Goal: Participate in discussion: Engage in conversation with other users on a specific topic

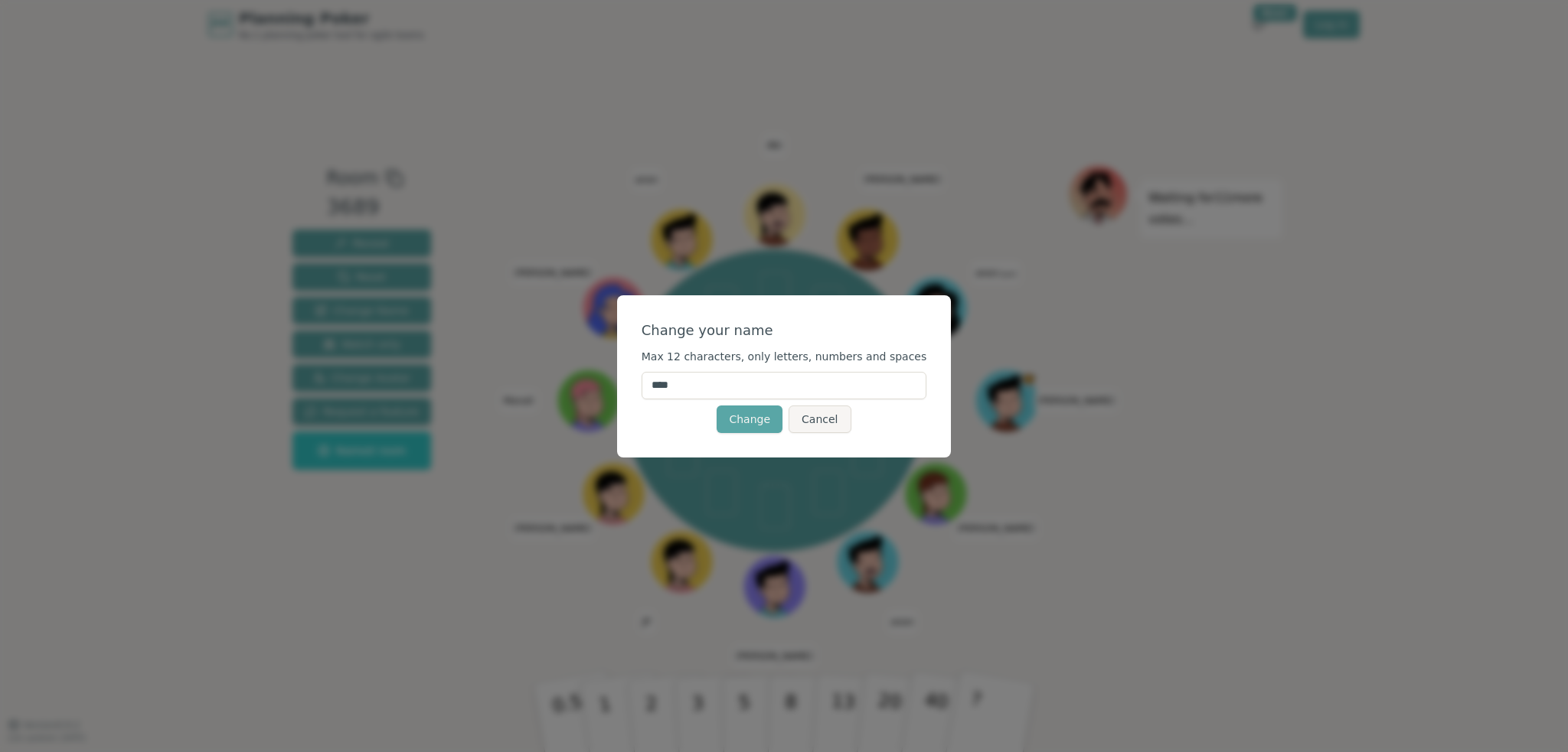
click at [745, 383] on input "****" at bounding box center [784, 386] width 286 height 27
type input "**********"
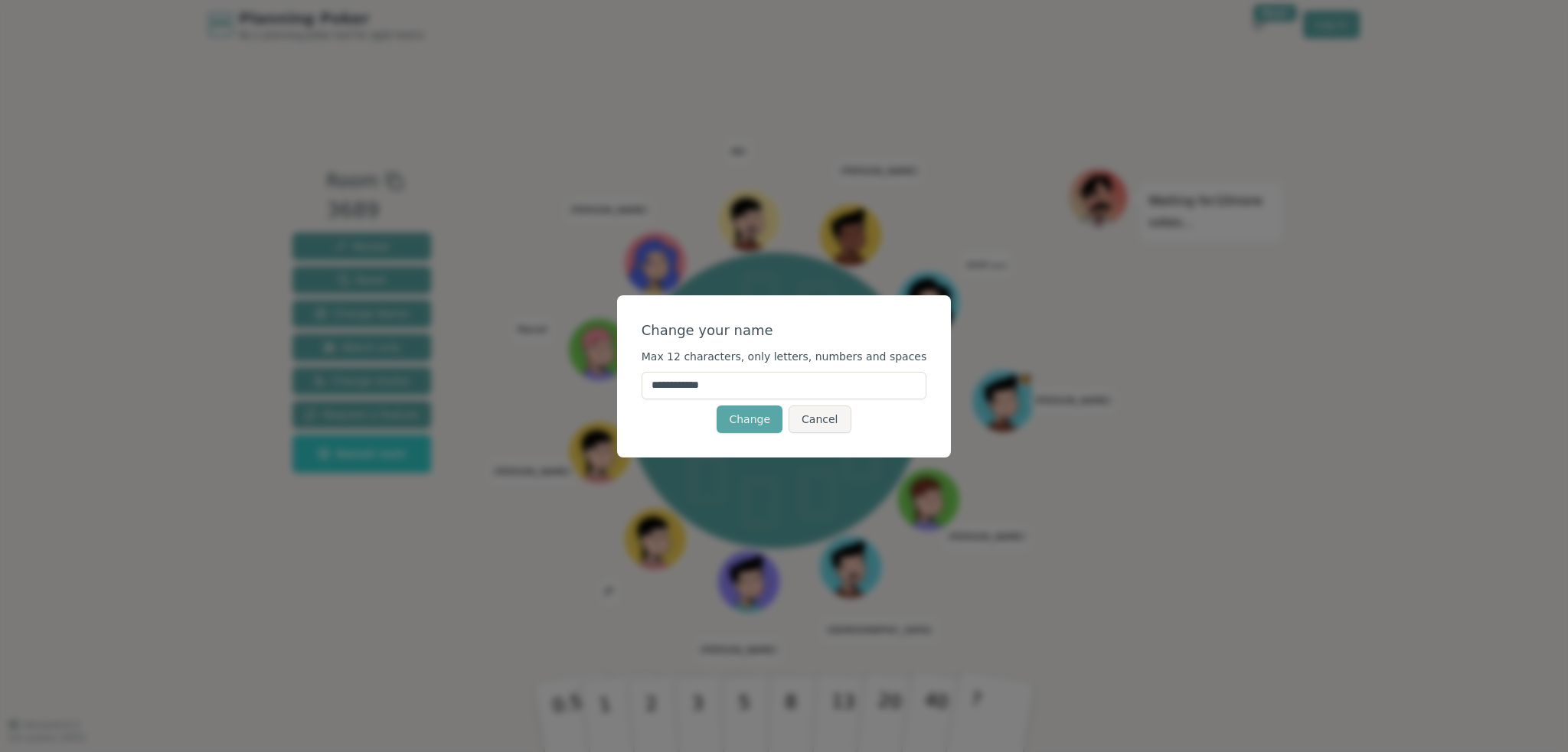
click button "Change" at bounding box center [749, 419] width 66 height 27
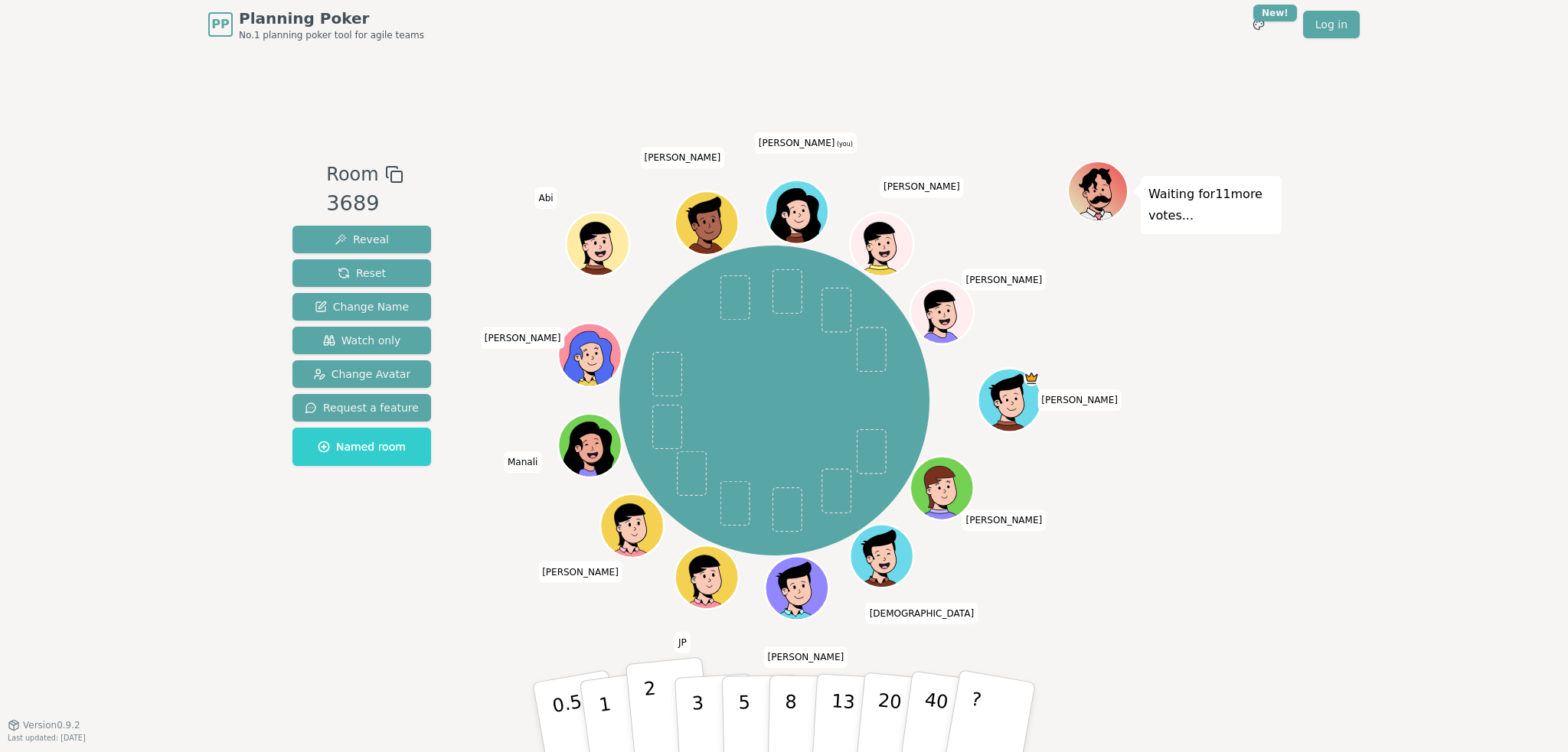
click at [656, 696] on button "2" at bounding box center [669, 718] width 87 height 122
click at [953, 88] on div "Room 3689 Reveal Reset Change Name Watch only Change Avatar Request a feature N…" at bounding box center [784, 386] width 995 height 676
click at [784, 277] on span at bounding box center [787, 292] width 30 height 45
click at [719, 730] on button "3" at bounding box center [715, 718] width 83 height 119
click at [814, 195] on icon at bounding box center [796, 217] width 59 height 56
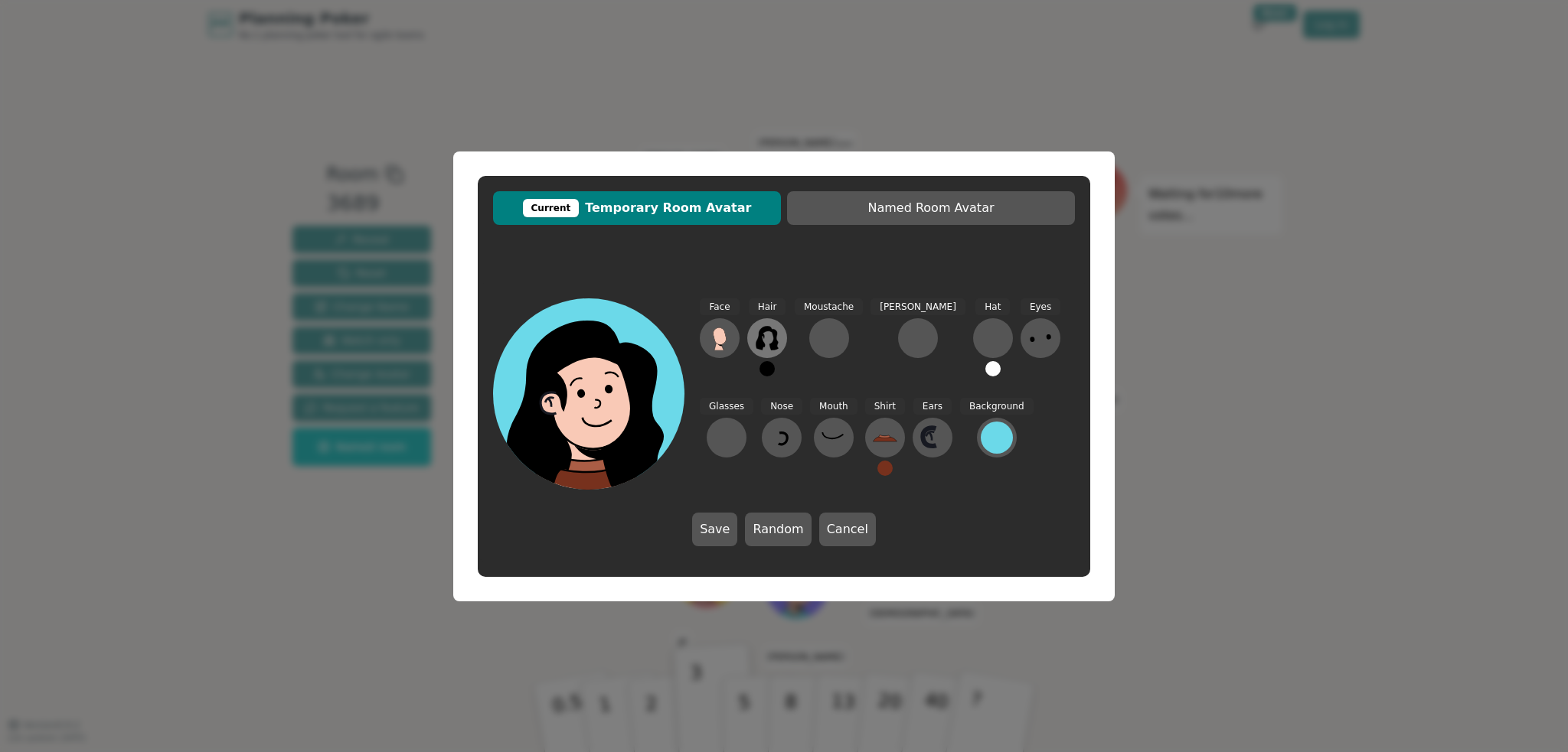
click at [763, 335] on icon at bounding box center [767, 338] width 22 height 25
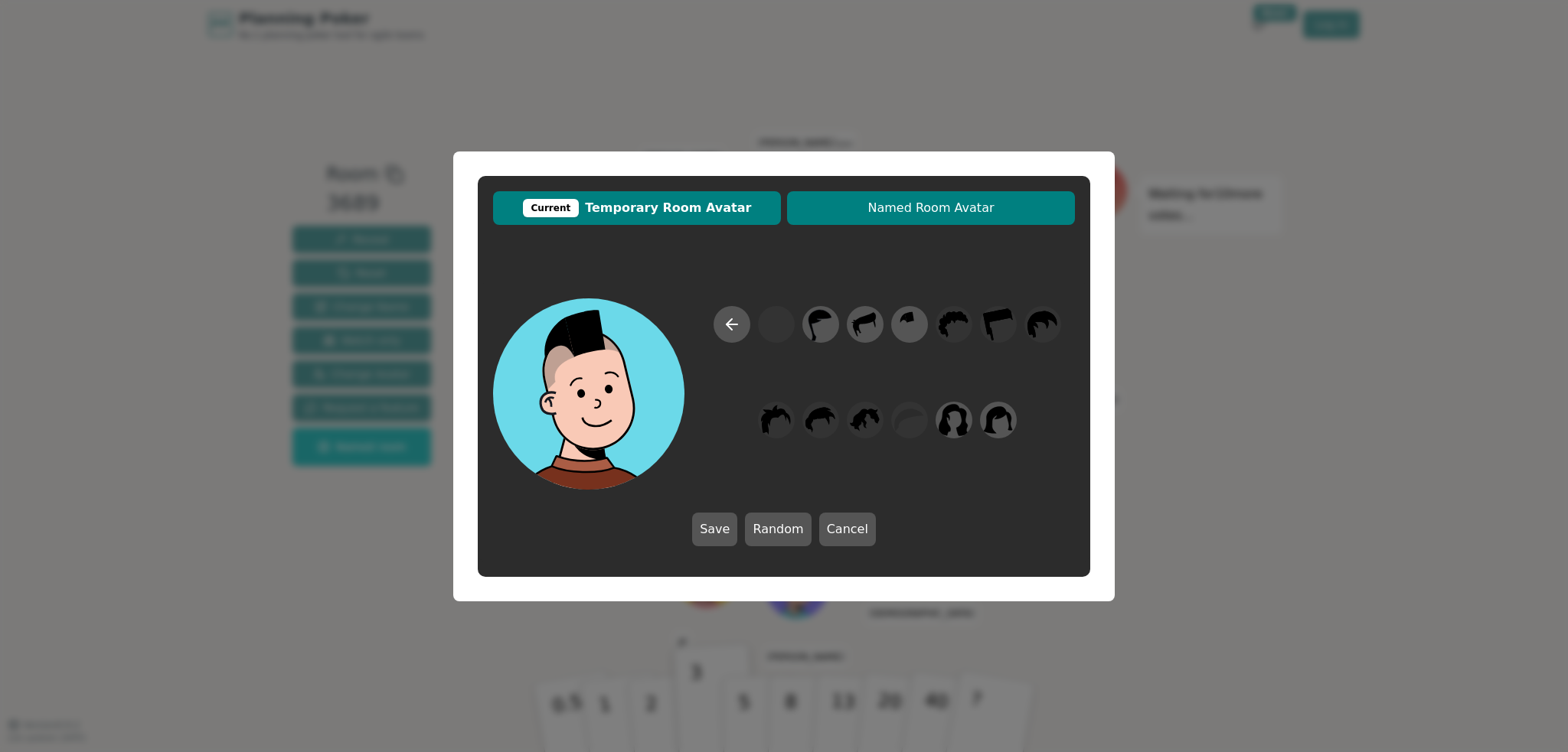
click at [952, 207] on span "Named Room Avatar" at bounding box center [931, 208] width 273 height 18
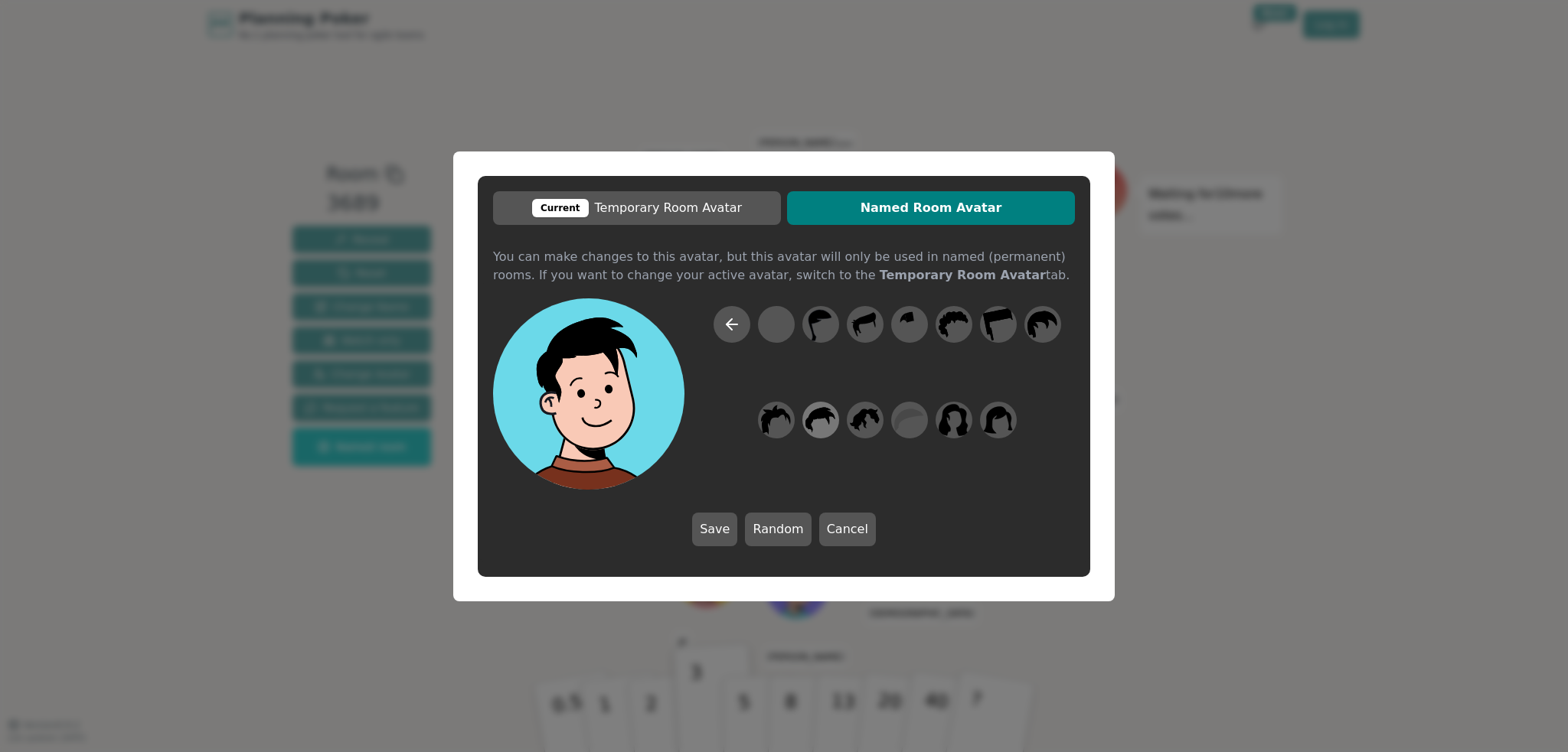
click at [820, 415] on icon at bounding box center [820, 419] width 30 height 25
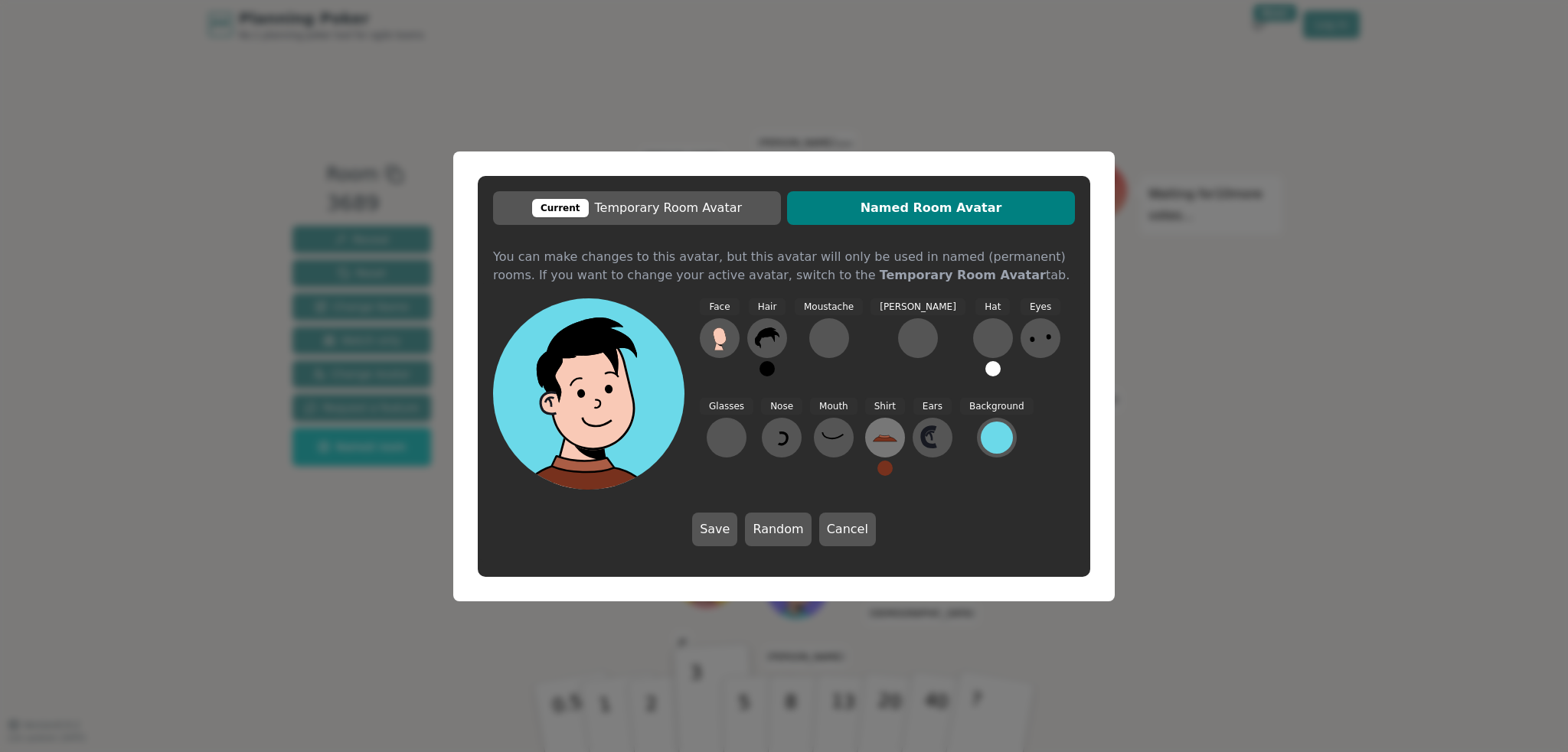
click at [873, 440] on icon at bounding box center [885, 439] width 24 height 6
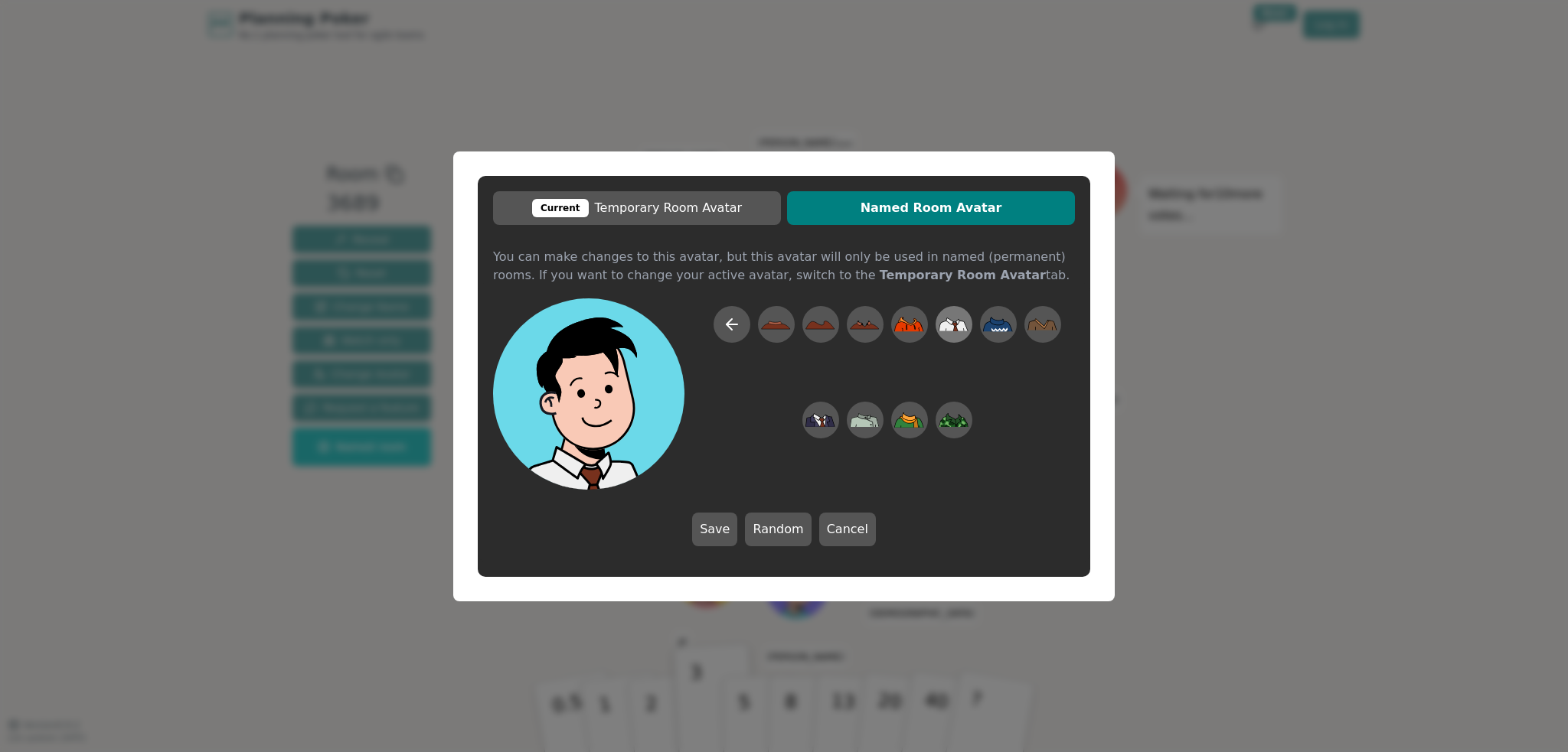
click at [961, 330] on icon at bounding box center [962, 325] width 11 height 10
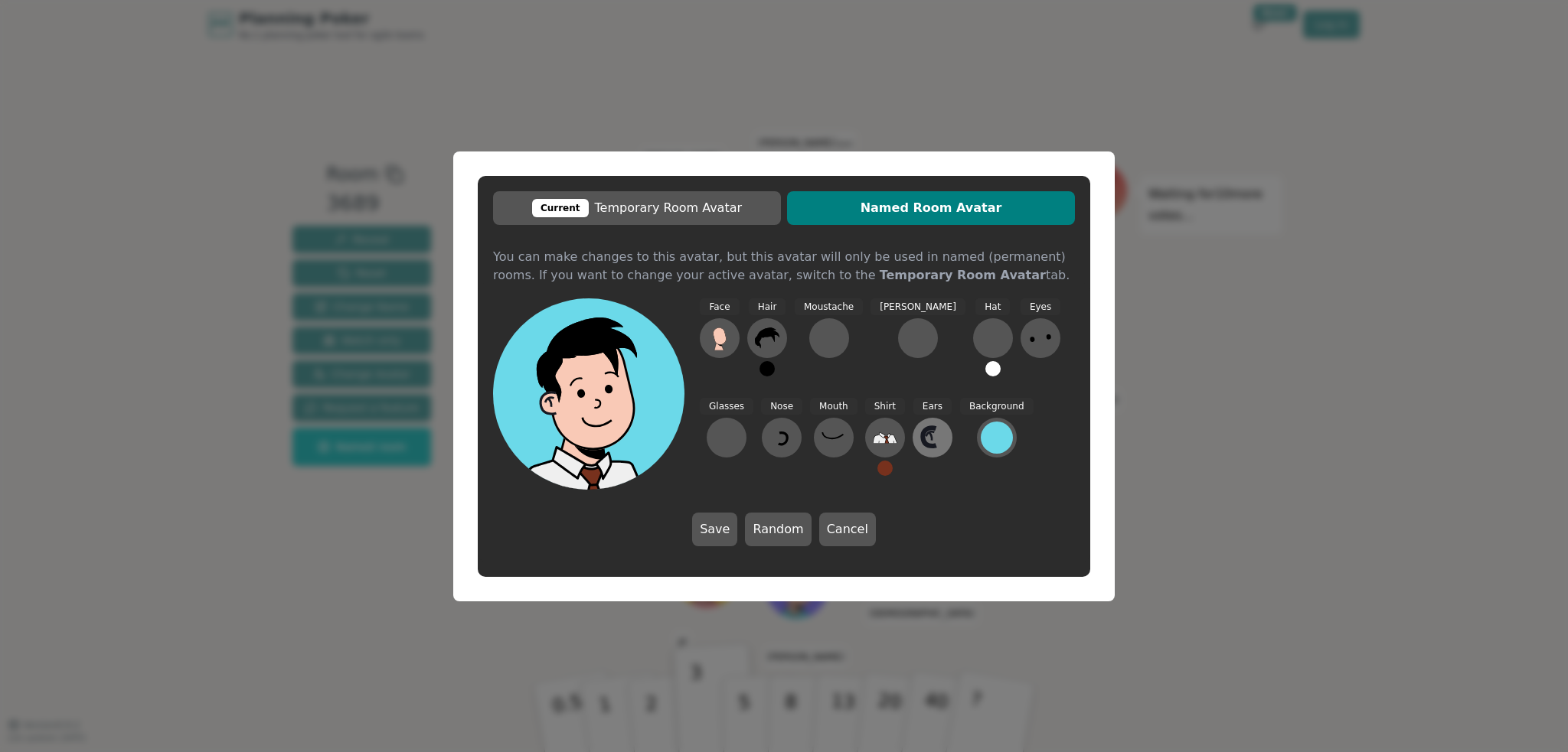
click at [920, 435] on icon at bounding box center [932, 438] width 25 height 25
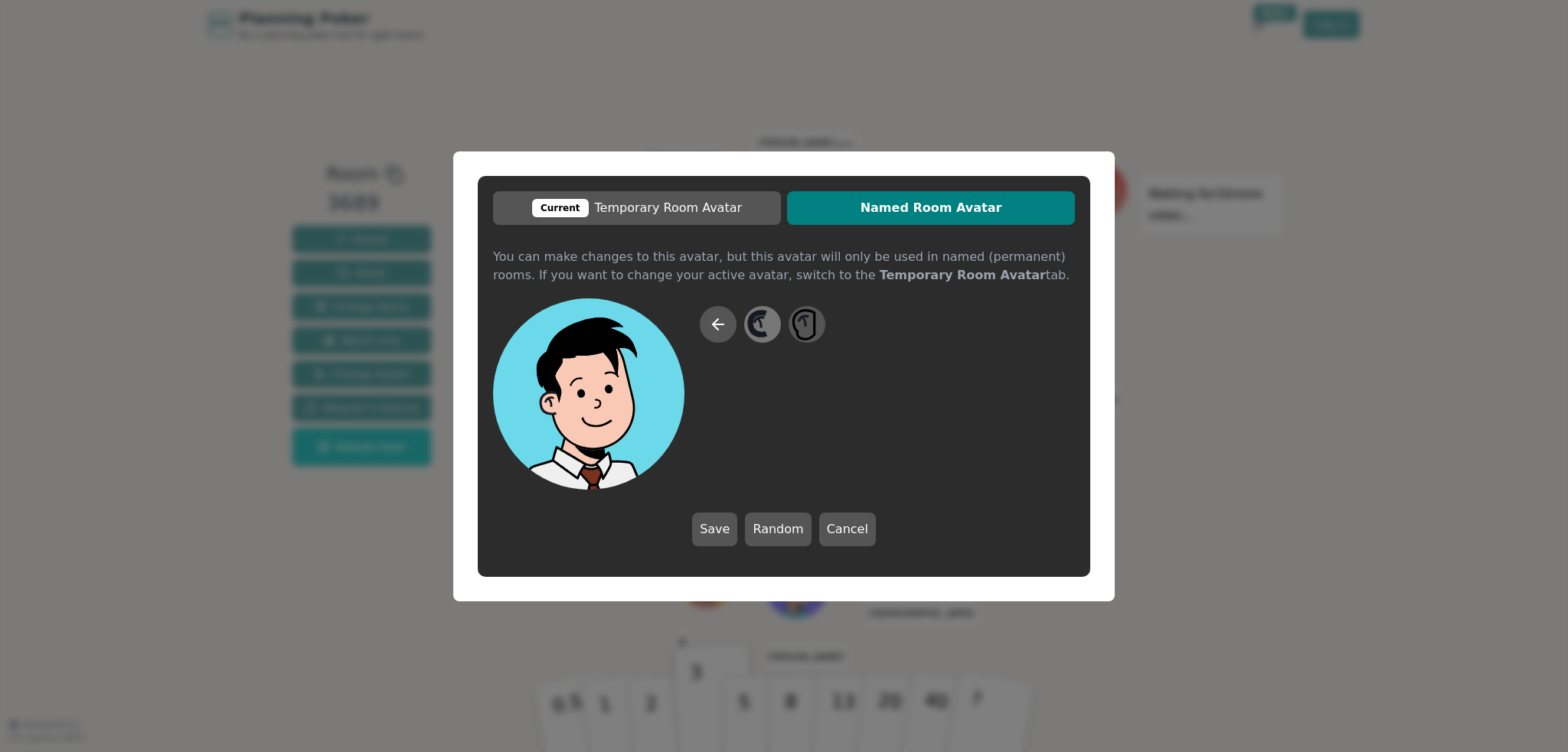
click at [764, 322] on icon at bounding box center [761, 324] width 30 height 34
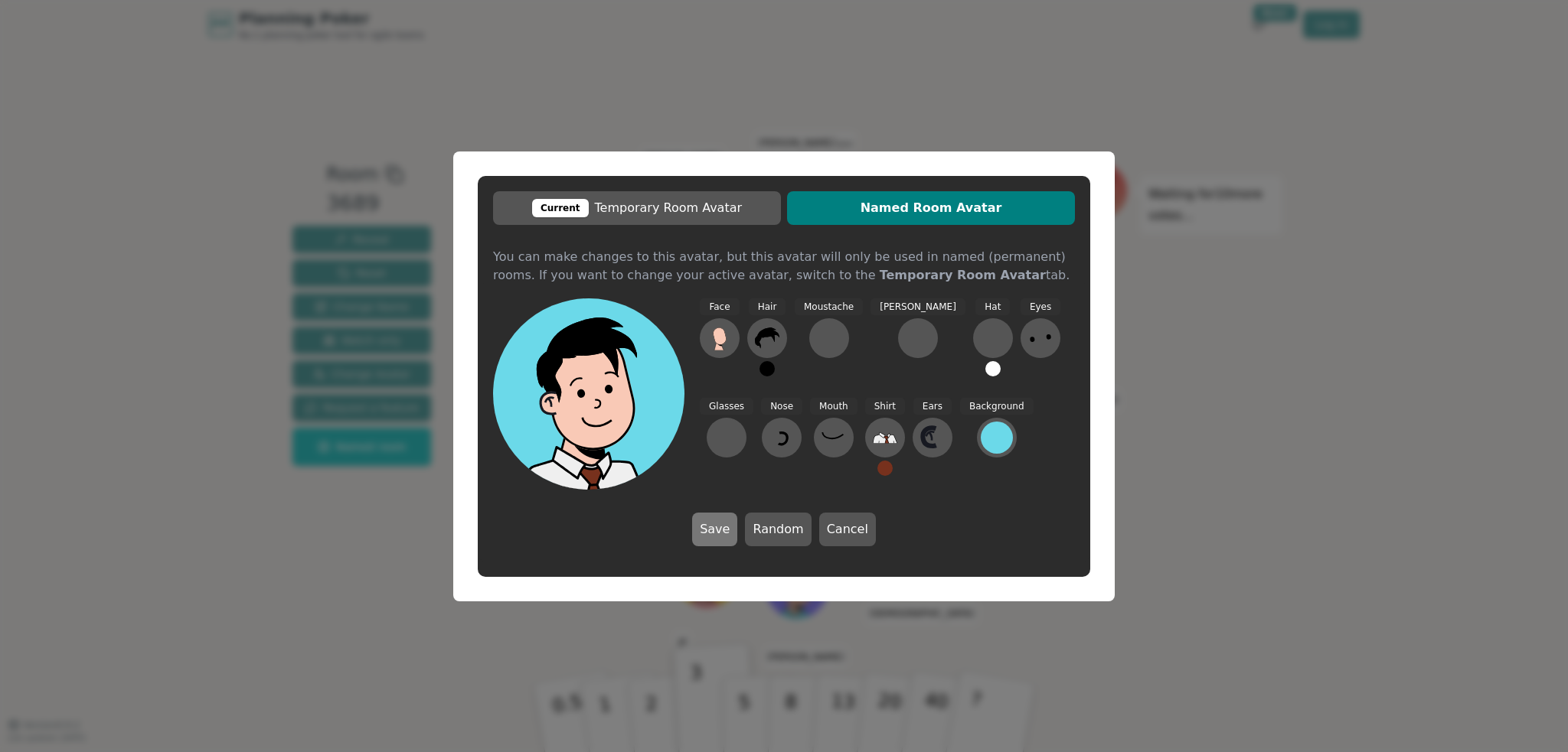
click at [729, 536] on button "Save" at bounding box center [715, 529] width 45 height 34
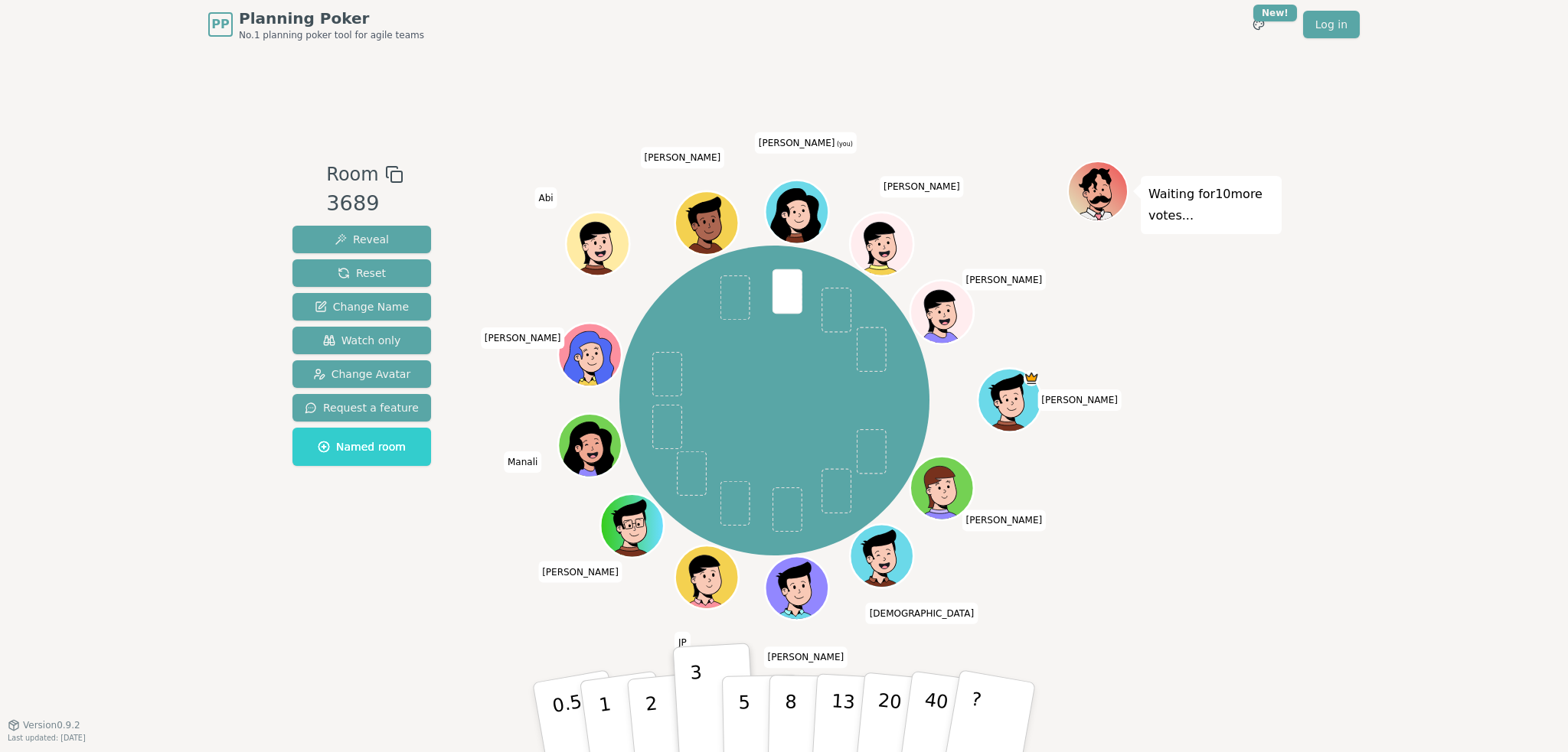
click at [1327, 39] on div "PP Planning Poker No.1 planning poker tool for agile teams Toggle theme New! Lo…" at bounding box center [784, 24] width 1151 height 49
click at [1329, 35] on link "Log in" at bounding box center [1331, 24] width 57 height 27
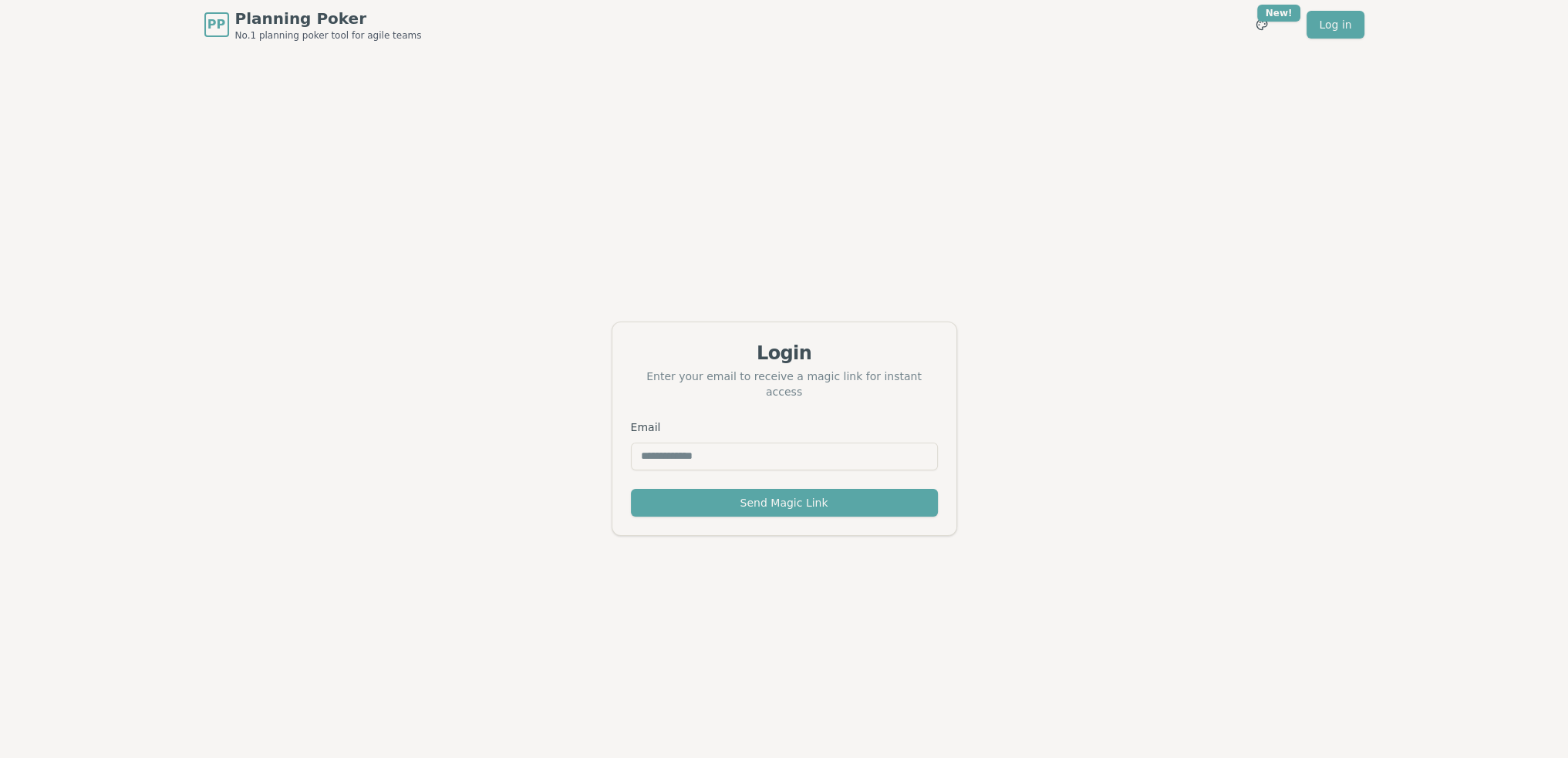
click at [862, 448] on input "Email" at bounding box center [785, 457] width 307 height 27
type input "**********"
click at [631, 489] on button "Send Magic Link" at bounding box center [785, 503] width 307 height 27
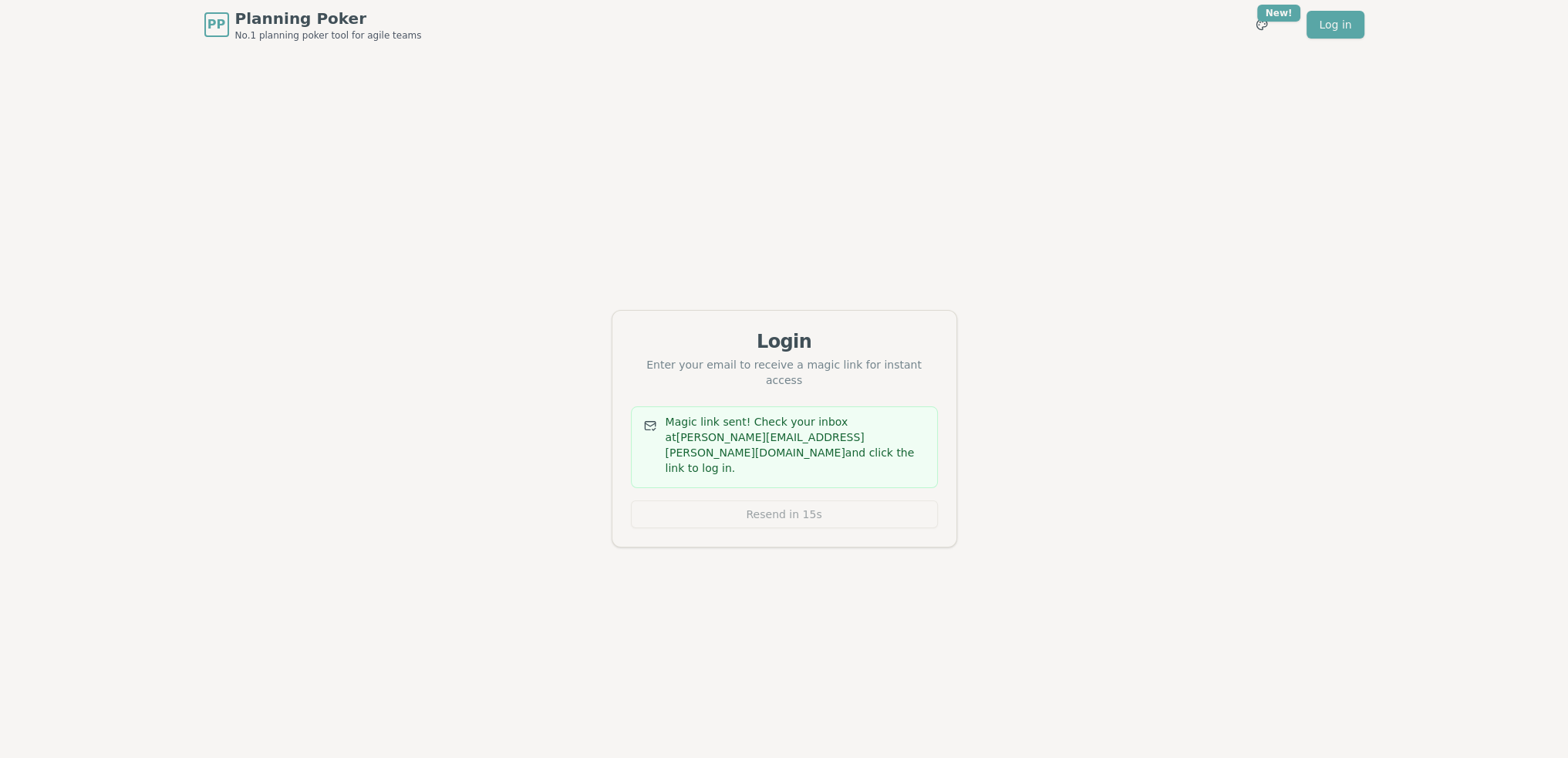
drag, startPoint x: 1123, startPoint y: 145, endPoint x: 1072, endPoint y: 172, distance: 57.7
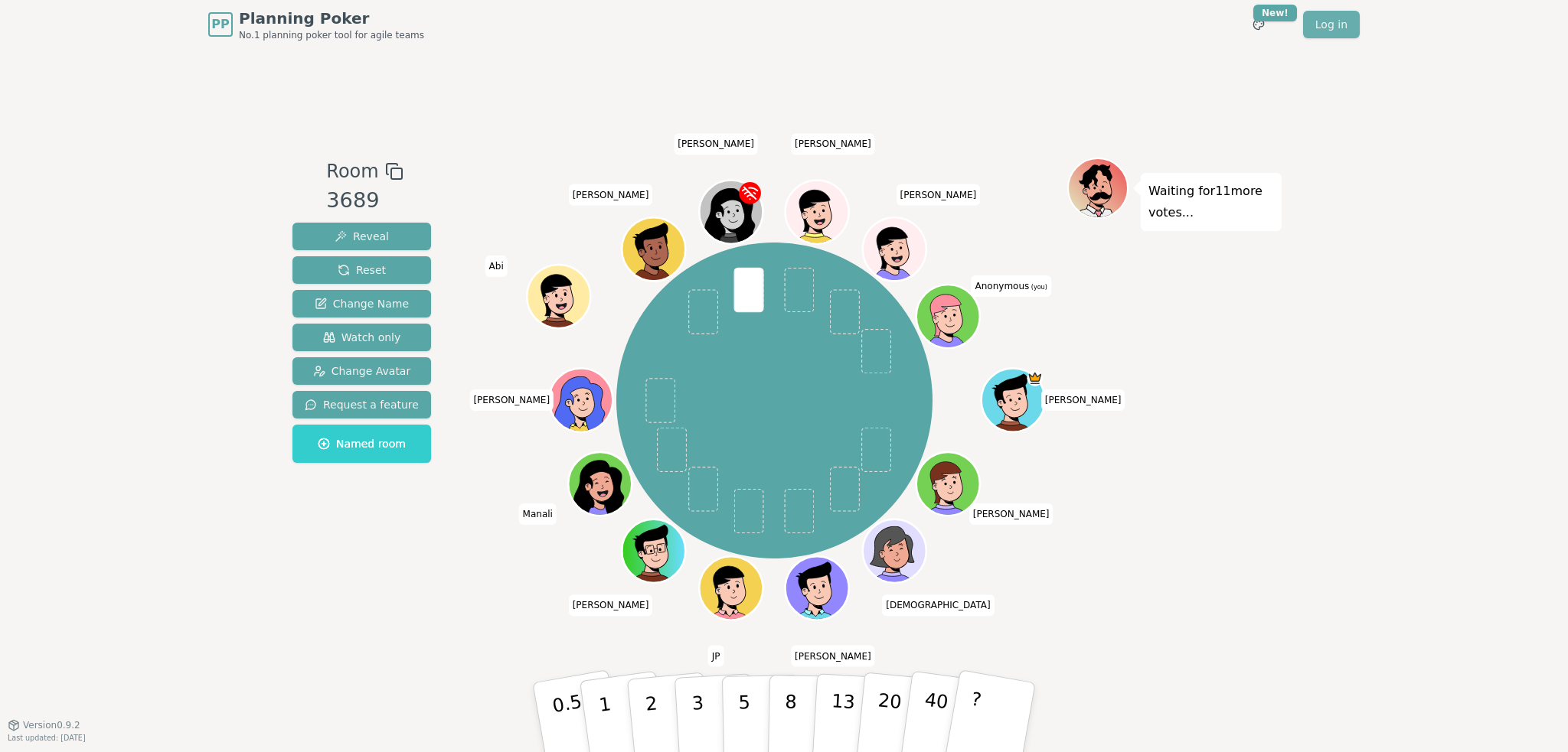
click at [1350, 33] on link "Log in" at bounding box center [1331, 24] width 57 height 27
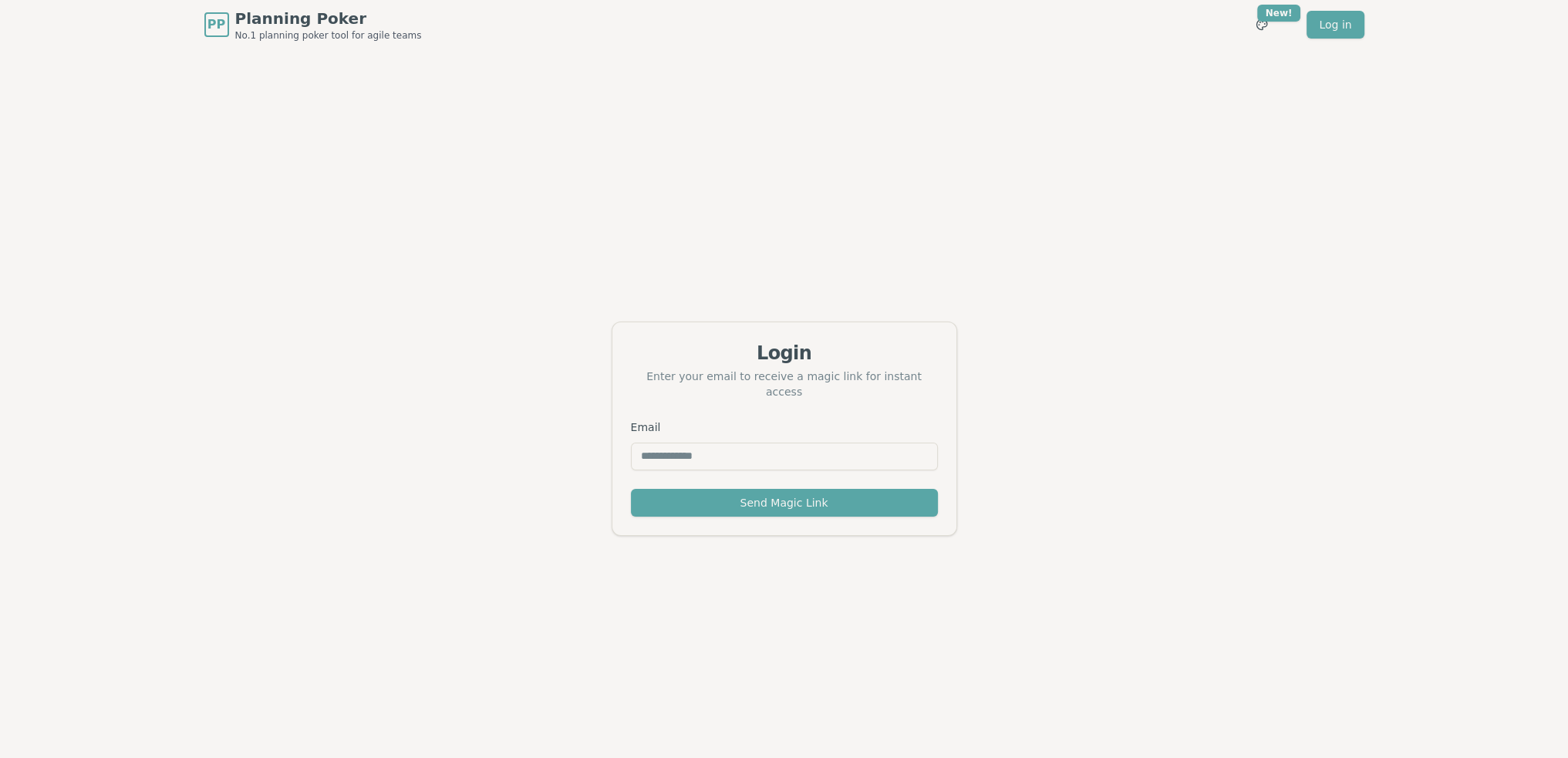
click at [762, 457] on input "Email" at bounding box center [785, 457] width 307 height 27
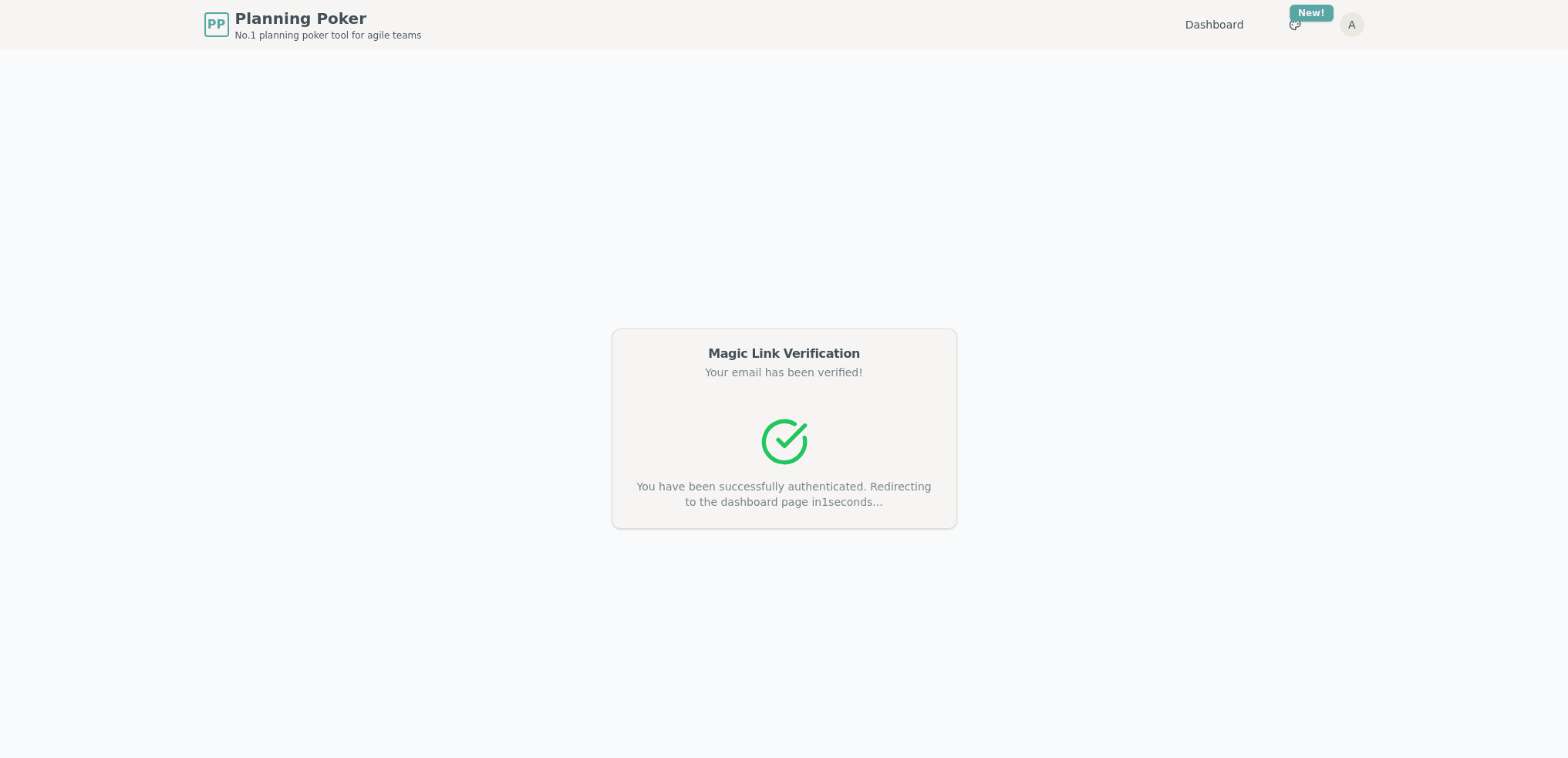
click at [1151, 150] on div "Magic Link Verification Your email has been verified! You have been successfull…" at bounding box center [784, 428] width 1568 height 758
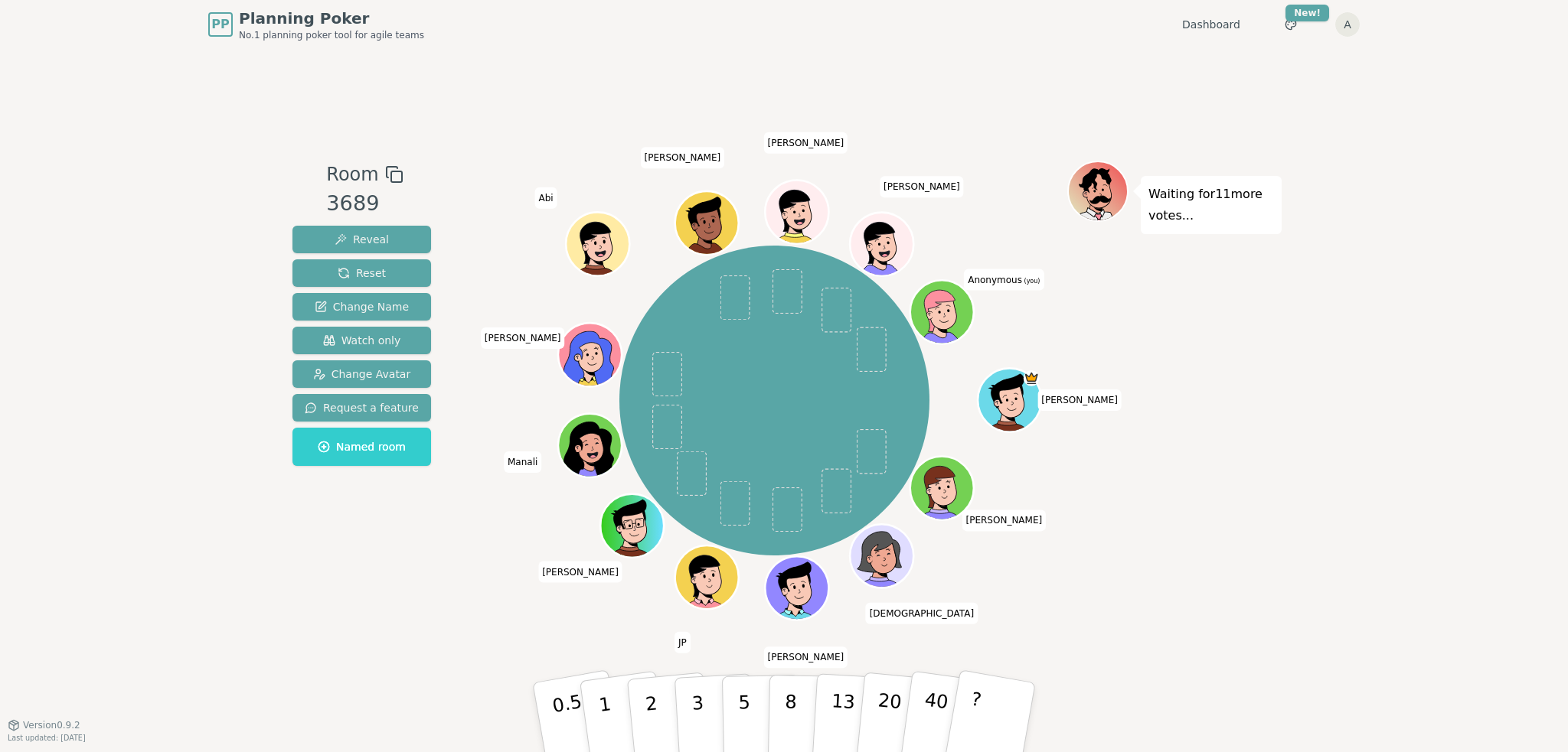
click at [1209, 346] on div "Waiting for 11 more votes..." at bounding box center [1173, 386] width 214 height 451
click at [999, 283] on span "Anonymous (you)" at bounding box center [1003, 280] width 79 height 22
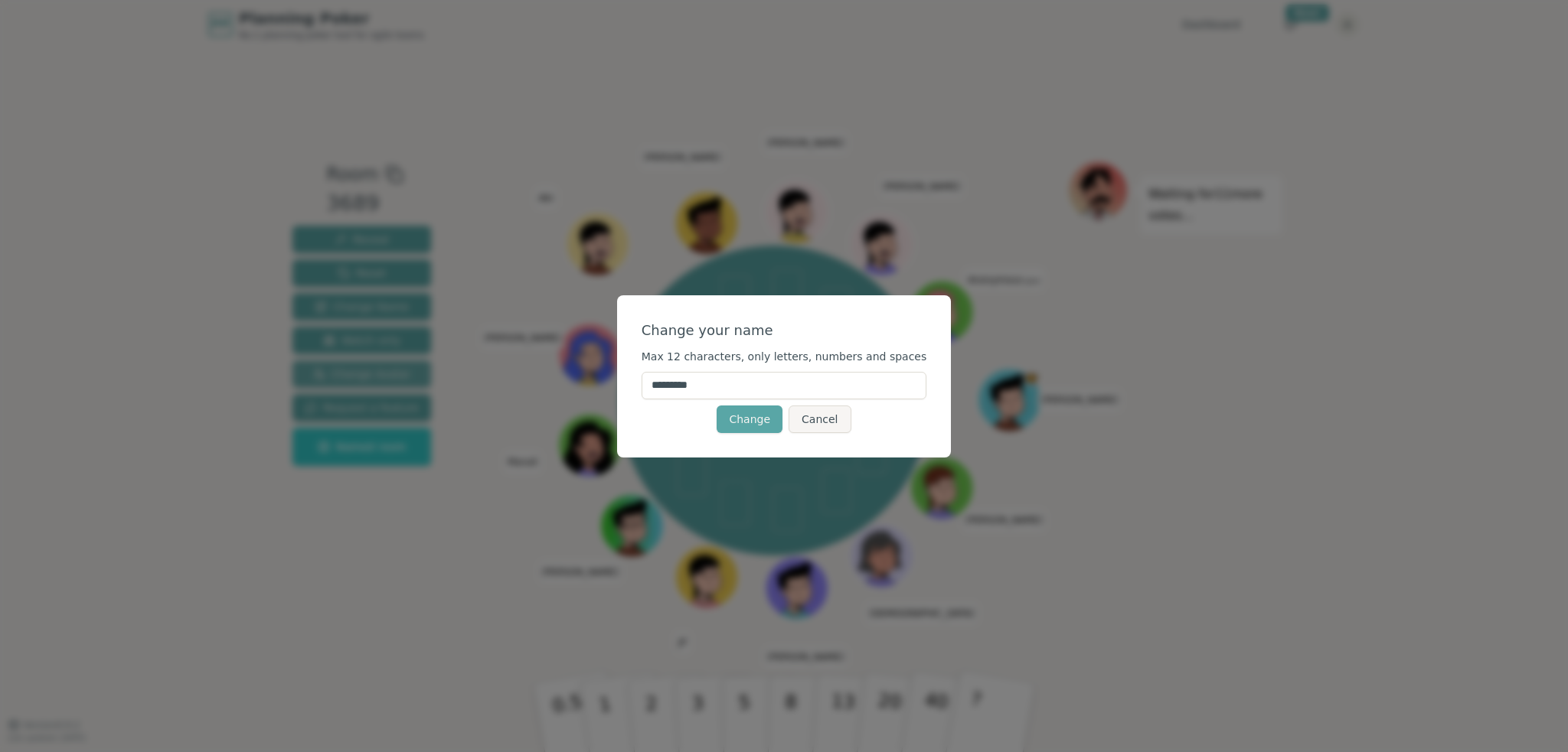
drag, startPoint x: 829, startPoint y: 391, endPoint x: 363, endPoint y: 370, distance: 466.5
click at [371, 373] on div "Change your name Max 12 characters, only letters, numbers and spaces ********* …" at bounding box center [784, 376] width 1568 height 752
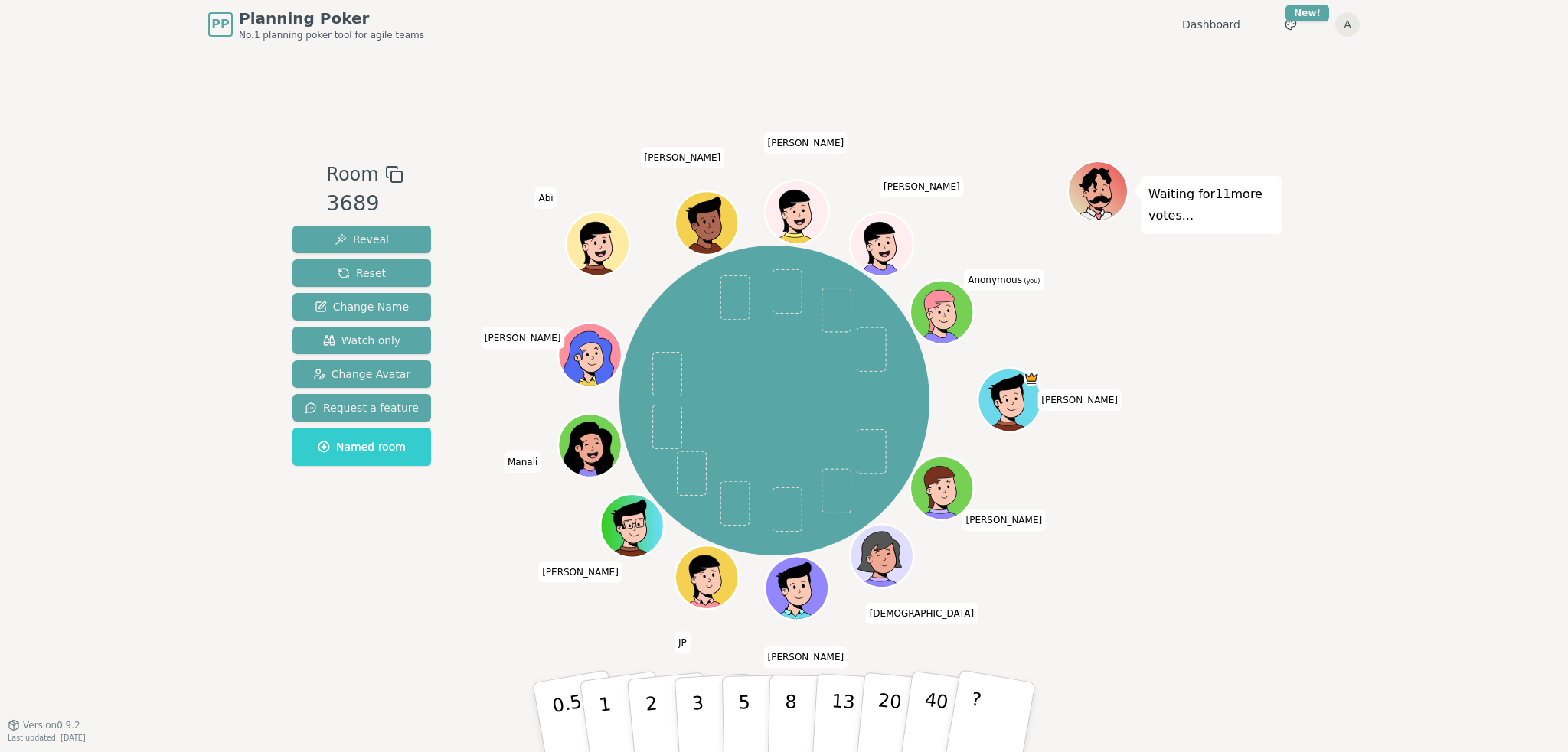
click at [994, 274] on span "Anonymous (you)" at bounding box center [1003, 280] width 79 height 22
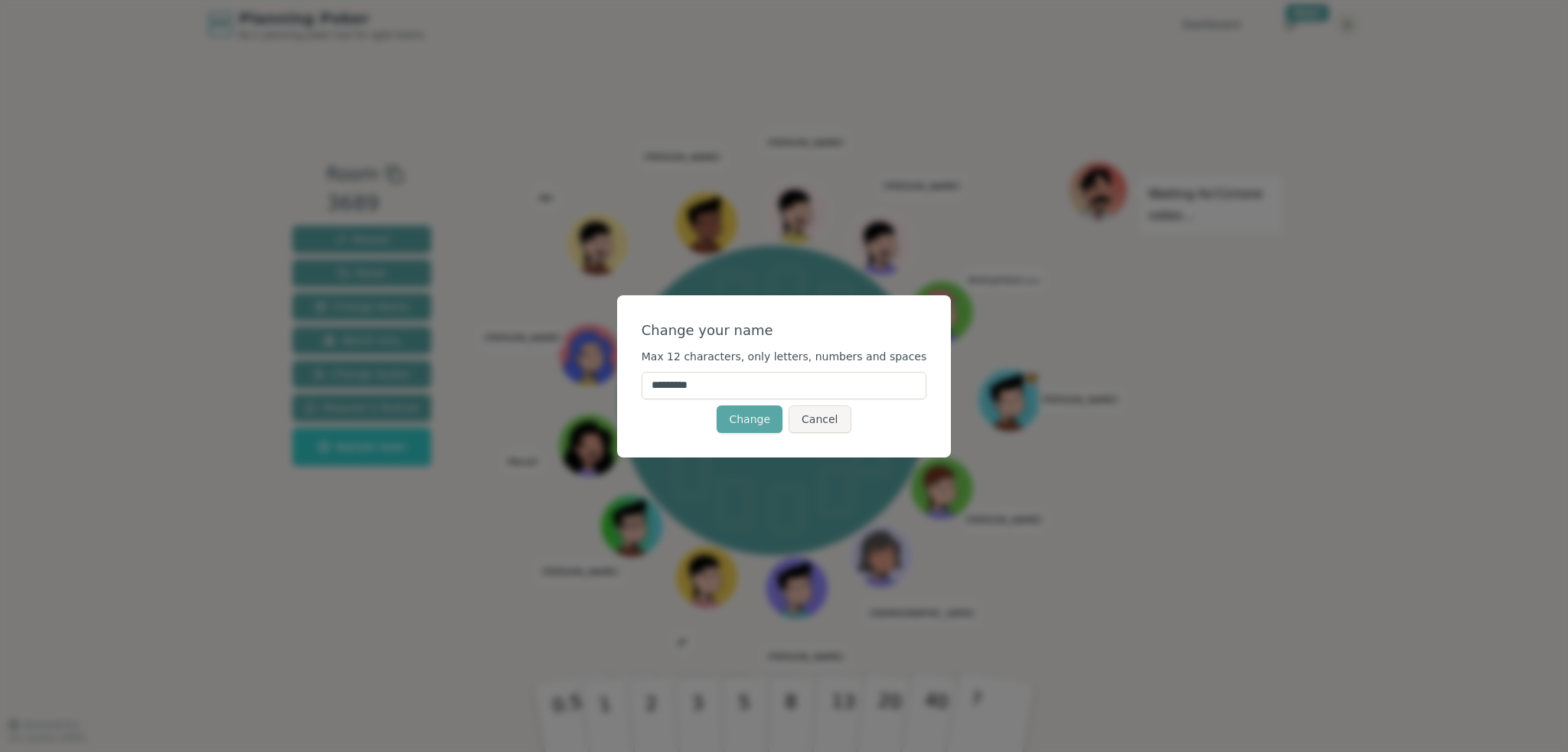
click at [836, 381] on input "*********" at bounding box center [784, 386] width 286 height 27
type input "**********"
click button "Change" at bounding box center [749, 419] width 66 height 27
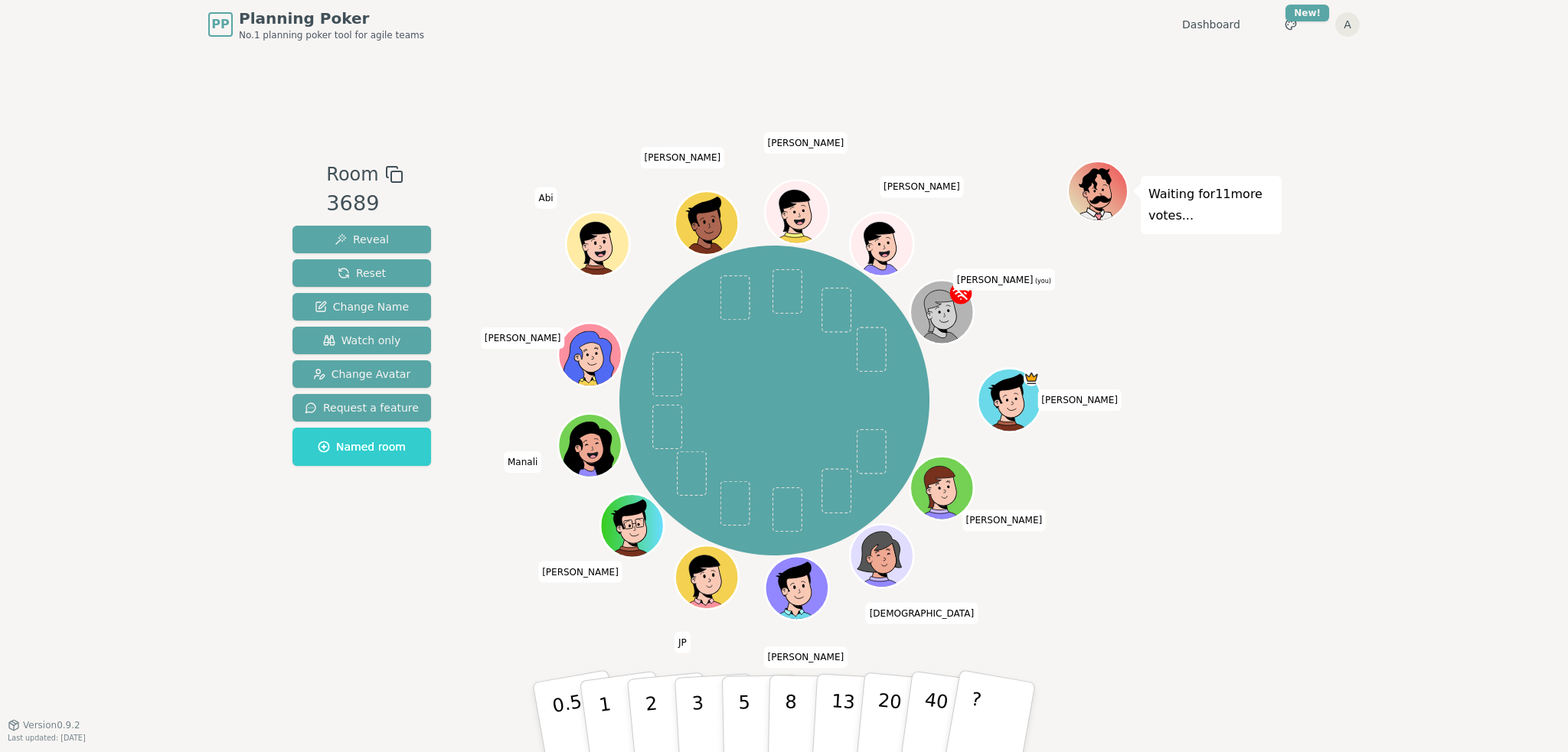
click at [963, 295] on icon at bounding box center [961, 293] width 15 height 14
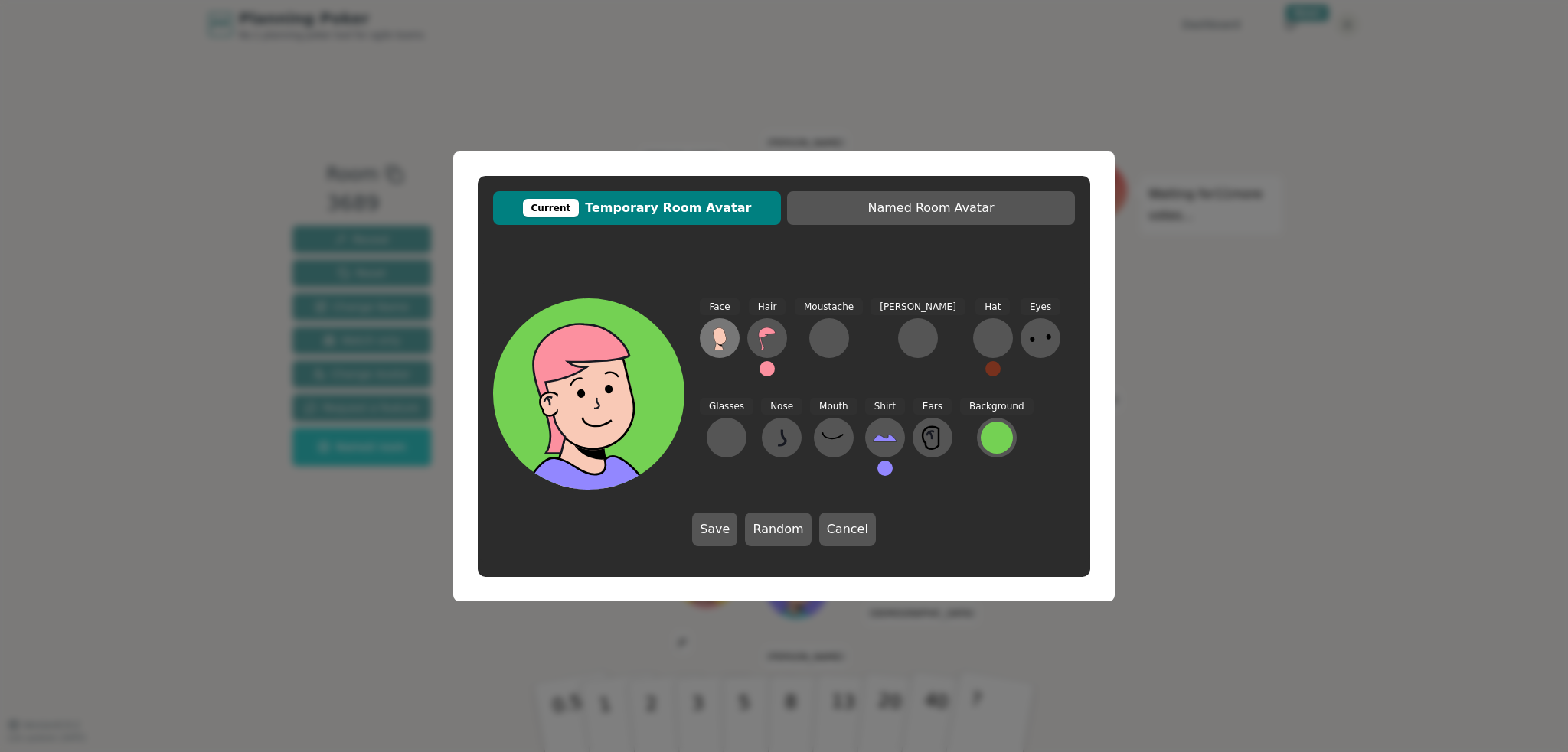
click at [732, 344] on button at bounding box center [719, 338] width 40 height 40
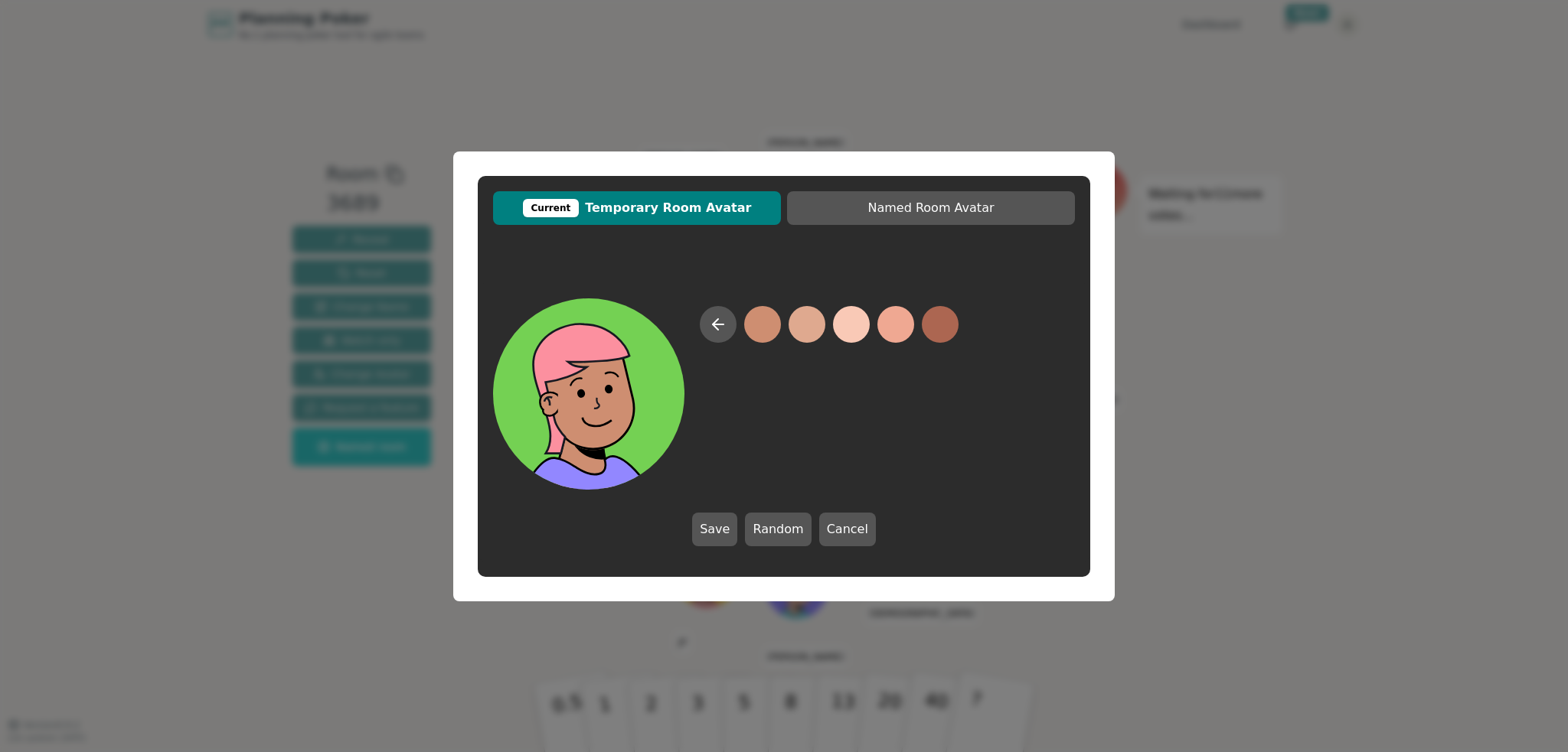
click at [756, 328] on button at bounding box center [763, 325] width 37 height 37
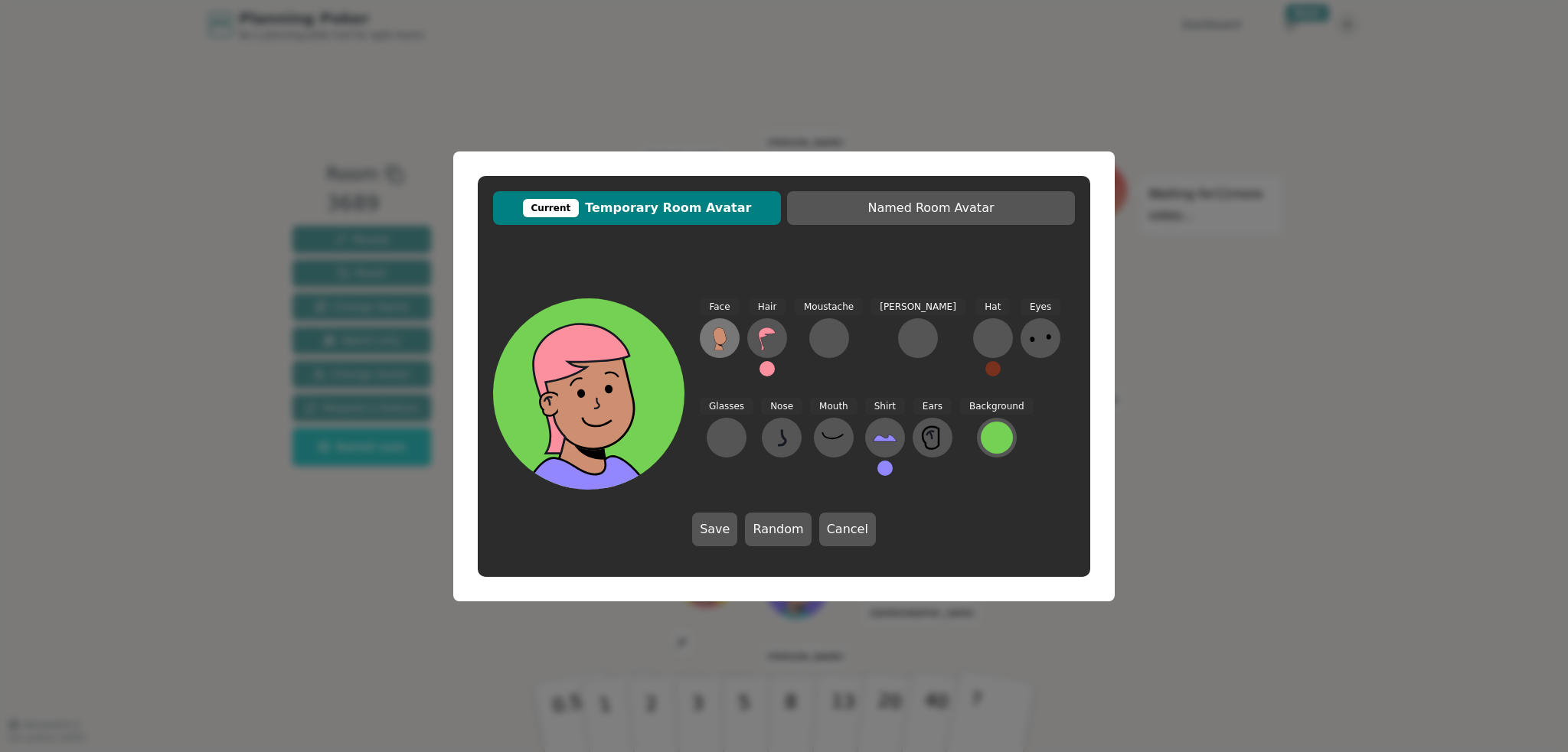
click at [723, 339] on icon at bounding box center [719, 335] width 13 height 17
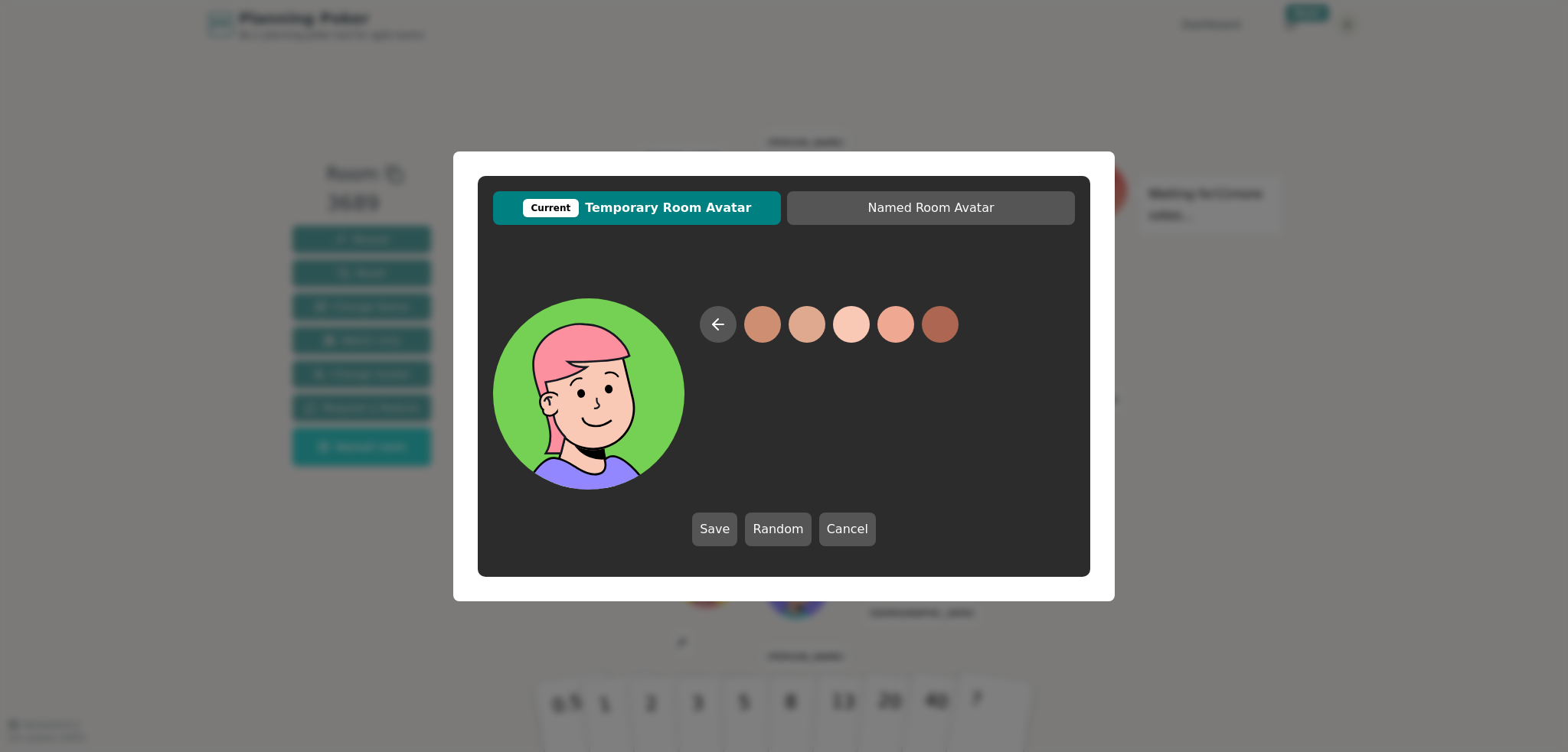
click at [860, 327] on button at bounding box center [851, 325] width 37 height 37
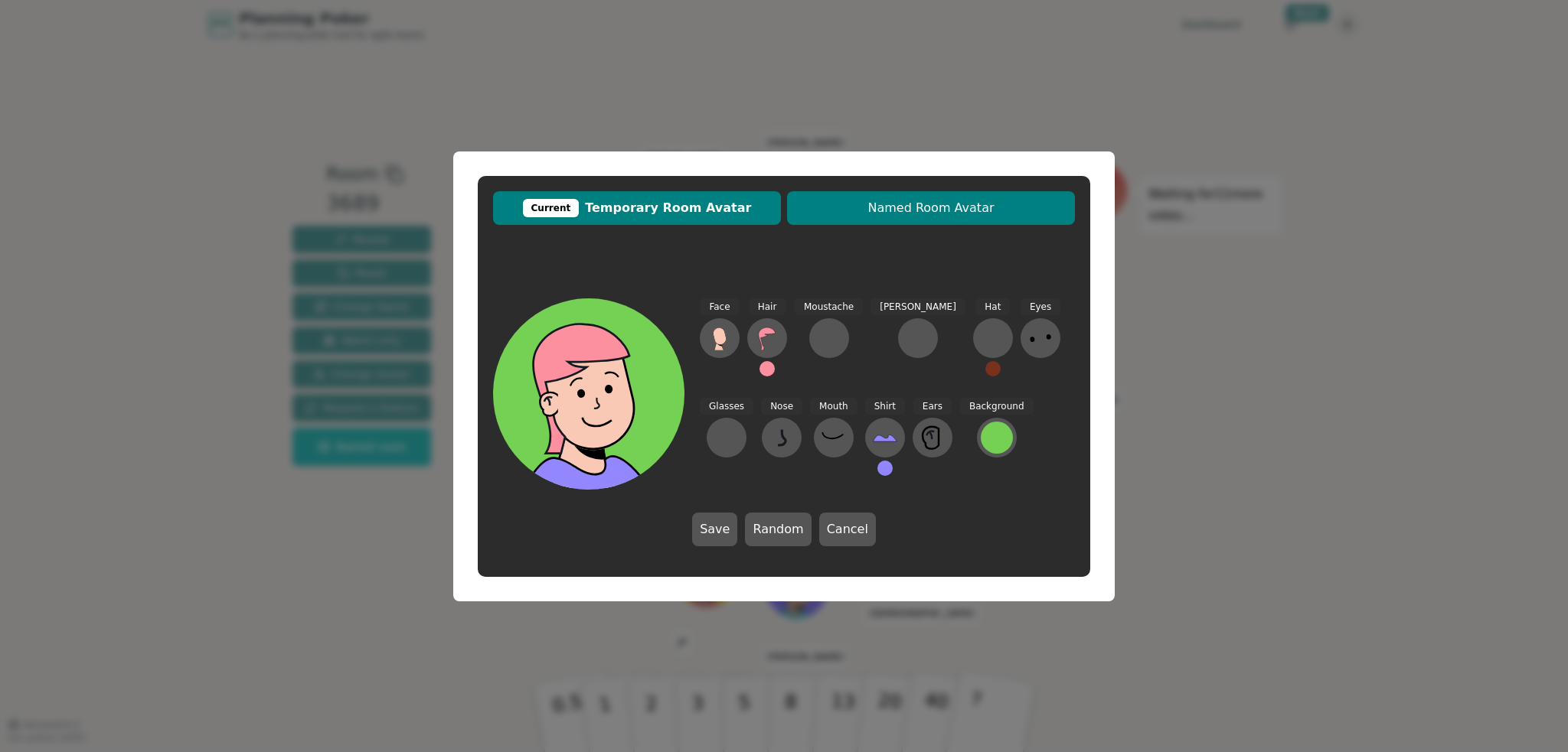
click at [930, 223] on button "Named Room Avatar" at bounding box center [930, 208] width 288 height 34
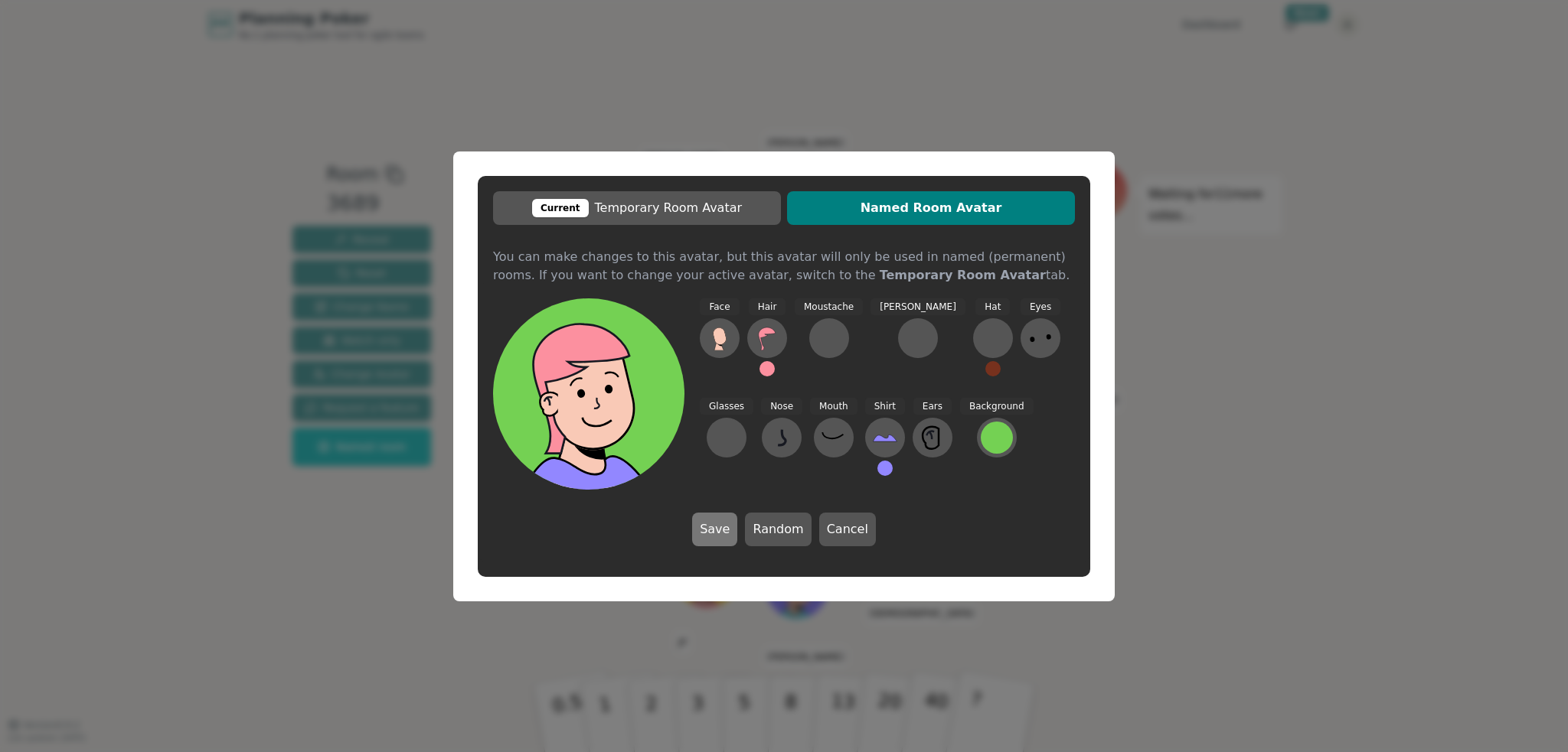
click at [723, 523] on button "Save" at bounding box center [715, 529] width 45 height 34
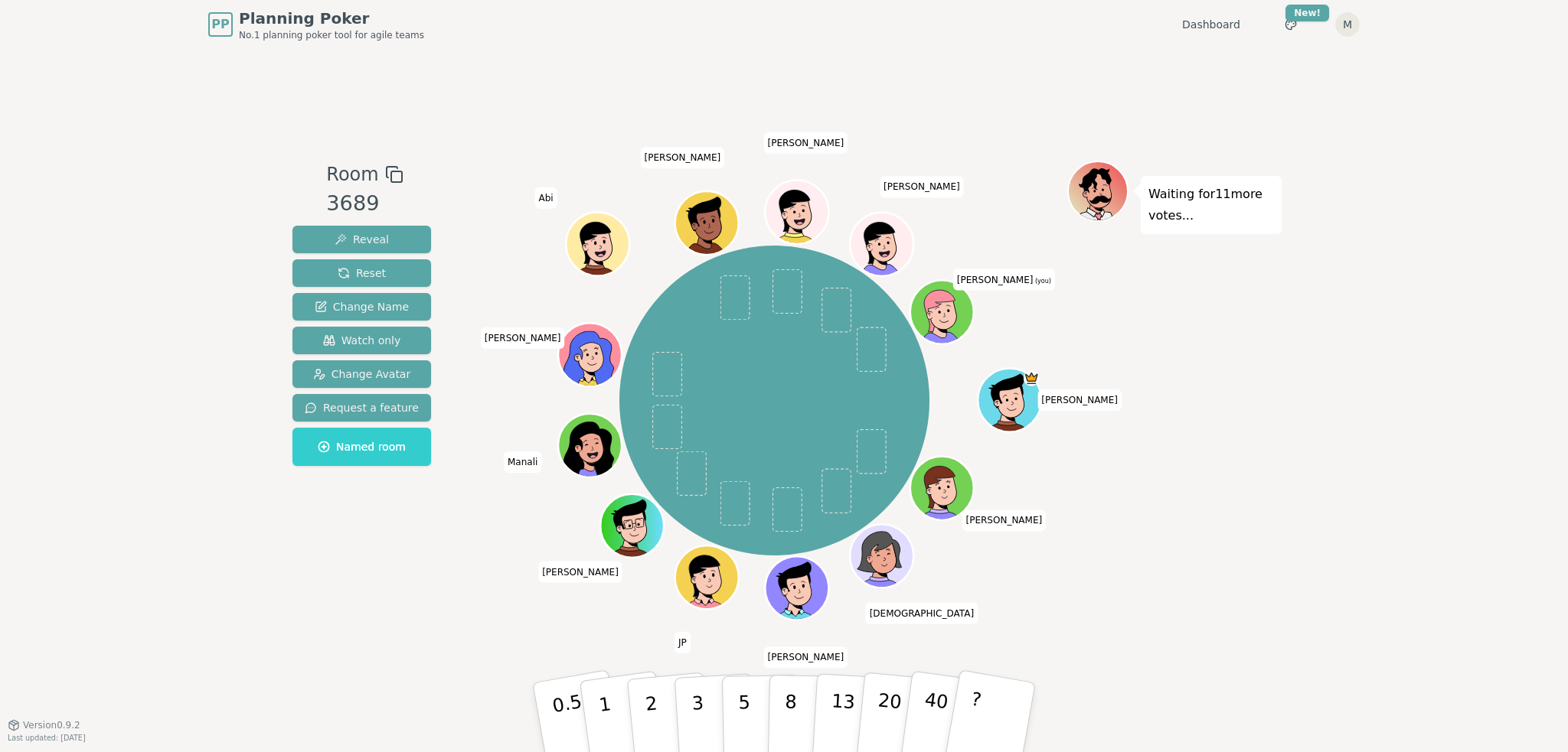
click at [958, 302] on icon at bounding box center [940, 309] width 59 height 45
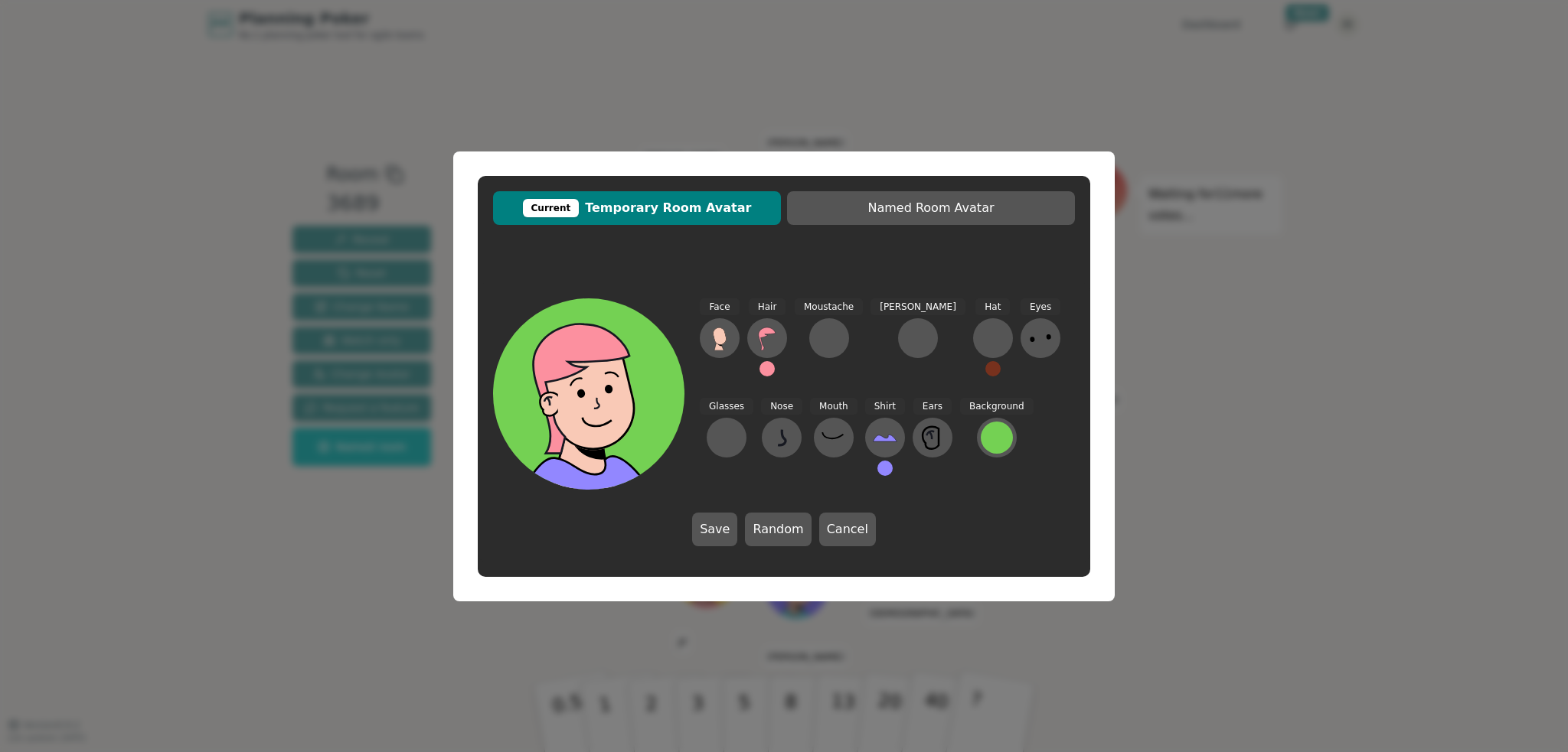
click at [1460, 275] on div "Current Temporary Room Avatar Named Room Avatar Face Hair Moustache Beard Hat E…" at bounding box center [784, 376] width 1568 height 752
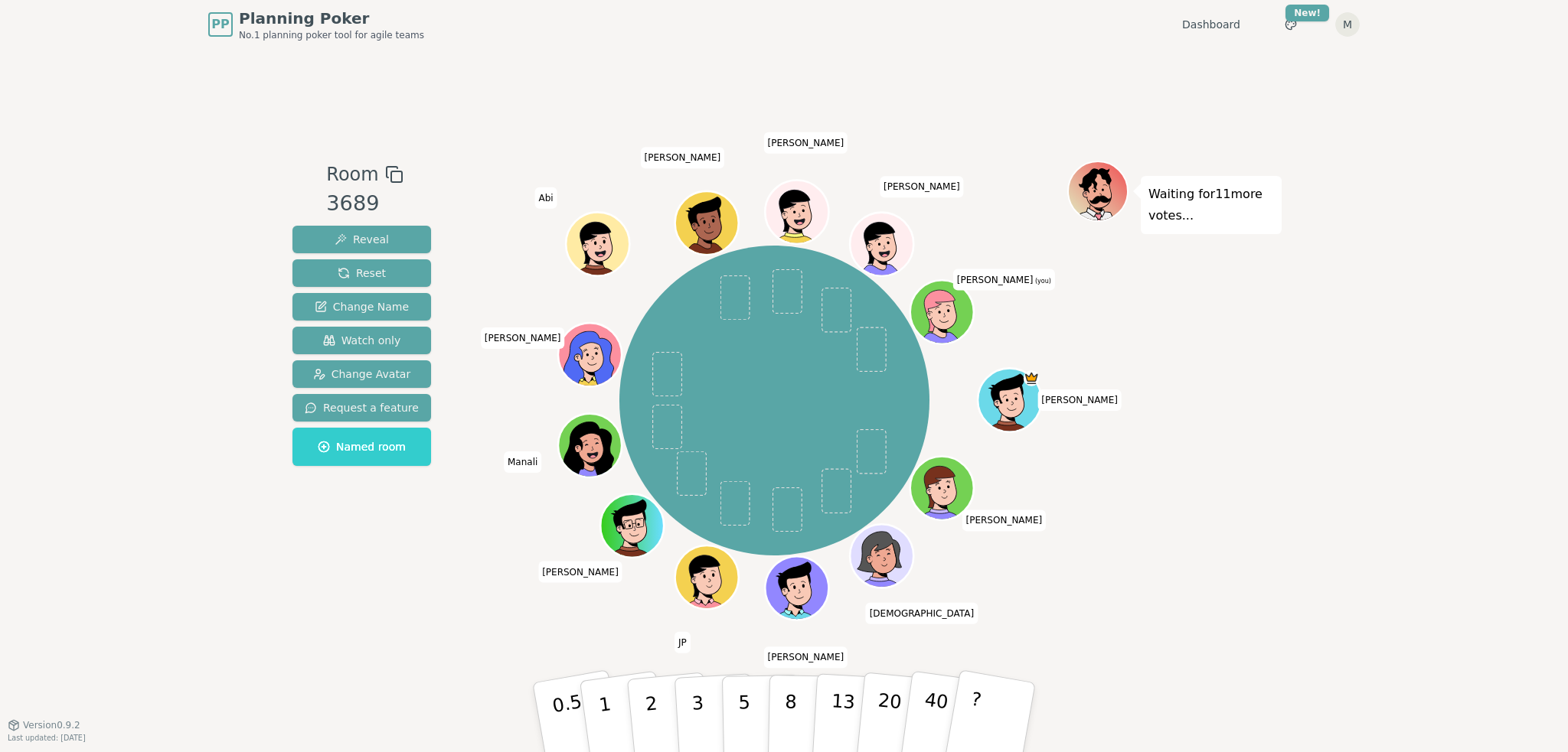
click at [953, 302] on icon at bounding box center [940, 309] width 59 height 45
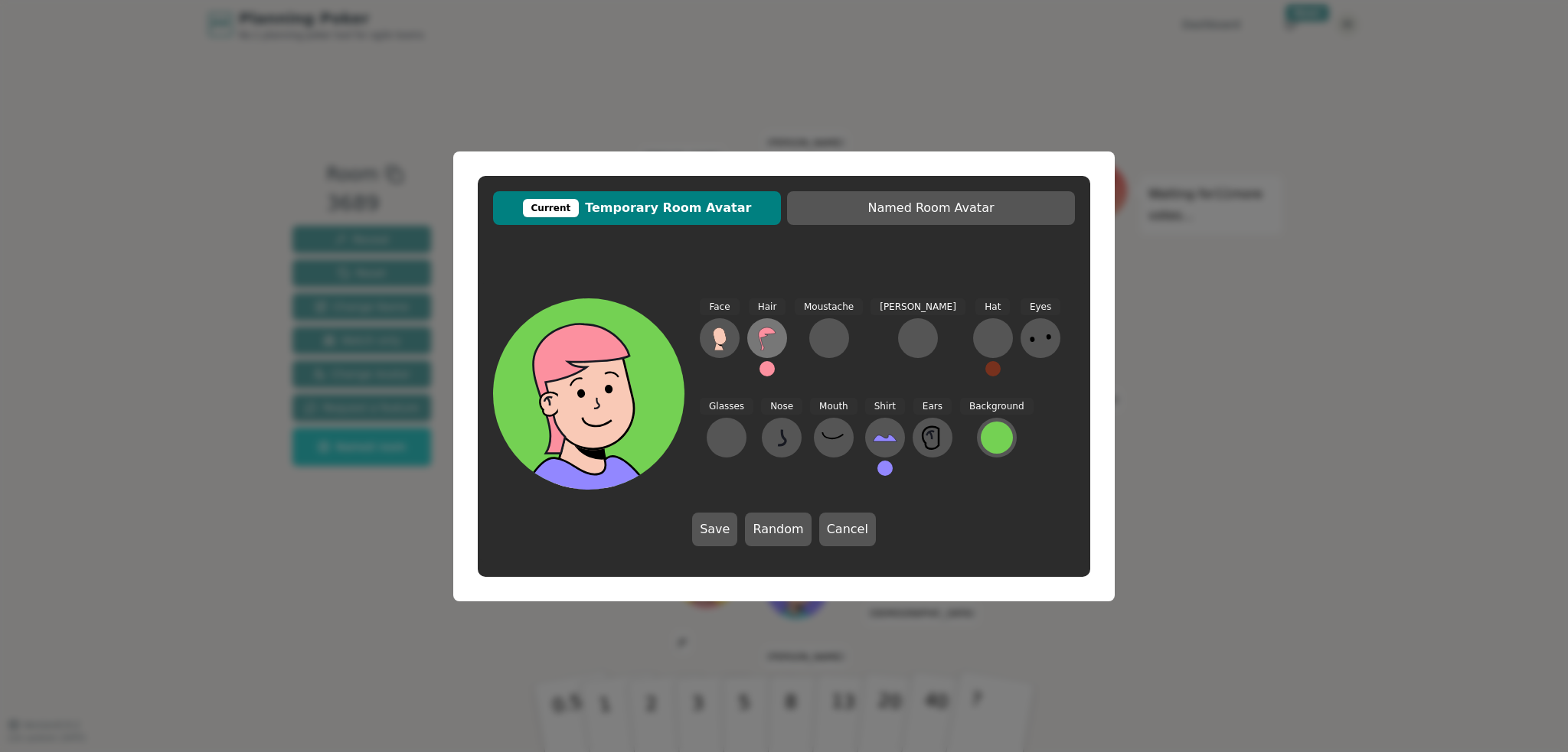
click at [769, 345] on icon at bounding box center [767, 338] width 25 height 25
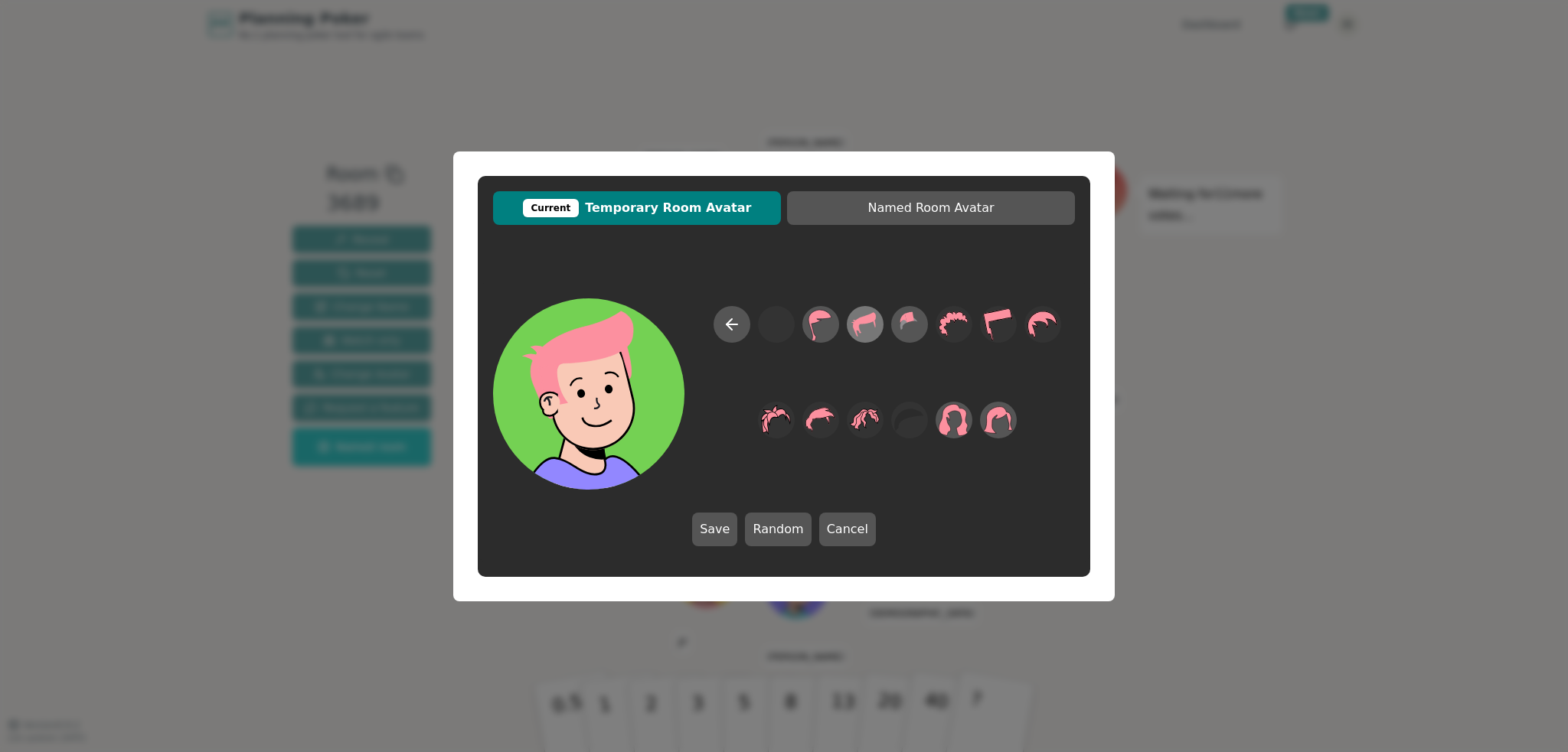
click at [874, 332] on icon at bounding box center [864, 324] width 30 height 34
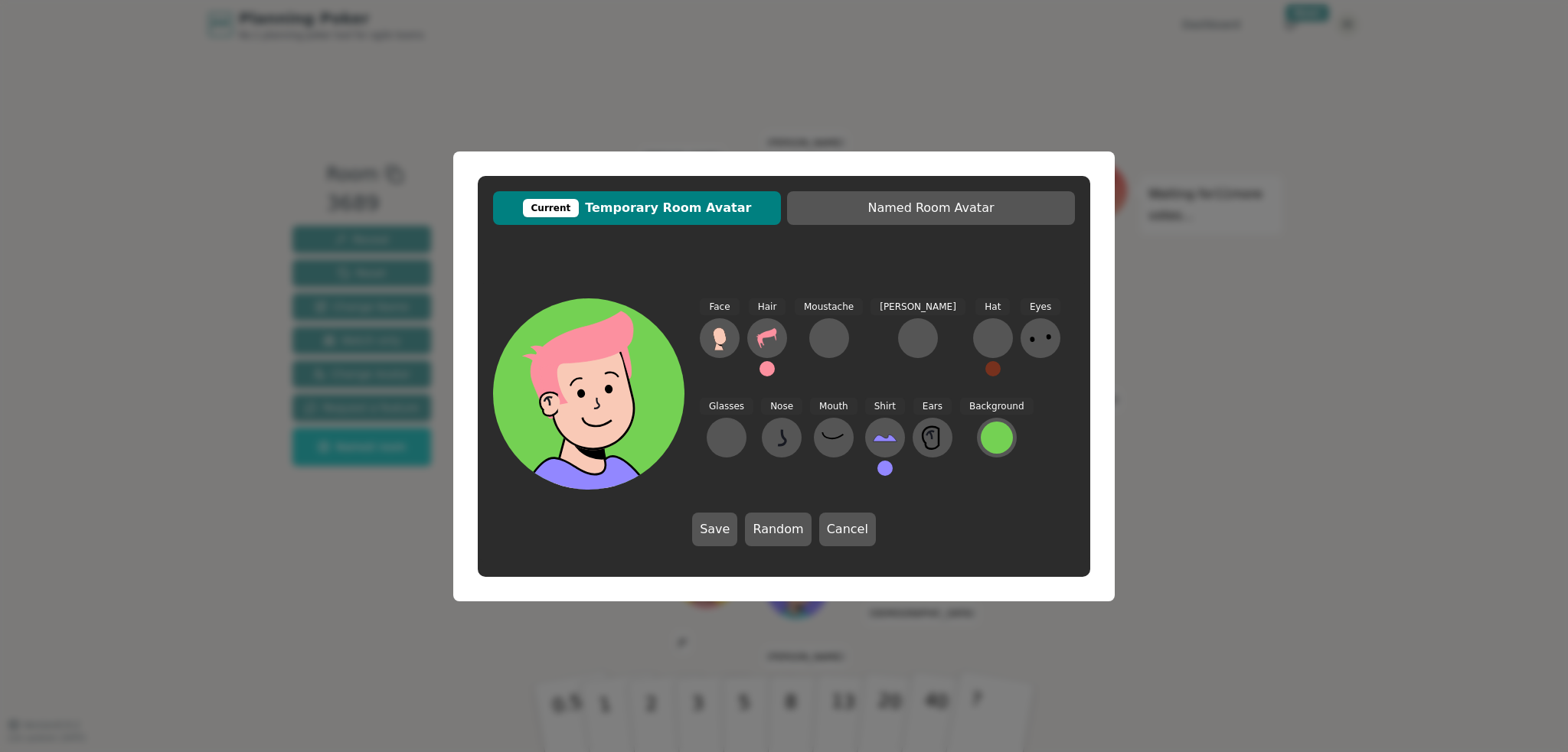
click at [764, 378] on div "Hair" at bounding box center [767, 344] width 40 height 92
click at [765, 376] on button at bounding box center [767, 368] width 15 height 15
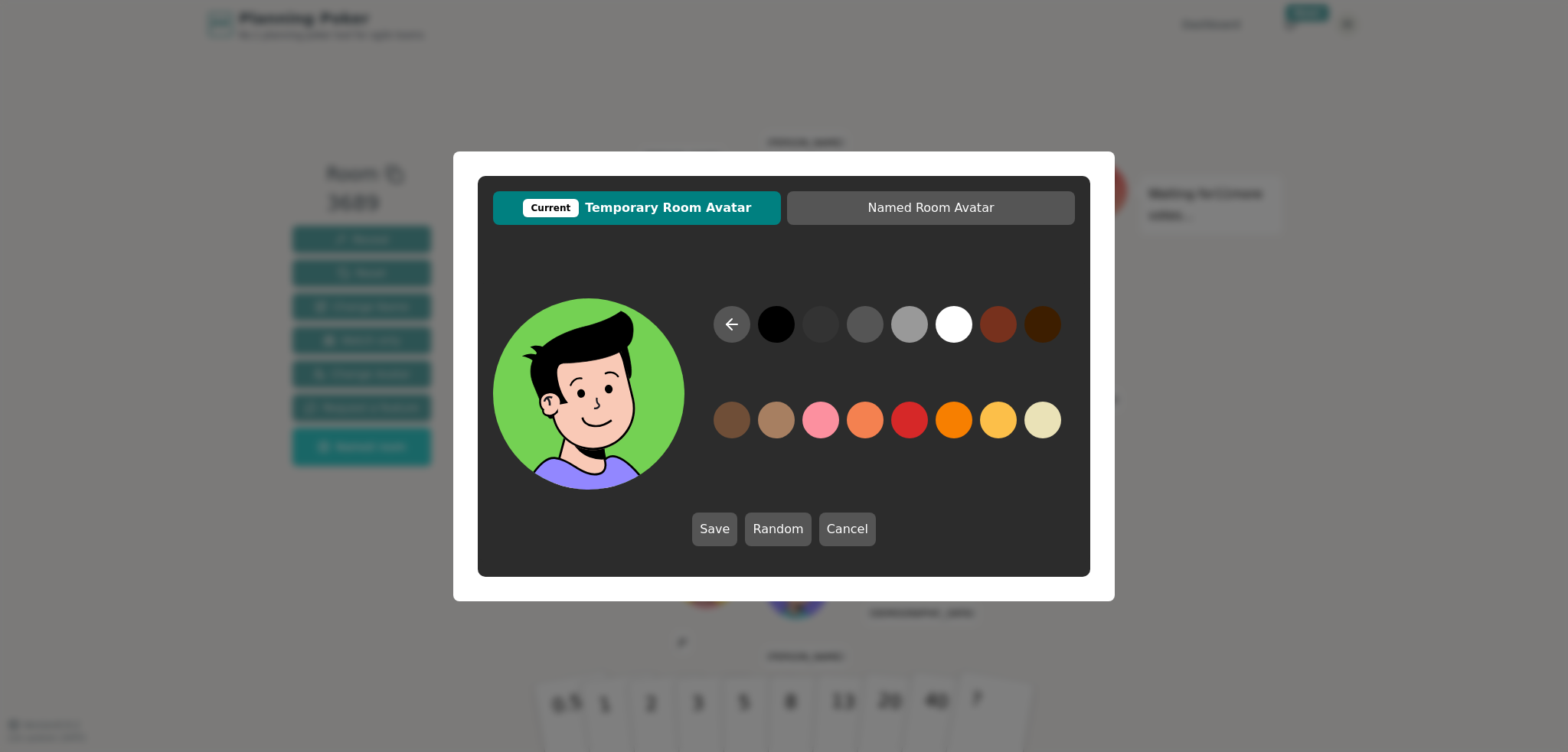
click at [775, 328] on button at bounding box center [776, 325] width 37 height 37
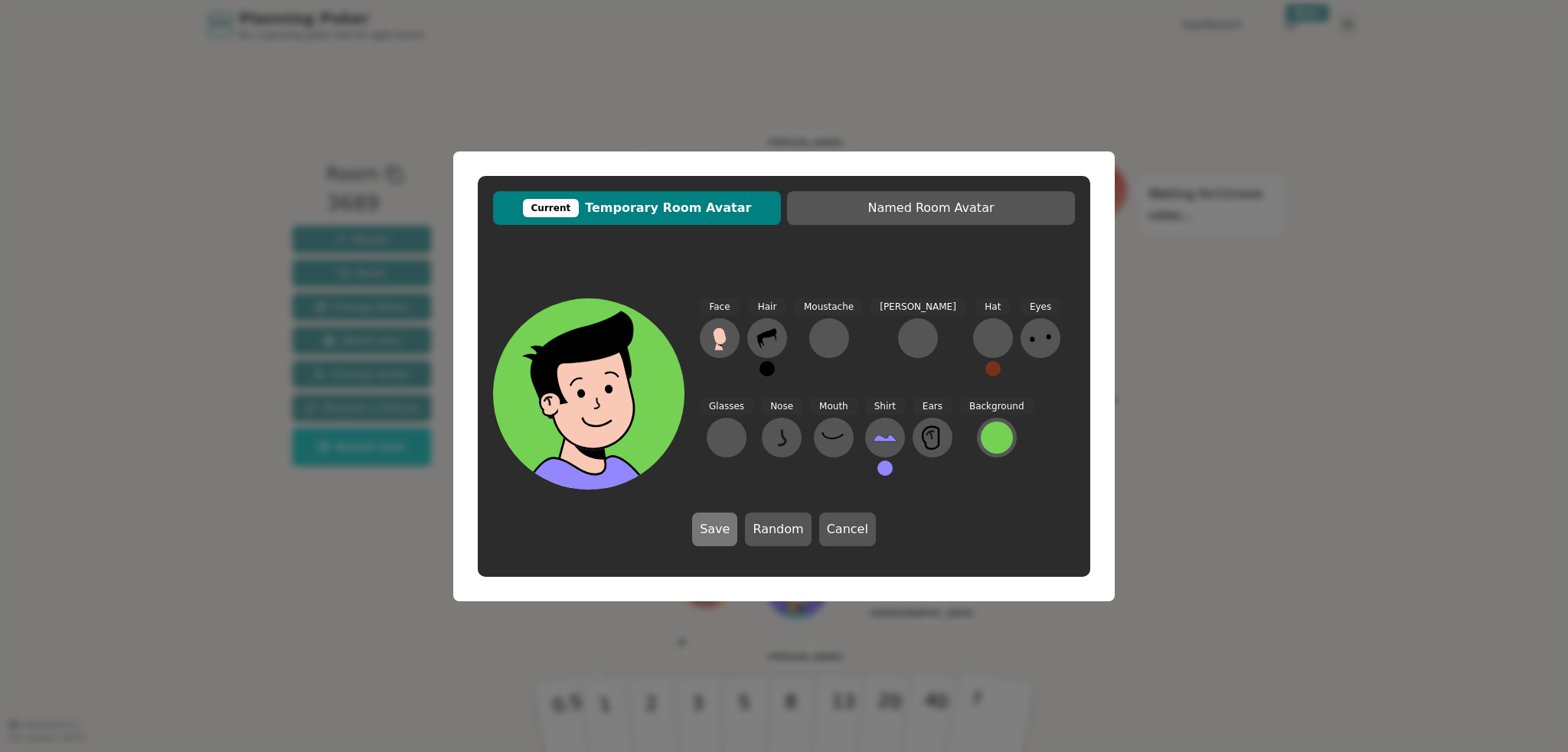
click at [727, 525] on button "Save" at bounding box center [715, 529] width 45 height 34
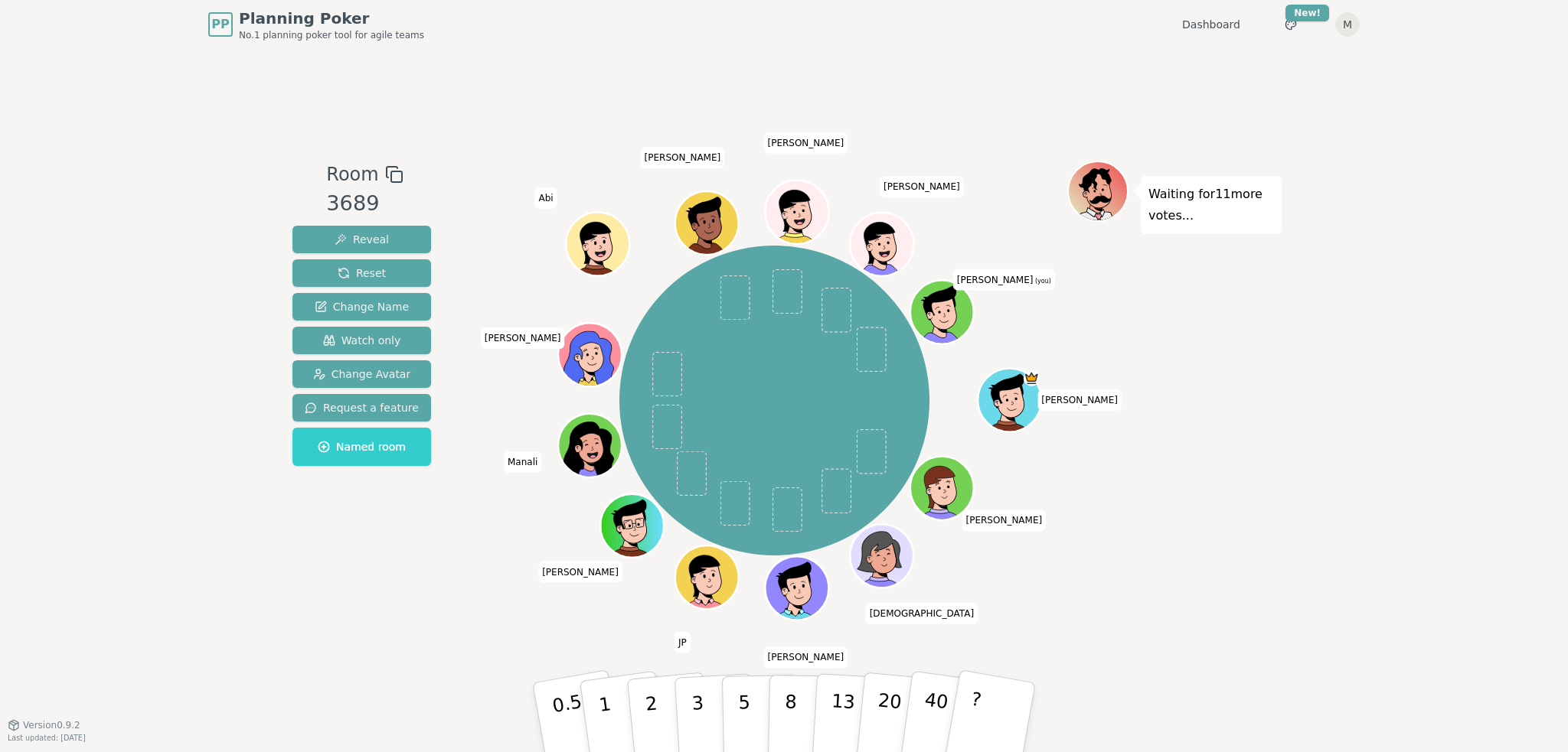
click at [1207, 381] on div "Waiting for 11 more votes..." at bounding box center [1173, 386] width 214 height 451
click at [924, 309] on icon at bounding box center [944, 312] width 62 height 7
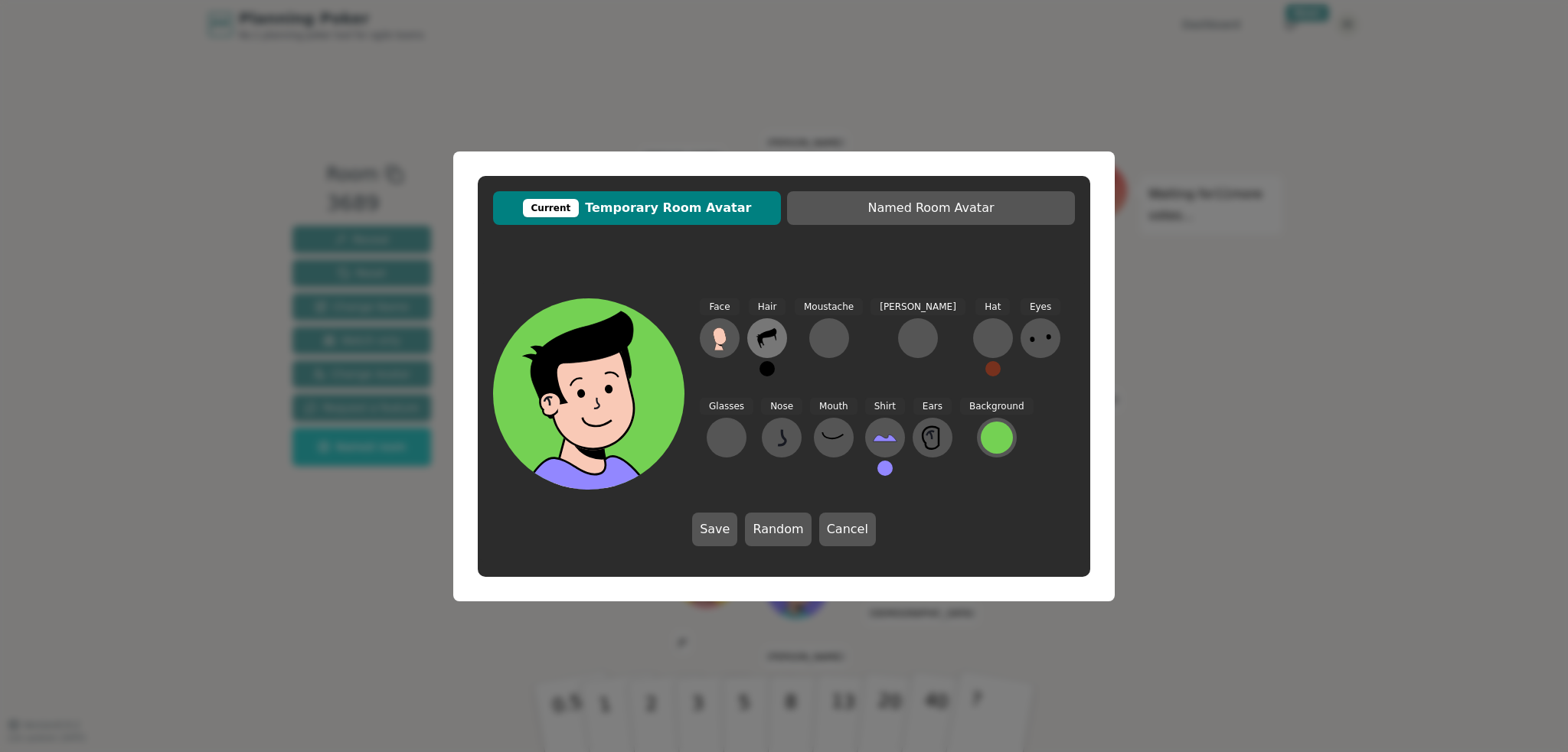
click at [764, 342] on icon at bounding box center [767, 338] width 25 height 25
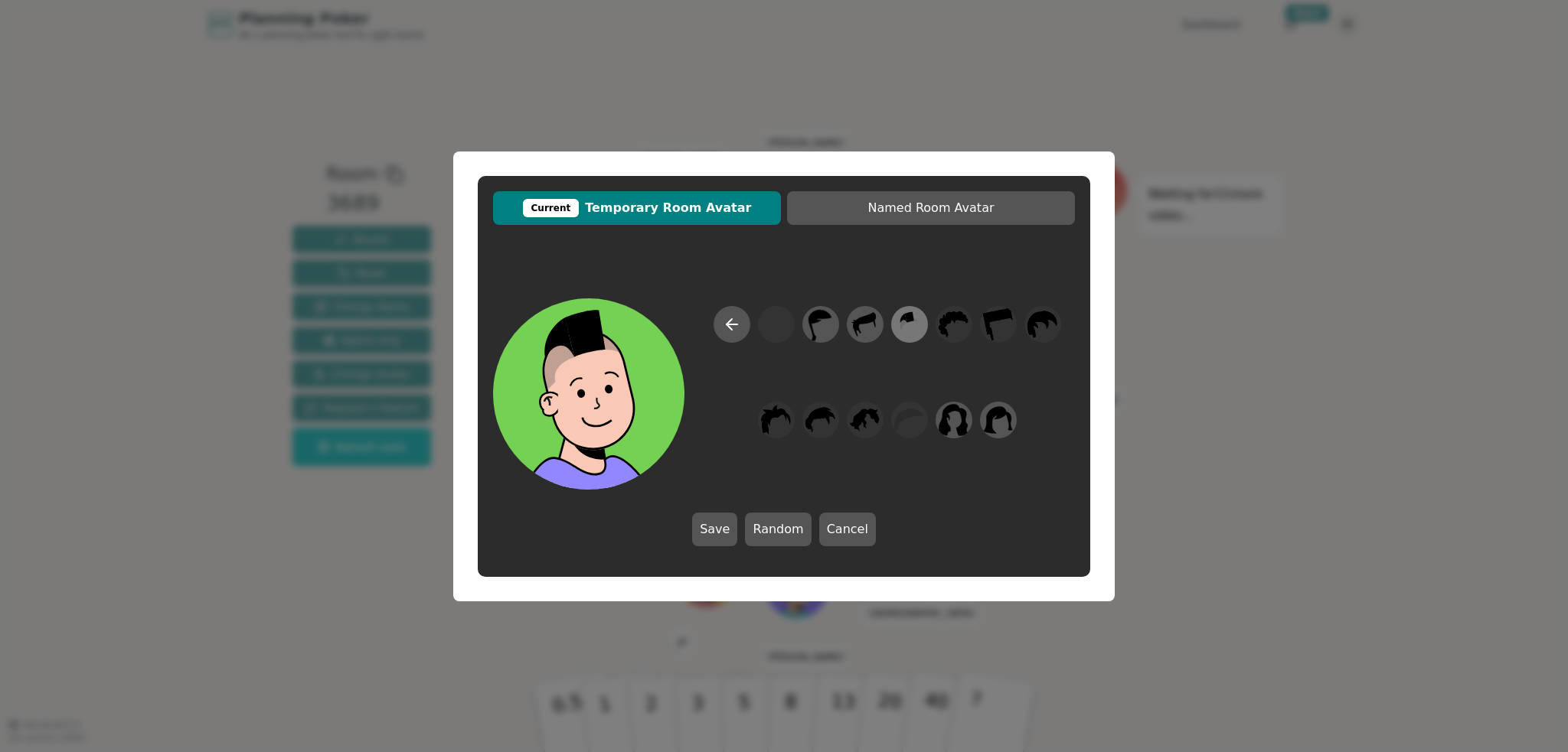
click at [906, 318] on icon at bounding box center [903, 317] width 7 height 9
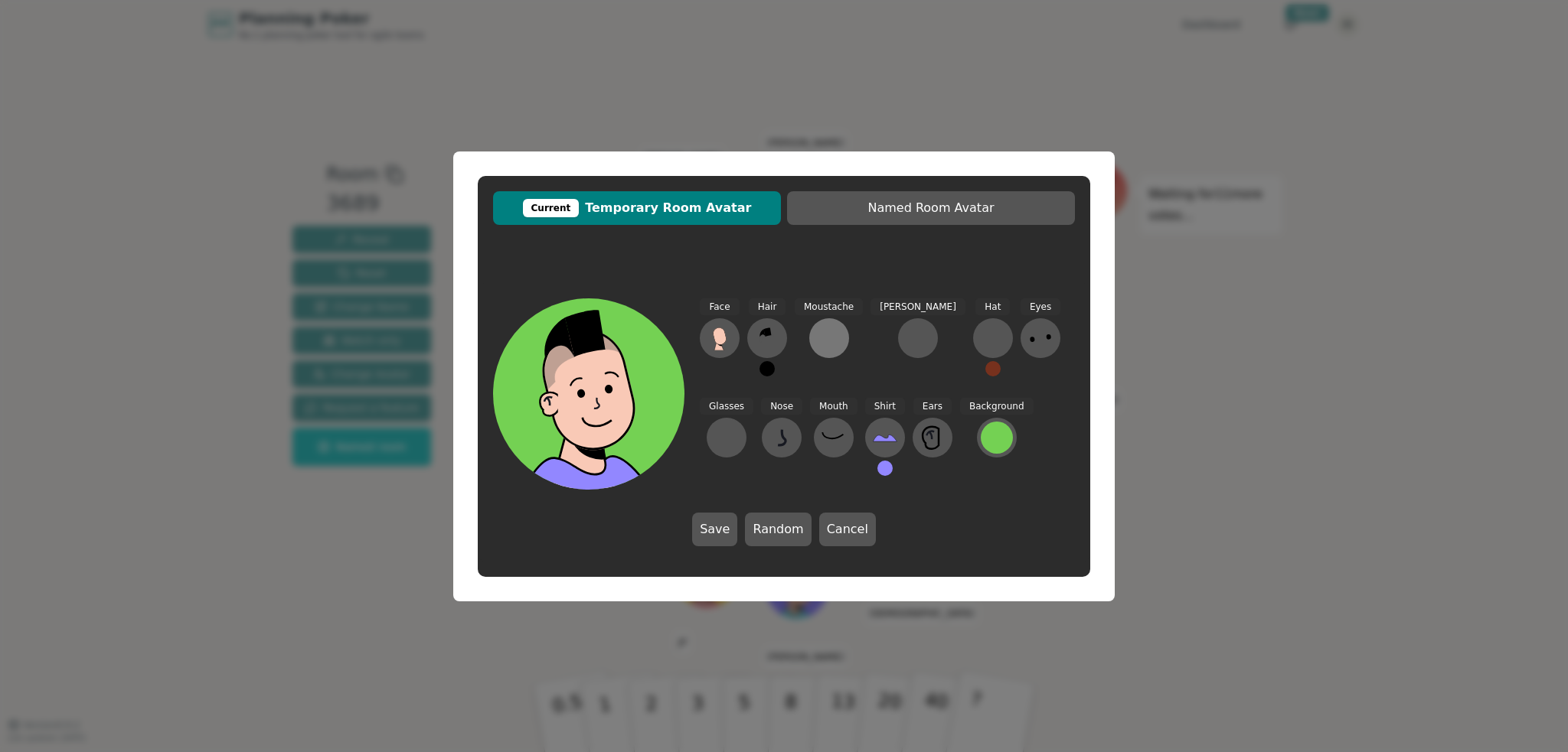
click at [833, 340] on div at bounding box center [829, 338] width 25 height 25
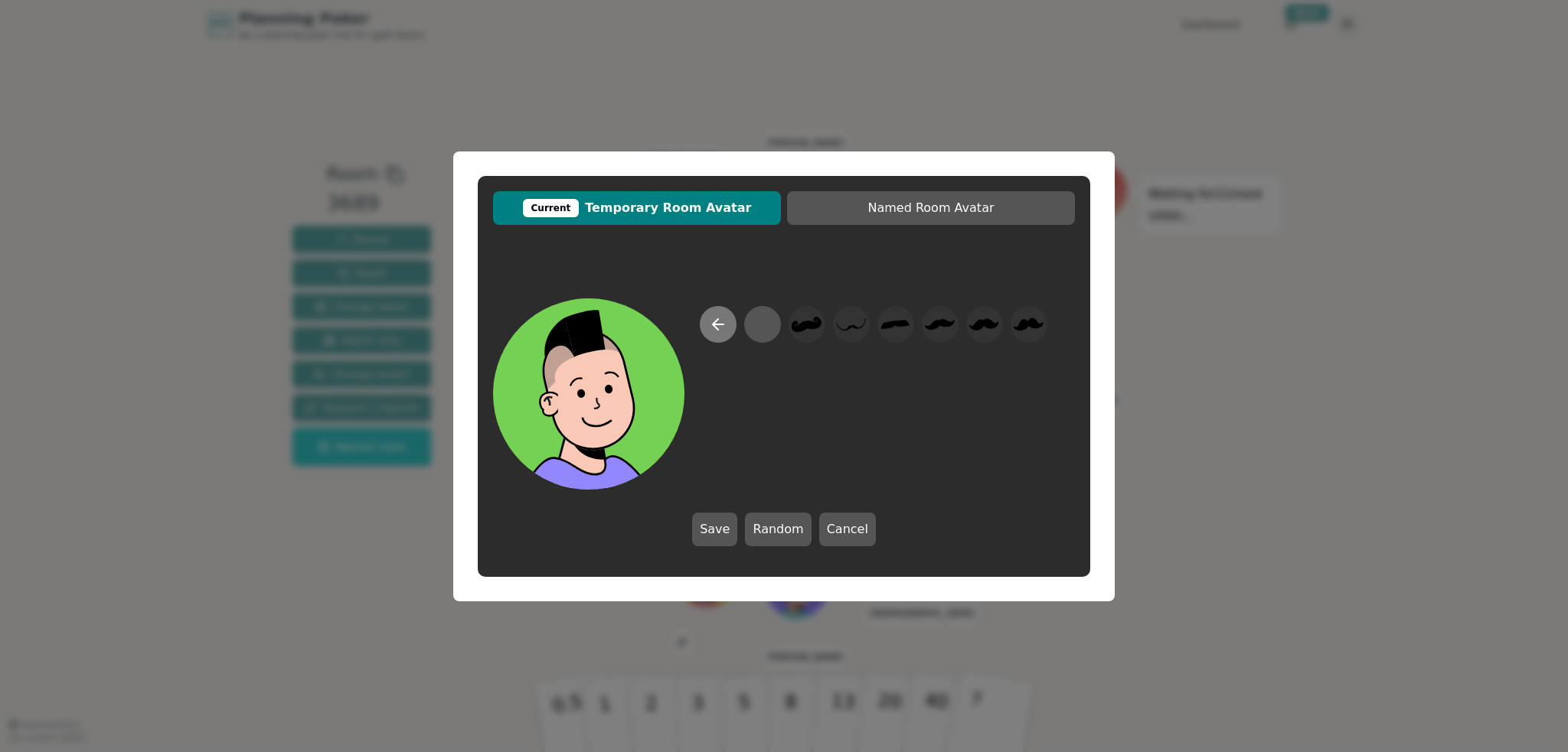
click at [711, 310] on button at bounding box center [718, 325] width 37 height 37
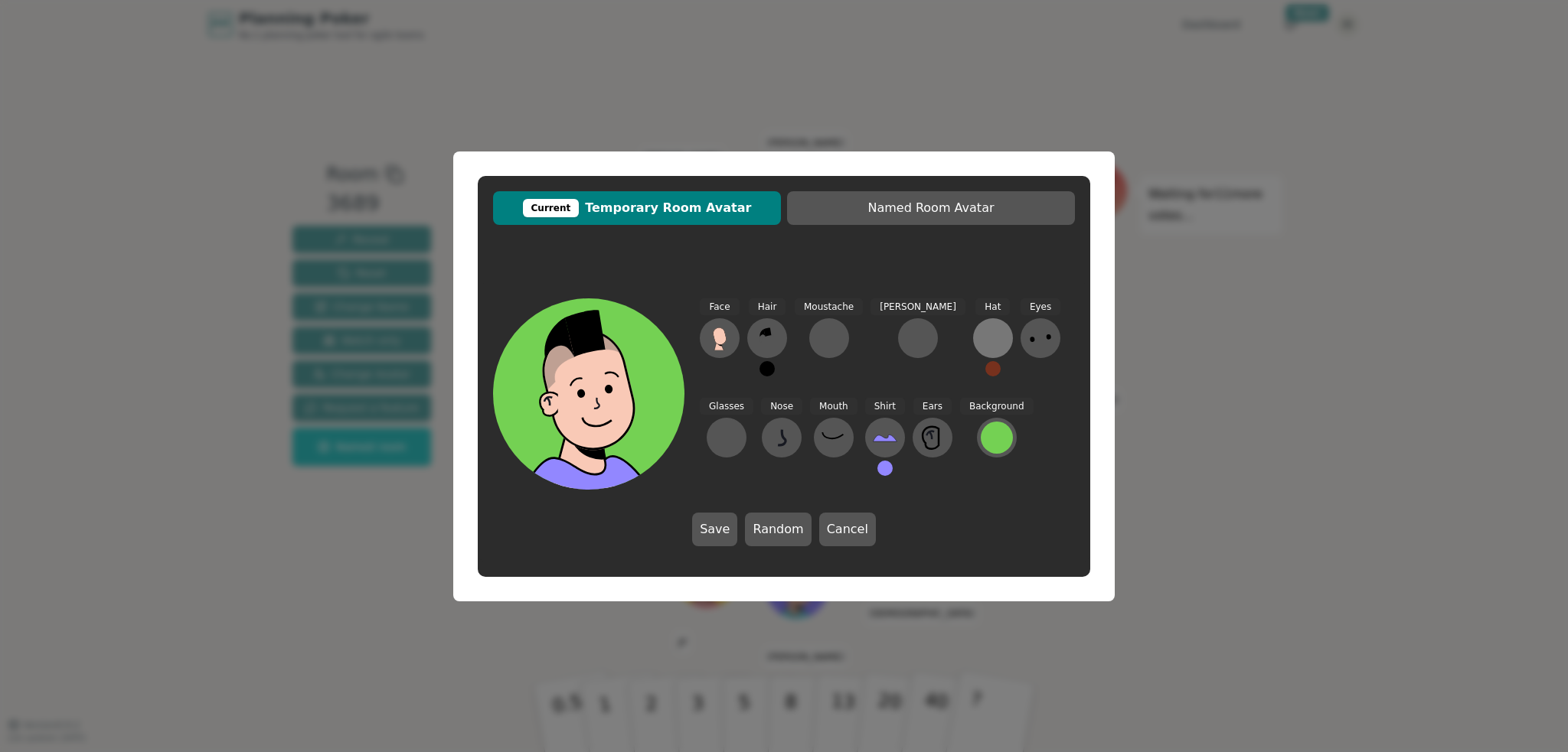
click at [973, 333] on button at bounding box center [993, 338] width 40 height 40
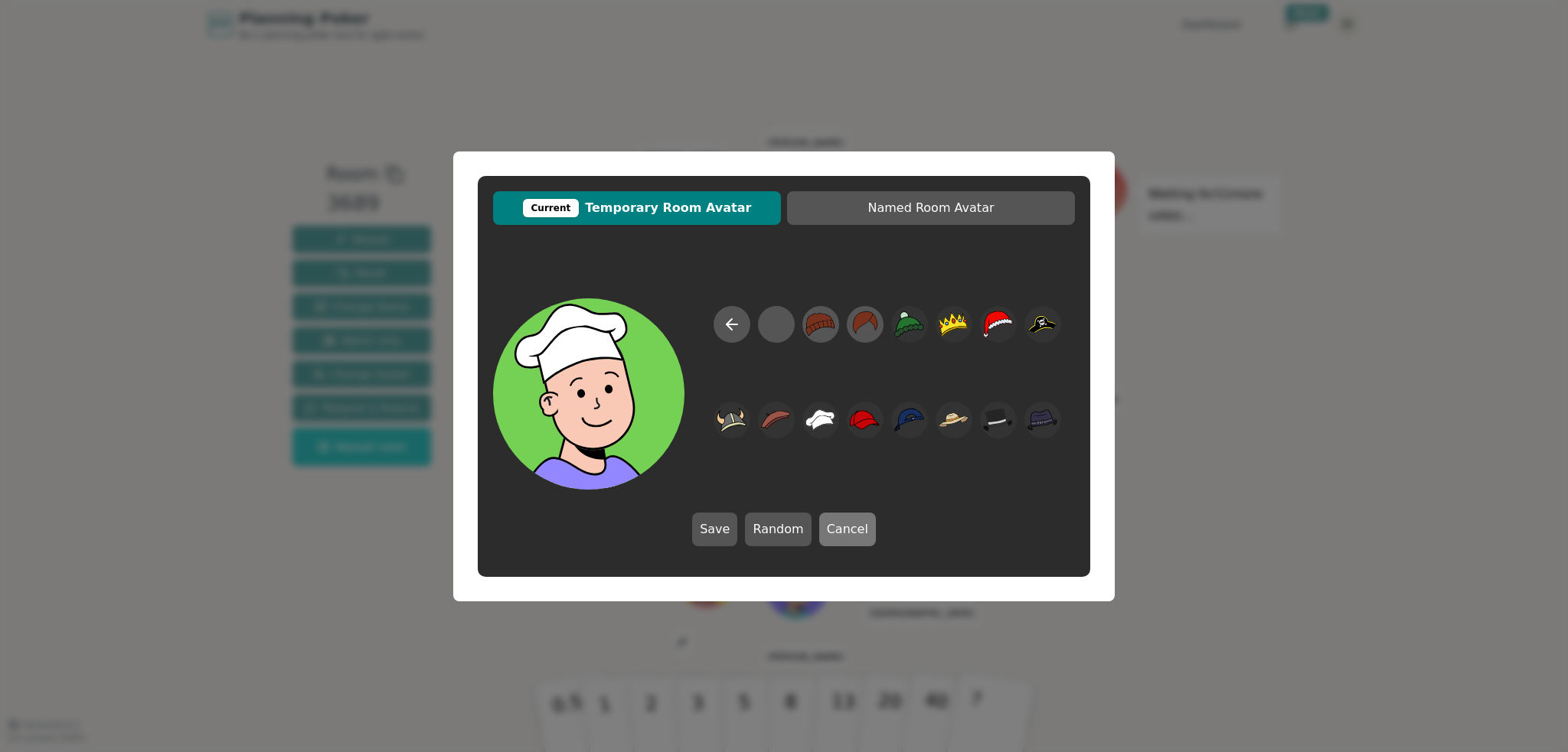
click at [850, 524] on button "Cancel" at bounding box center [847, 529] width 57 height 34
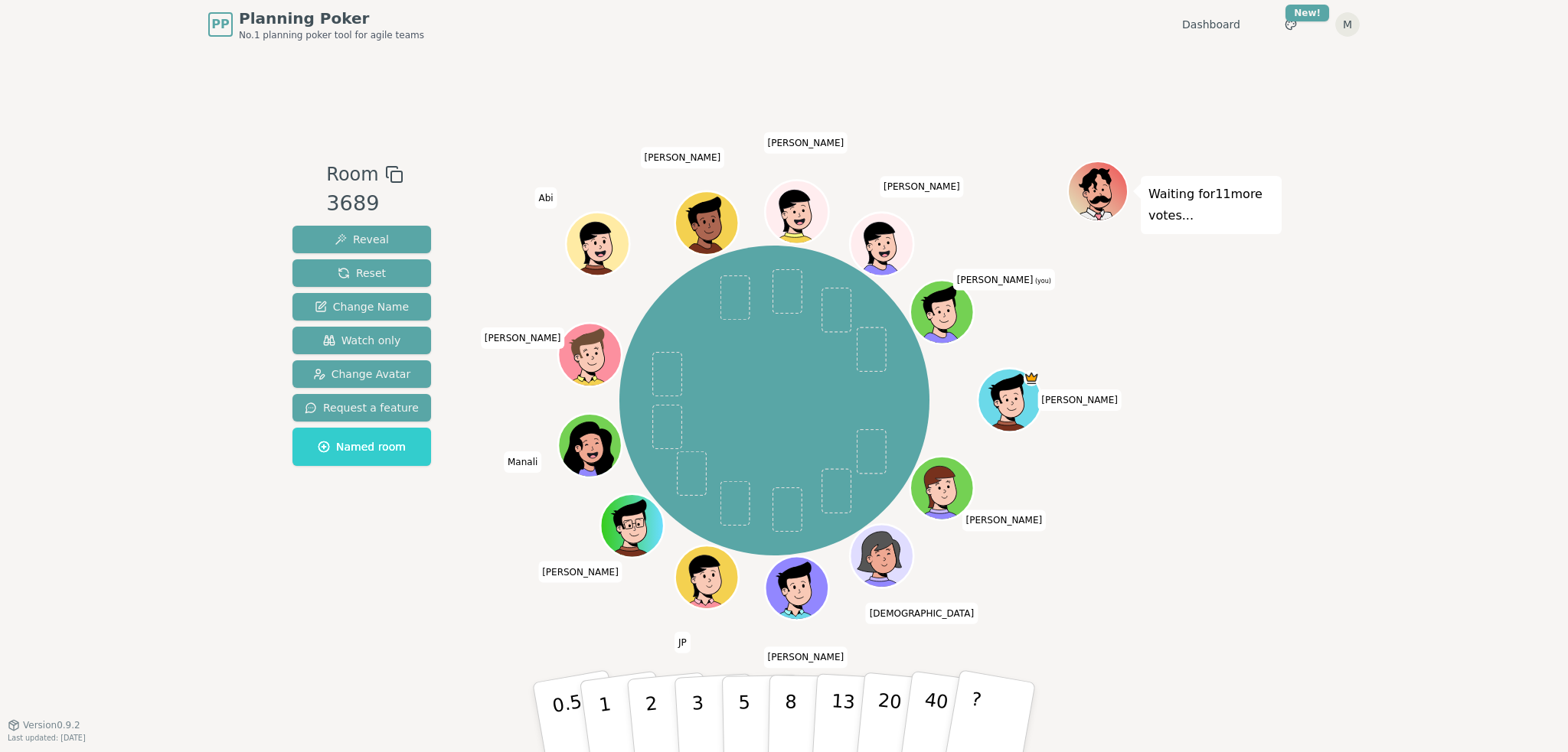
click at [1280, 483] on div "Waiting for 11 more votes..." at bounding box center [1173, 386] width 214 height 451
click at [864, 715] on button "20" at bounding box center [898, 718] width 87 height 122
click at [831, 706] on p "13" at bounding box center [842, 717] width 28 height 84
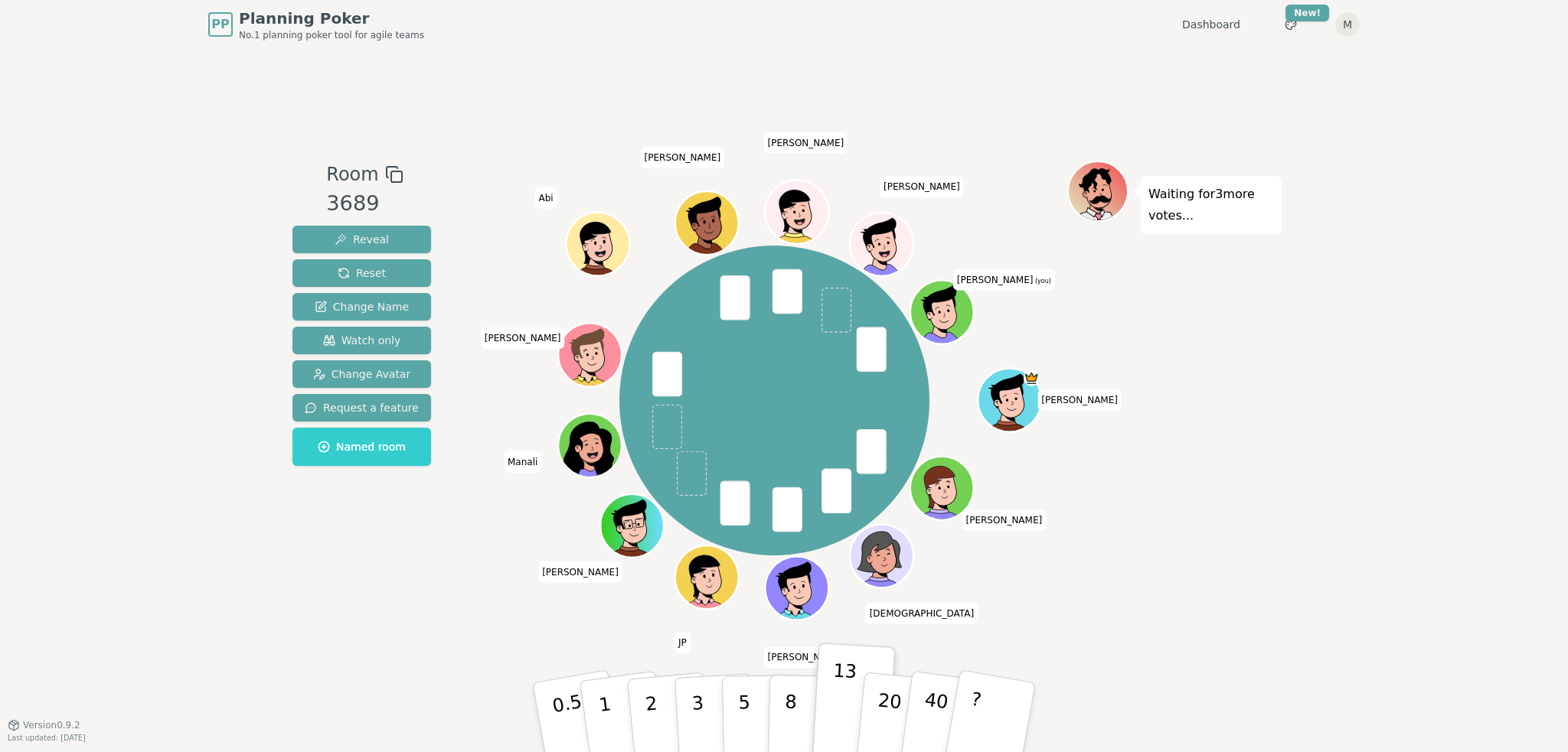
click at [1295, 378] on div "PP Planning Poker No.1 planning poker tool for agile teams Dashboard Toggle the…" at bounding box center [784, 376] width 1568 height 752
click at [876, 718] on p "20" at bounding box center [888, 716] width 31 height 84
click at [1175, 464] on div "Waiting for 2 more votes..." at bounding box center [1173, 386] width 214 height 451
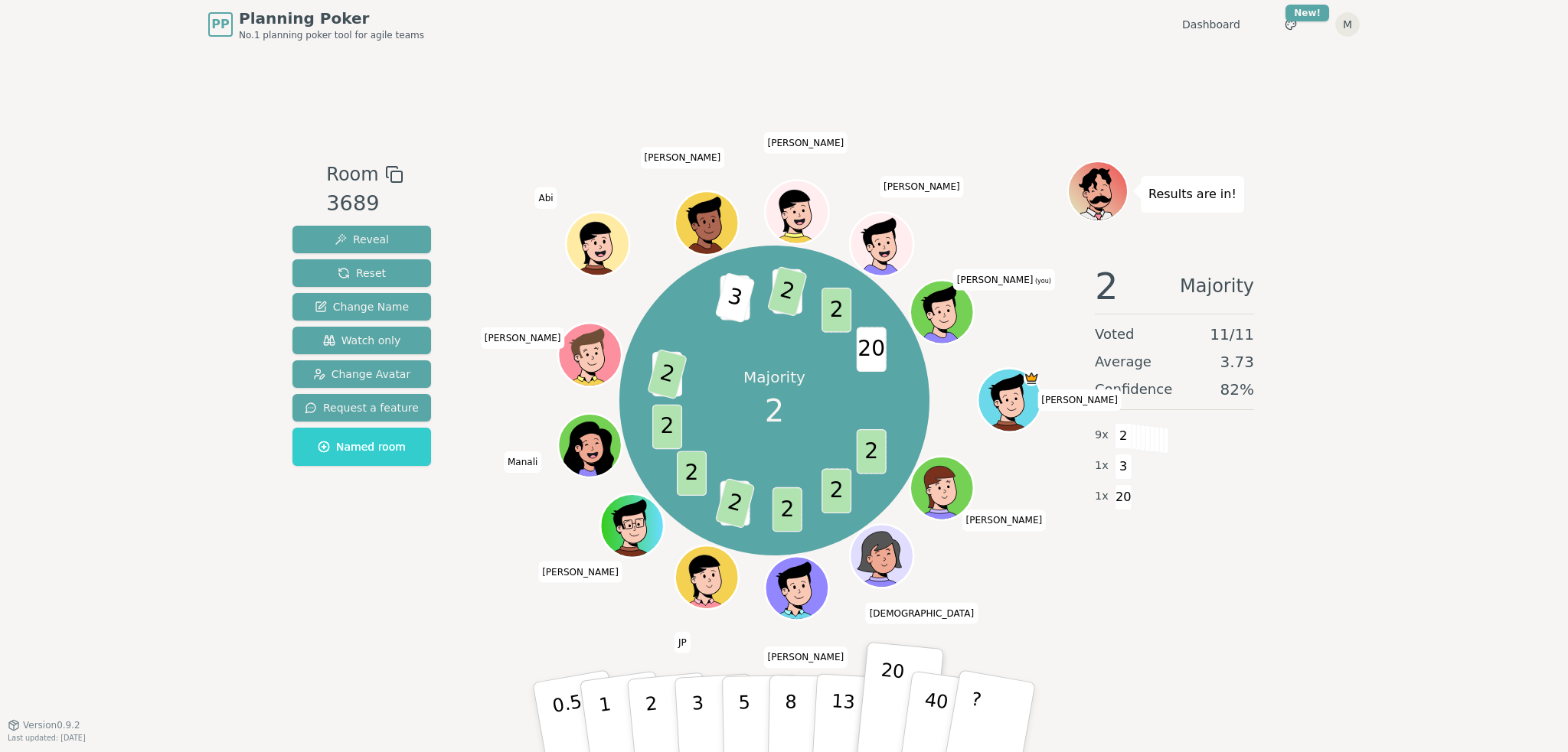
click at [1312, 647] on div "PP Planning Poker No.1 planning poker tool for agile teams Dashboard Toggle the…" at bounding box center [784, 376] width 1568 height 752
click at [695, 706] on p "3" at bounding box center [699, 719] width 17 height 83
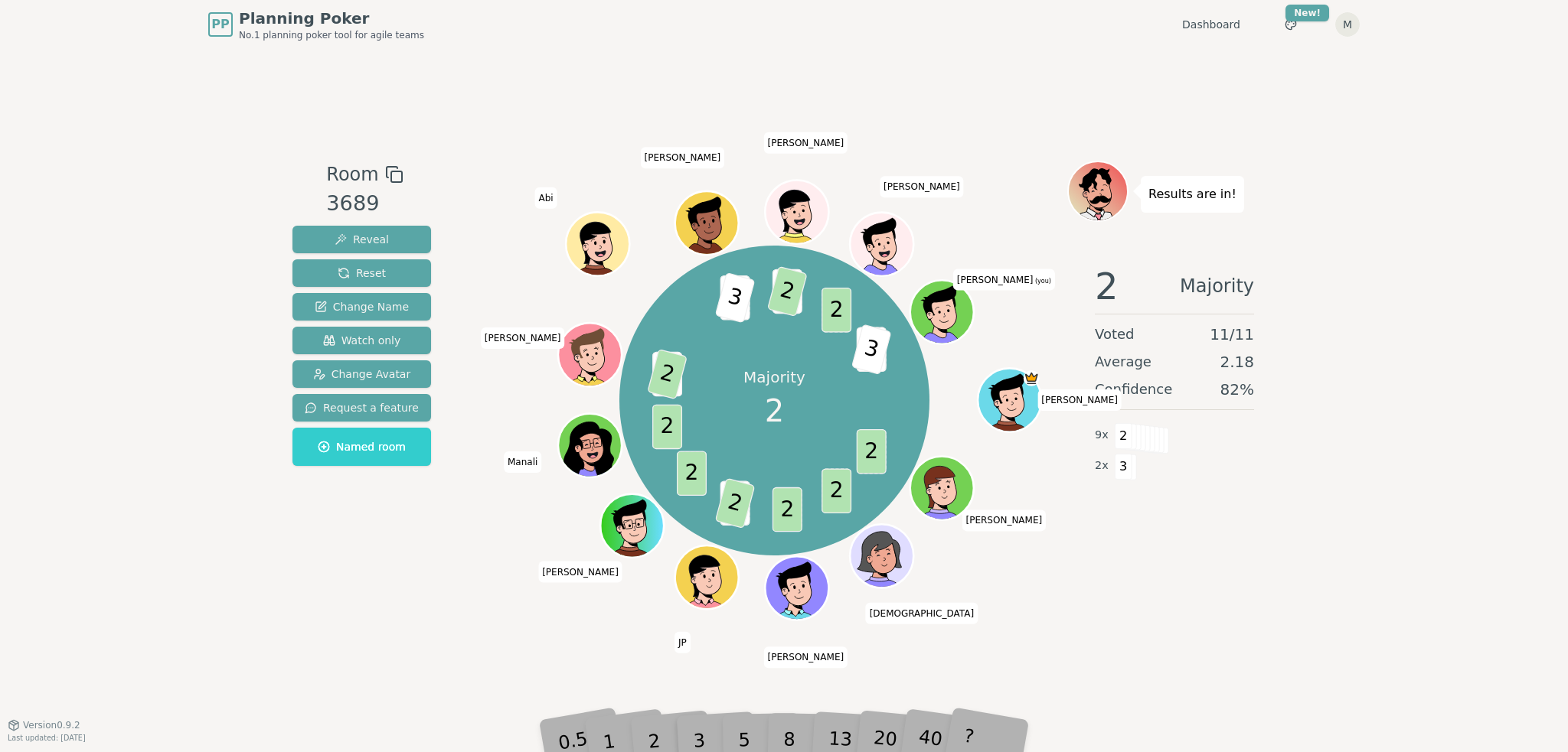
click at [734, 724] on div "3" at bounding box center [715, 718] width 49 height 56
click at [1312, 609] on div "PP Planning Poker No.1 planning poker tool for agile teams Dashboard Toggle the…" at bounding box center [784, 376] width 1568 height 752
click at [964, 99] on div "Room 3689 Reveal Reset Change Name Watch only Change Avatar Request a feature N…" at bounding box center [784, 386] width 995 height 676
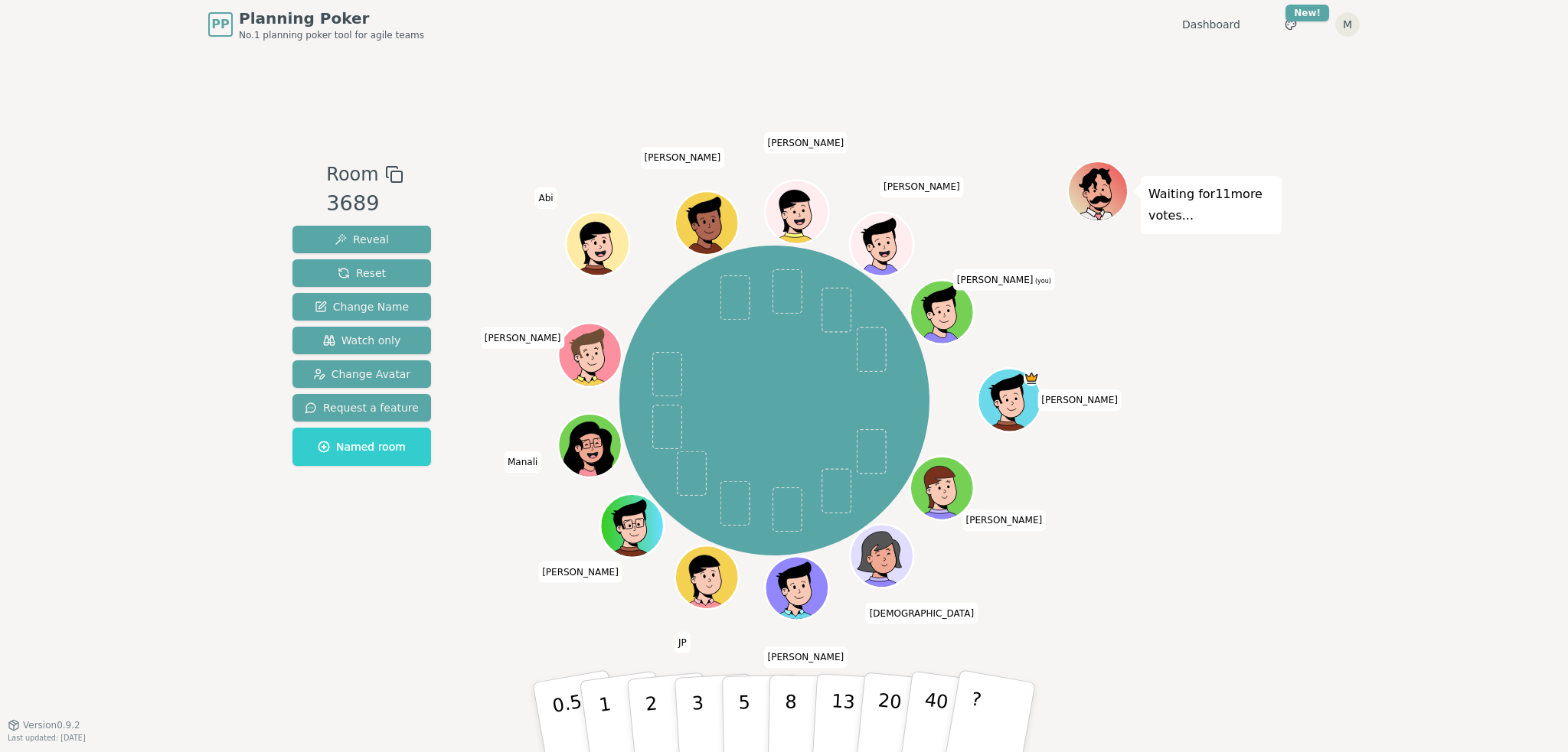
click at [1442, 368] on div "PP Planning Poker No.1 planning poker tool for agile teams Dashboard Toggle the…" at bounding box center [784, 376] width 1568 height 752
click at [653, 684] on button "2" at bounding box center [669, 718] width 87 height 122
click at [1371, 506] on div "PP Planning Poker No.1 planning poker tool for agile teams Dashboard Toggle the…" at bounding box center [784, 376] width 1568 height 752
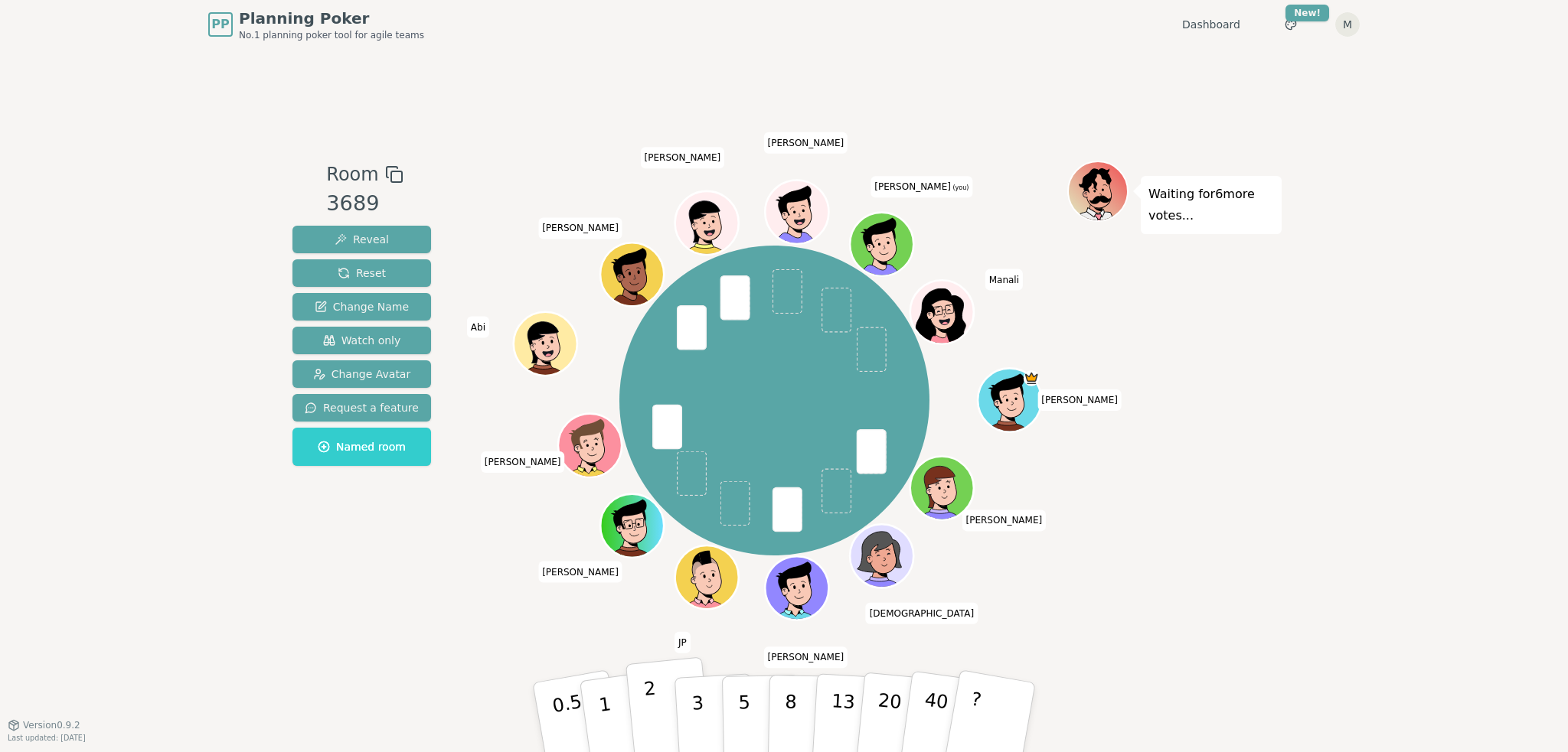
click at [658, 718] on button "2" at bounding box center [669, 718] width 87 height 122
click at [1261, 584] on div "Waiting for 4 more votes..." at bounding box center [1173, 386] width 214 height 451
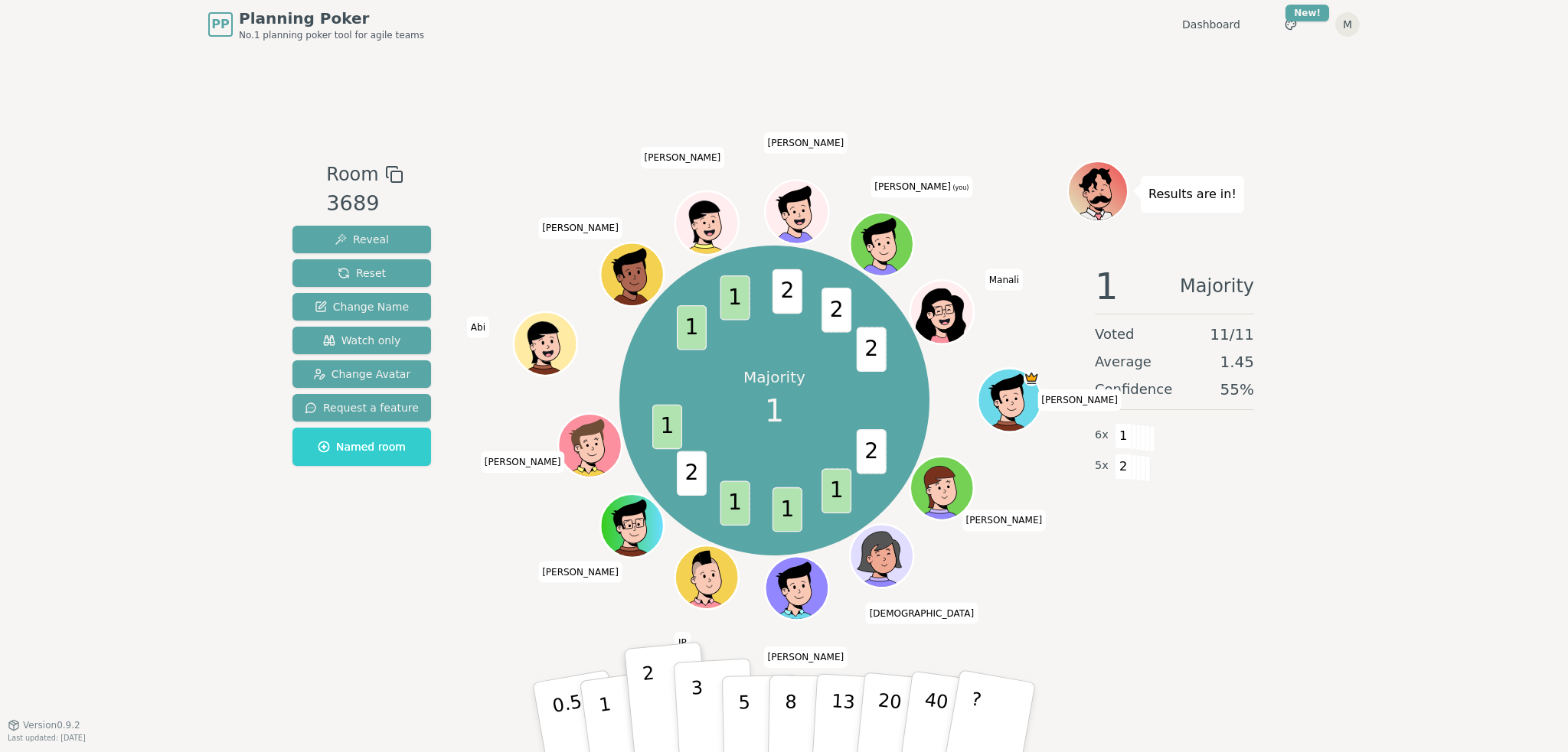
click at [699, 701] on p "3" at bounding box center [699, 719] width 17 height 83
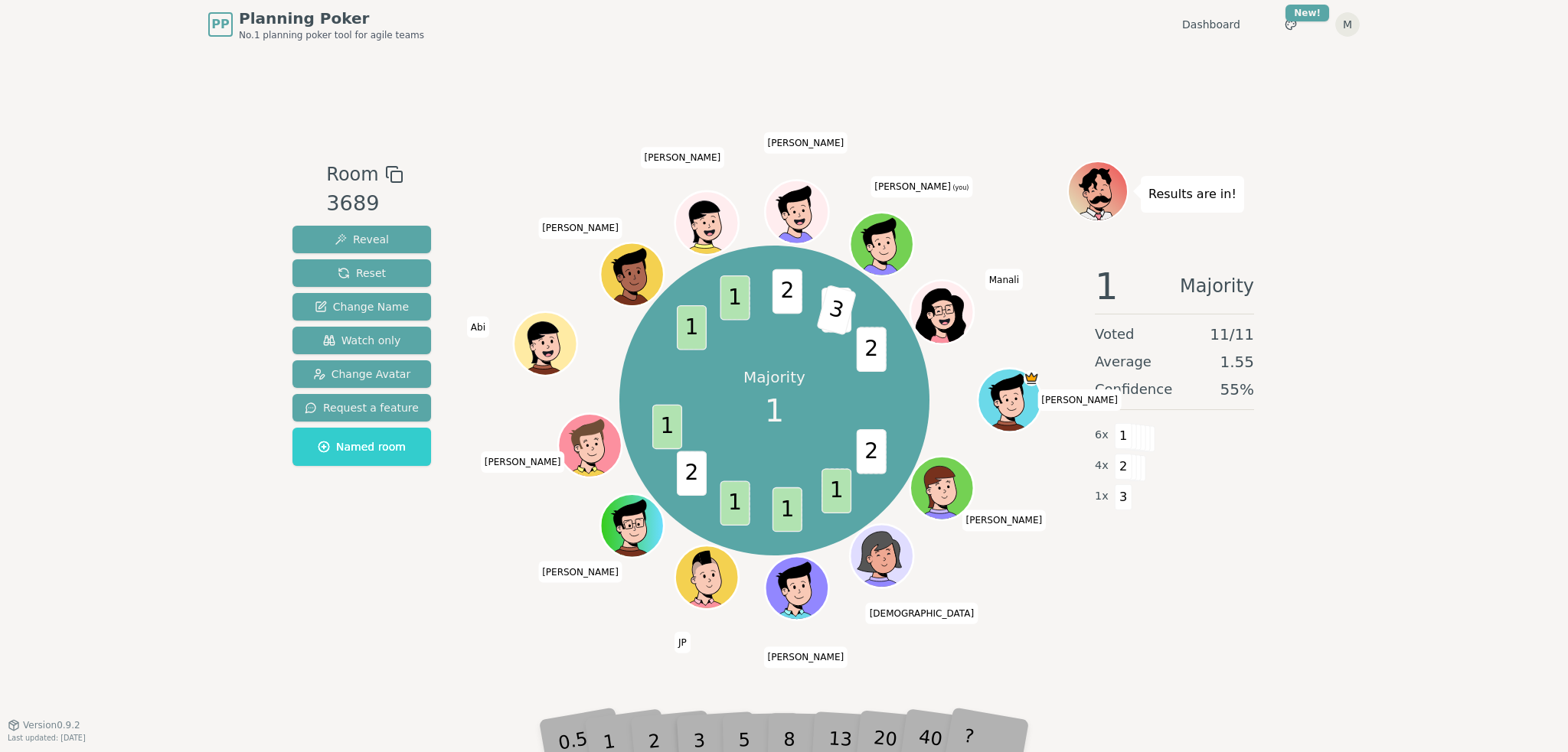
click at [658, 744] on div "2" at bounding box center [669, 718] width 51 height 58
click at [597, 743] on div "0.5 1 2 3 5 8 13 20 40 ?" at bounding box center [784, 718] width 460 height 54
click at [680, 742] on div "2" at bounding box center [669, 718] width 51 height 58
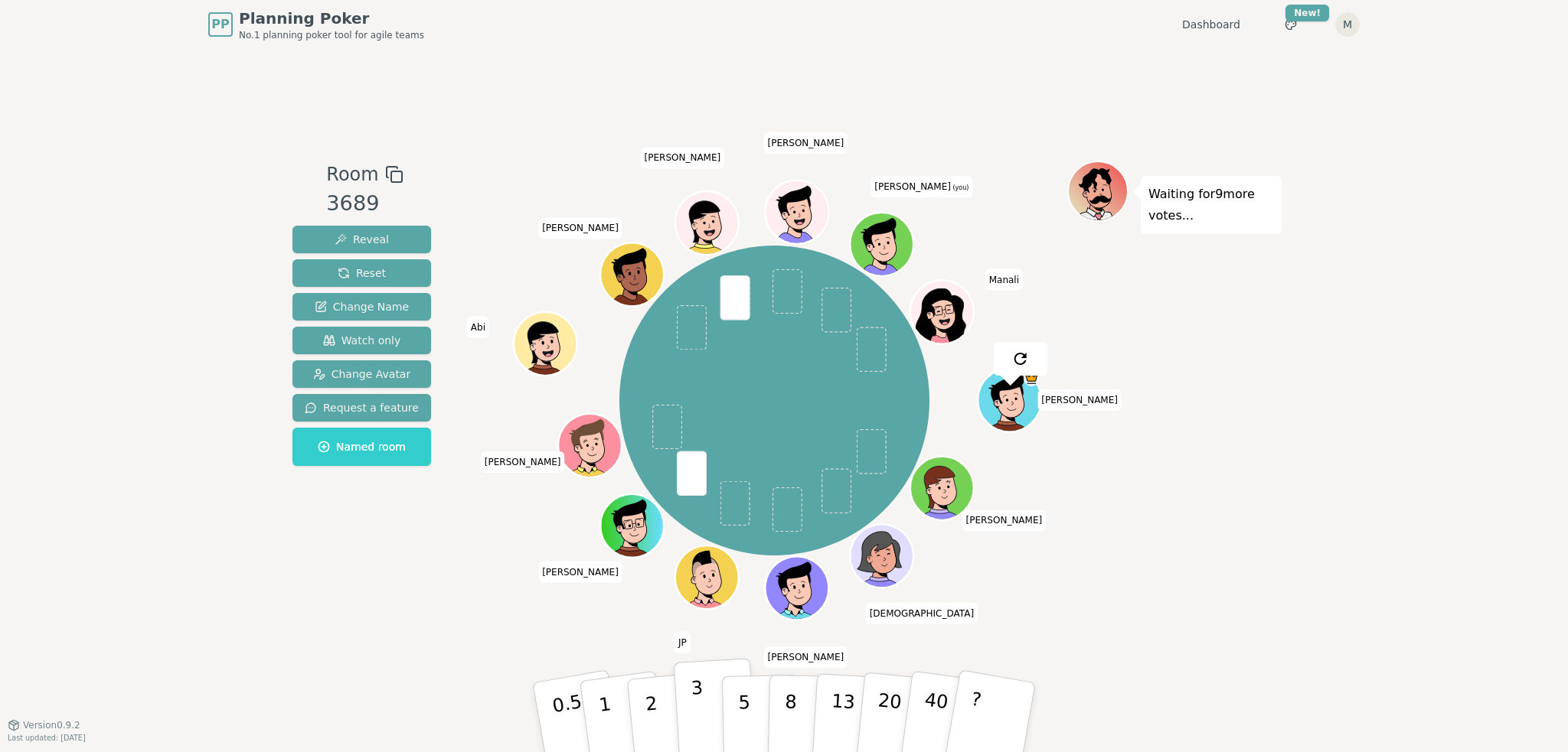
click at [701, 721] on p "3" at bounding box center [699, 719] width 17 height 83
click at [1290, 580] on div "PP Planning Poker No.1 planning poker tool for agile teams Dashboard Toggle the…" at bounding box center [784, 376] width 1568 height 752
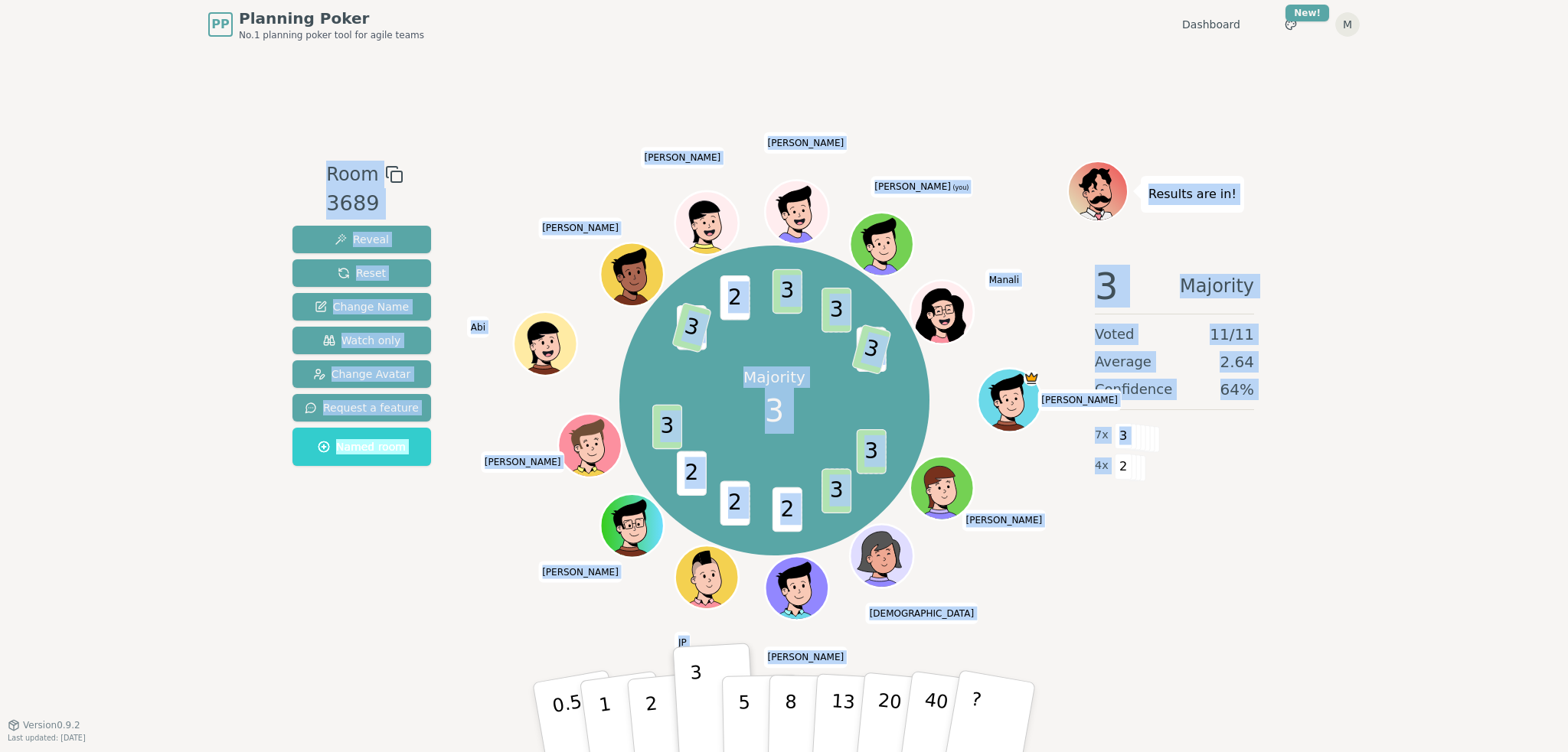
drag, startPoint x: 229, startPoint y: 113, endPoint x: 1247, endPoint y: 486, distance: 1084.2
click at [1247, 486] on div "PP Planning Poker No.1 planning poker tool for agile teams Dashboard Toggle the…" at bounding box center [784, 376] width 1568 height 752
click at [1247, 486] on div "3 Majority Voted 11 / 11 Average 2.64 Confidence 64 % 7 x 3 4 x 2" at bounding box center [1173, 406] width 214 height 306
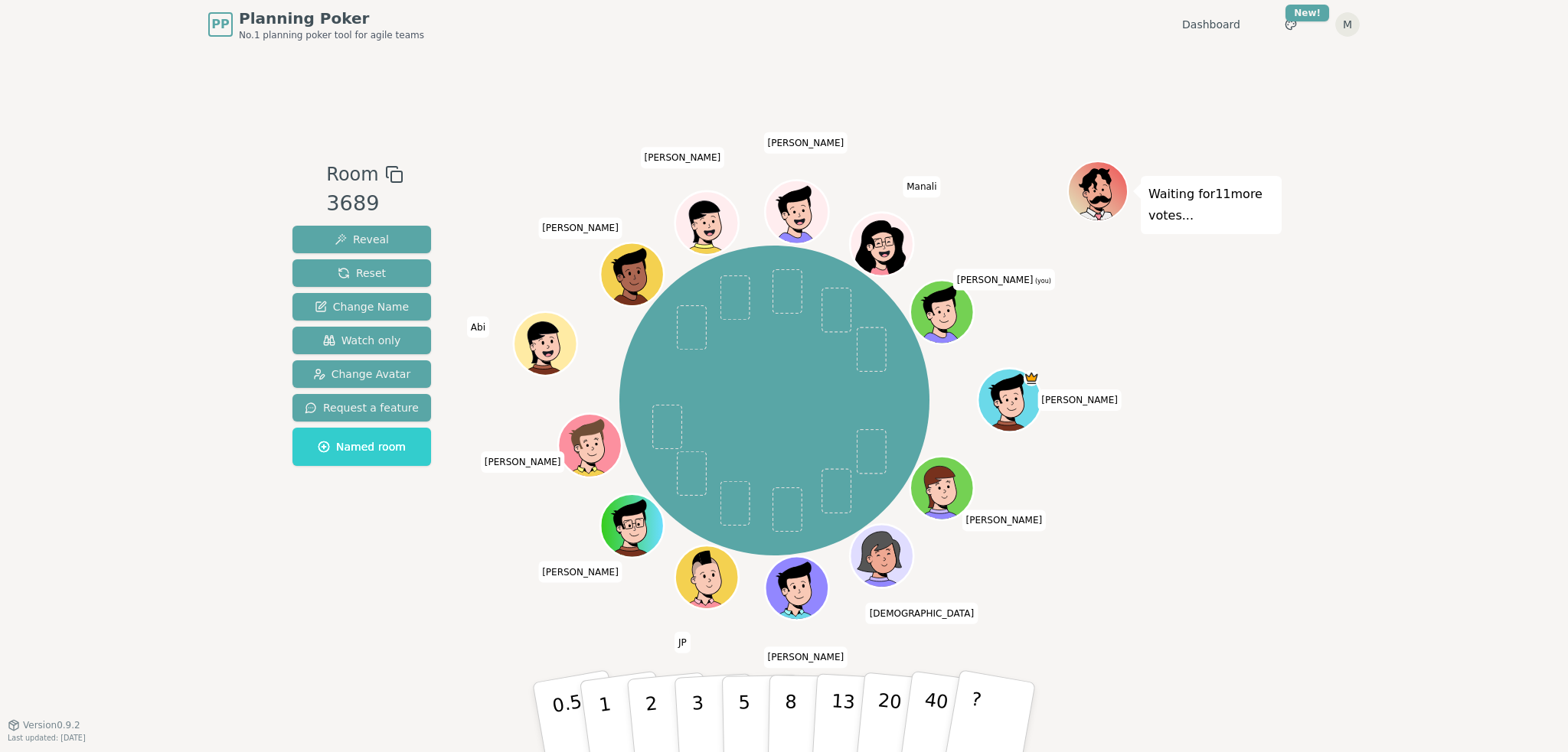
click at [1339, 467] on div "PP Planning Poker No.1 planning poker tool for agile teams Dashboard Toggle the…" at bounding box center [784, 376] width 1568 height 752
click at [618, 719] on button "1" at bounding box center [623, 718] width 91 height 124
click at [1298, 613] on div "PP Planning Poker No.1 planning poker tool for agile teams Dashboard Toggle the…" at bounding box center [784, 376] width 1568 height 752
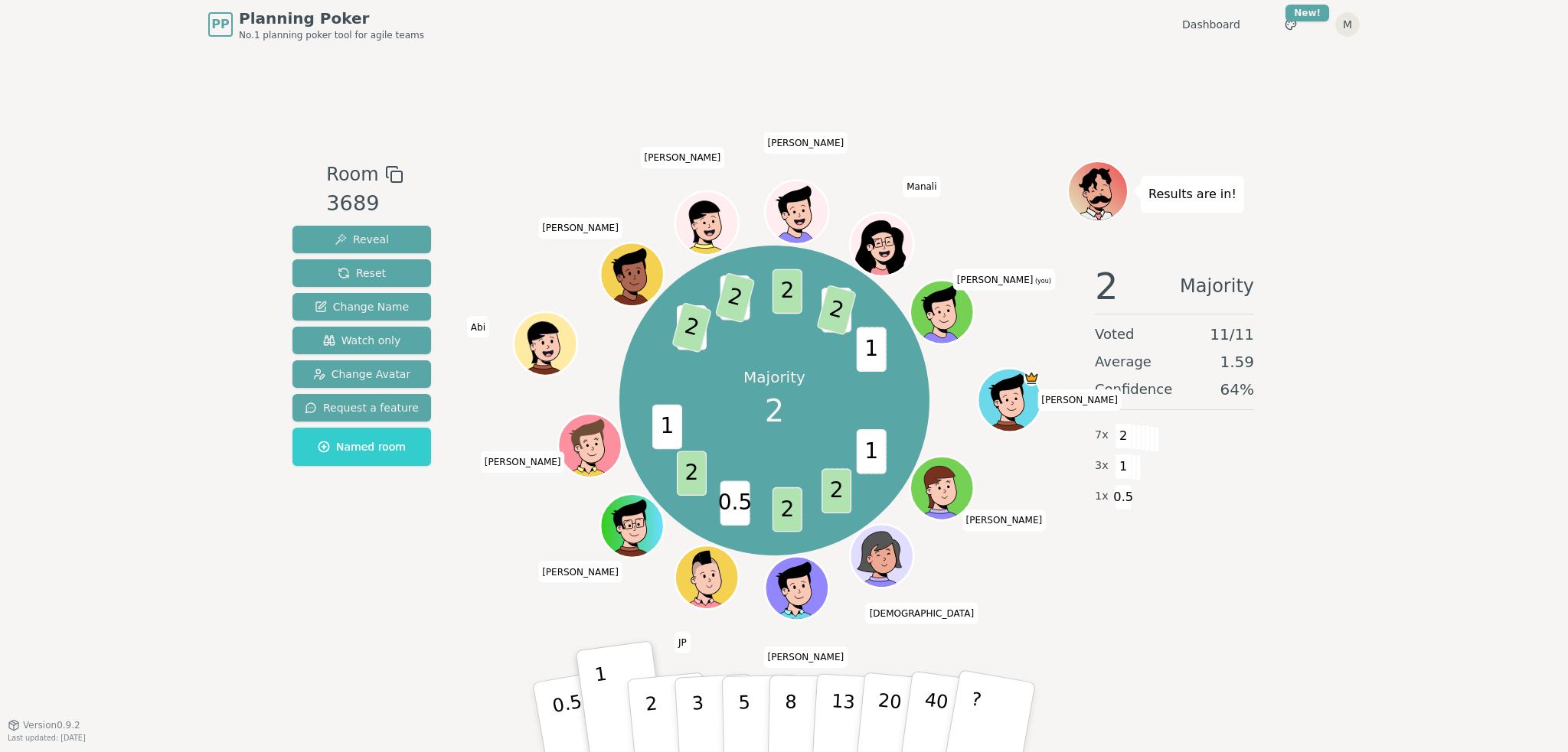
click at [1252, 75] on div "Room 3689 Reveal Reset Change Name Watch only Change Avatar Request a feature N…" at bounding box center [784, 386] width 995 height 676
click at [654, 699] on button "2" at bounding box center [669, 718] width 87 height 122
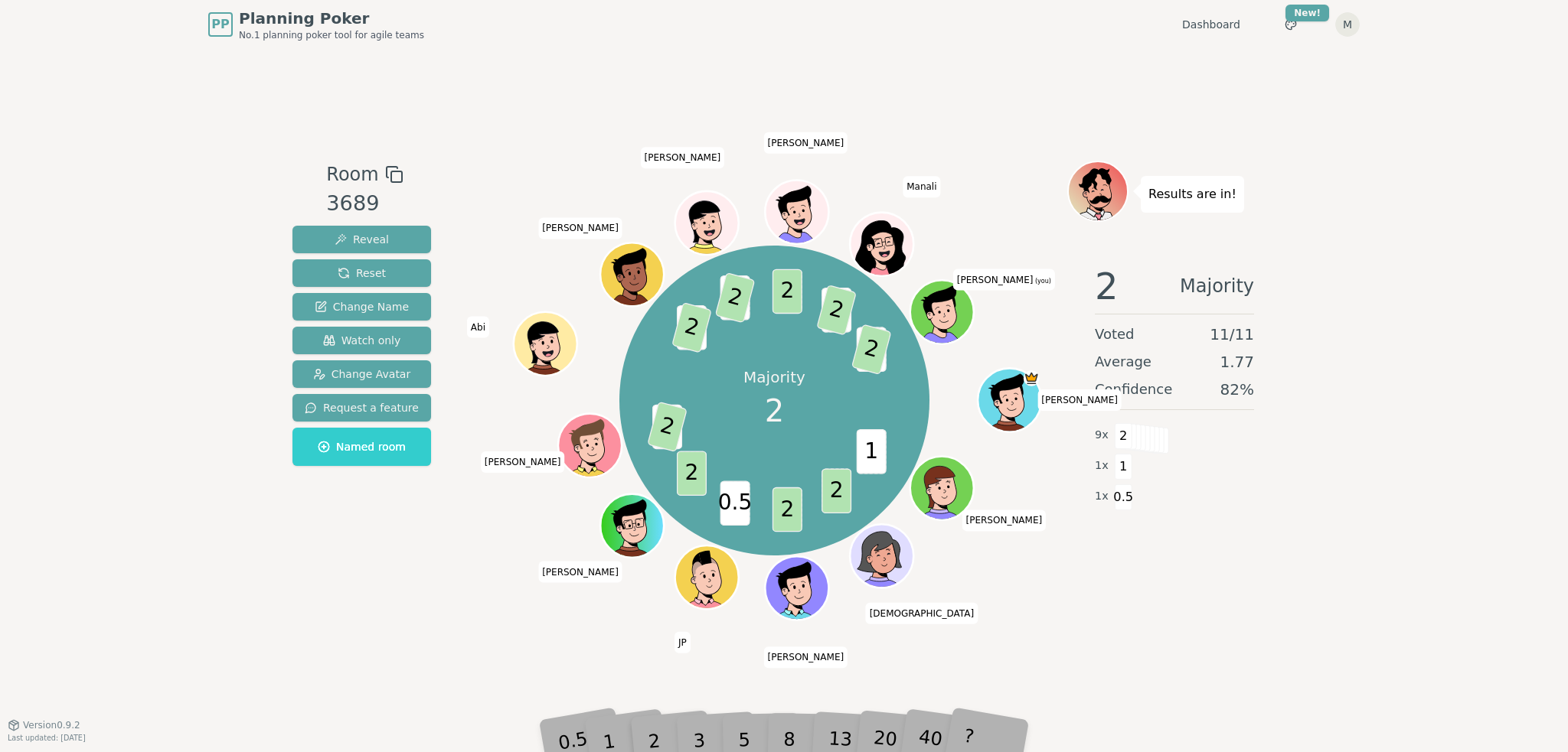
click at [1182, 622] on div "Room 3689 Reveal Reset Change Name Watch only Change Avatar Request a feature N…" at bounding box center [784, 386] width 995 height 676
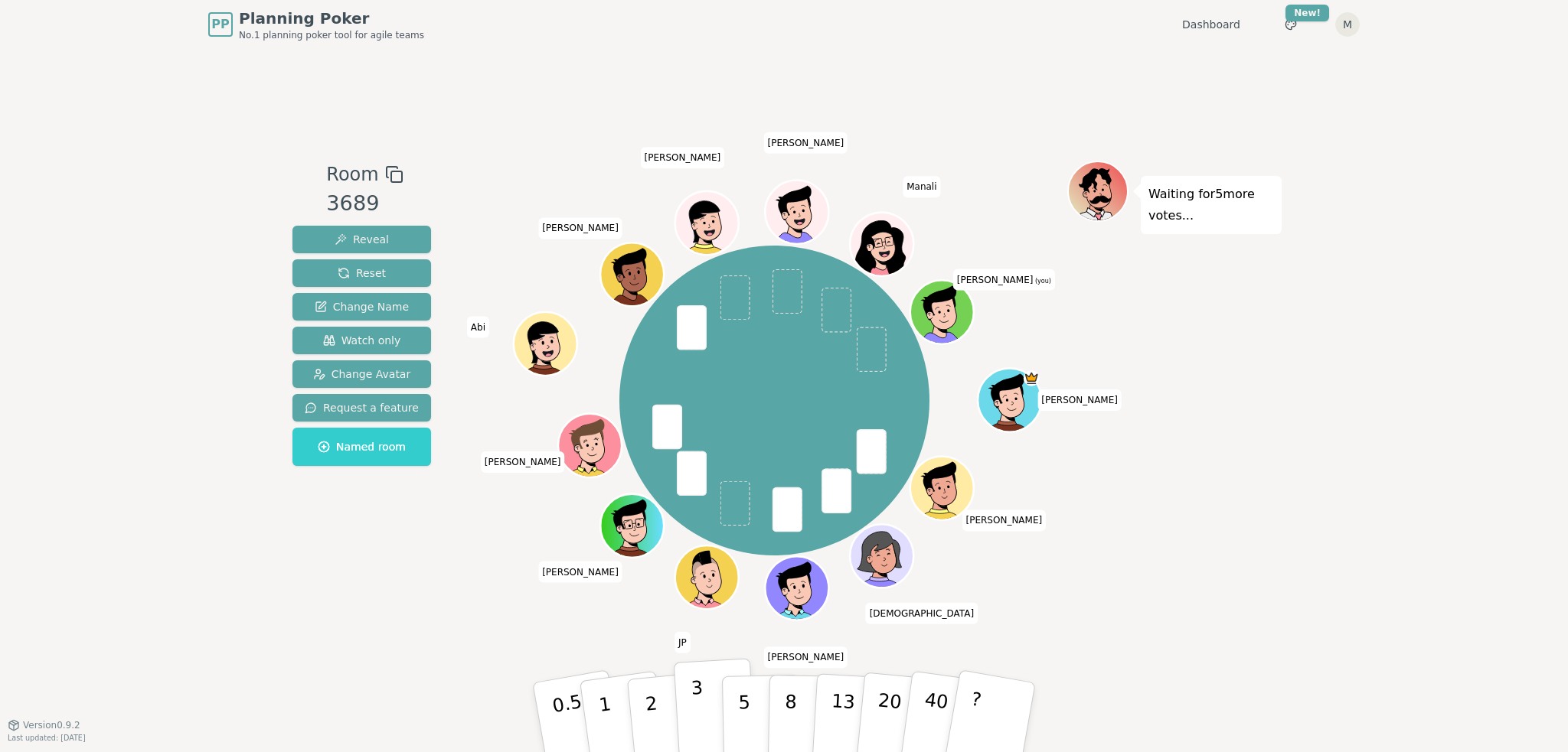
click at [686, 693] on button "3" at bounding box center [715, 718] width 83 height 119
click at [626, 710] on button "1" at bounding box center [623, 718] width 91 height 124
click at [644, 698] on button "2" at bounding box center [669, 718] width 87 height 122
click at [1364, 526] on div "PP Planning Poker No.1 planning poker tool for agile teams Dashboard Toggle the…" at bounding box center [784, 376] width 1568 height 752
click at [707, 702] on button "3" at bounding box center [715, 718] width 83 height 119
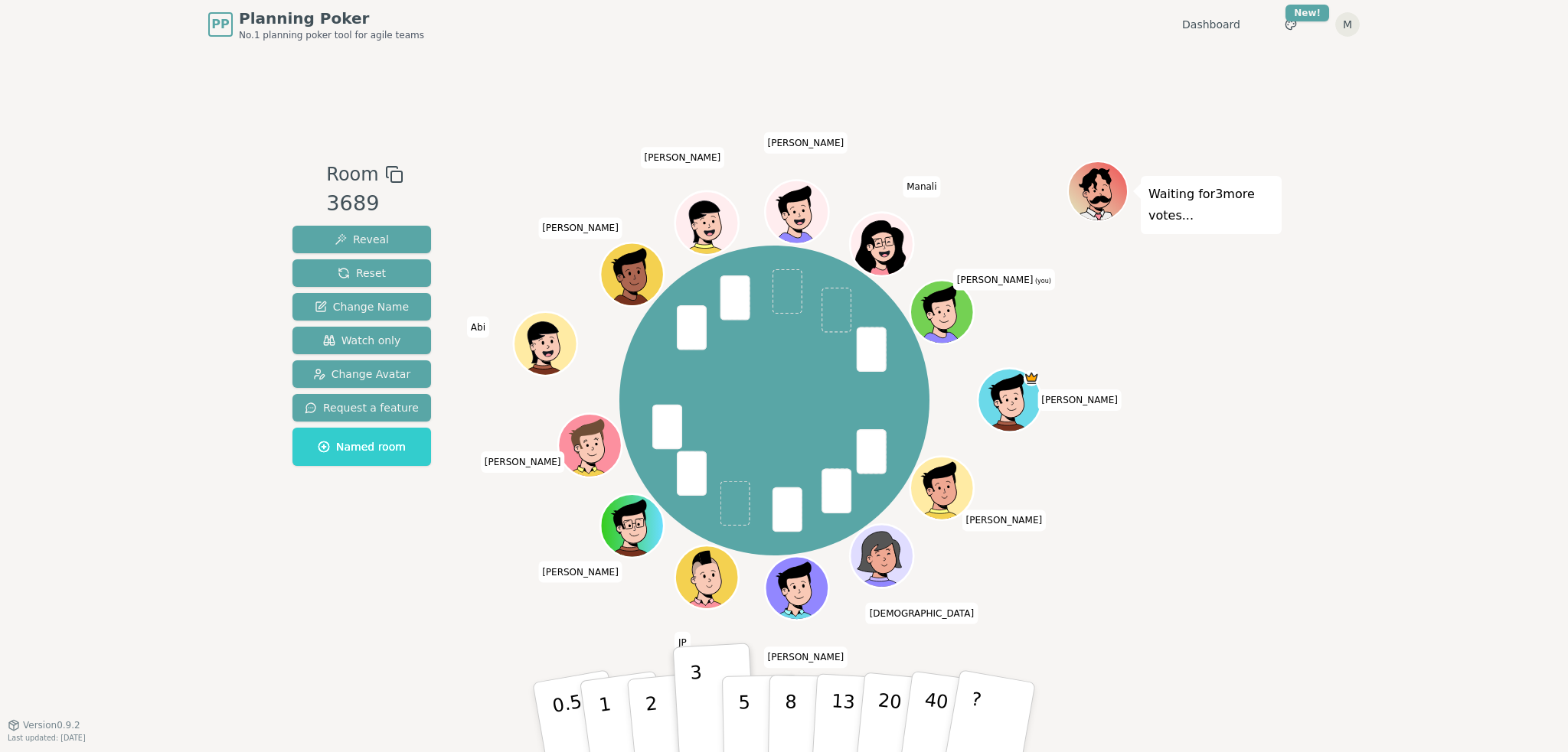
click at [1368, 539] on div "PP Planning Poker No.1 planning poker tool for agile teams Dashboard Toggle the…" at bounding box center [784, 376] width 1568 height 752
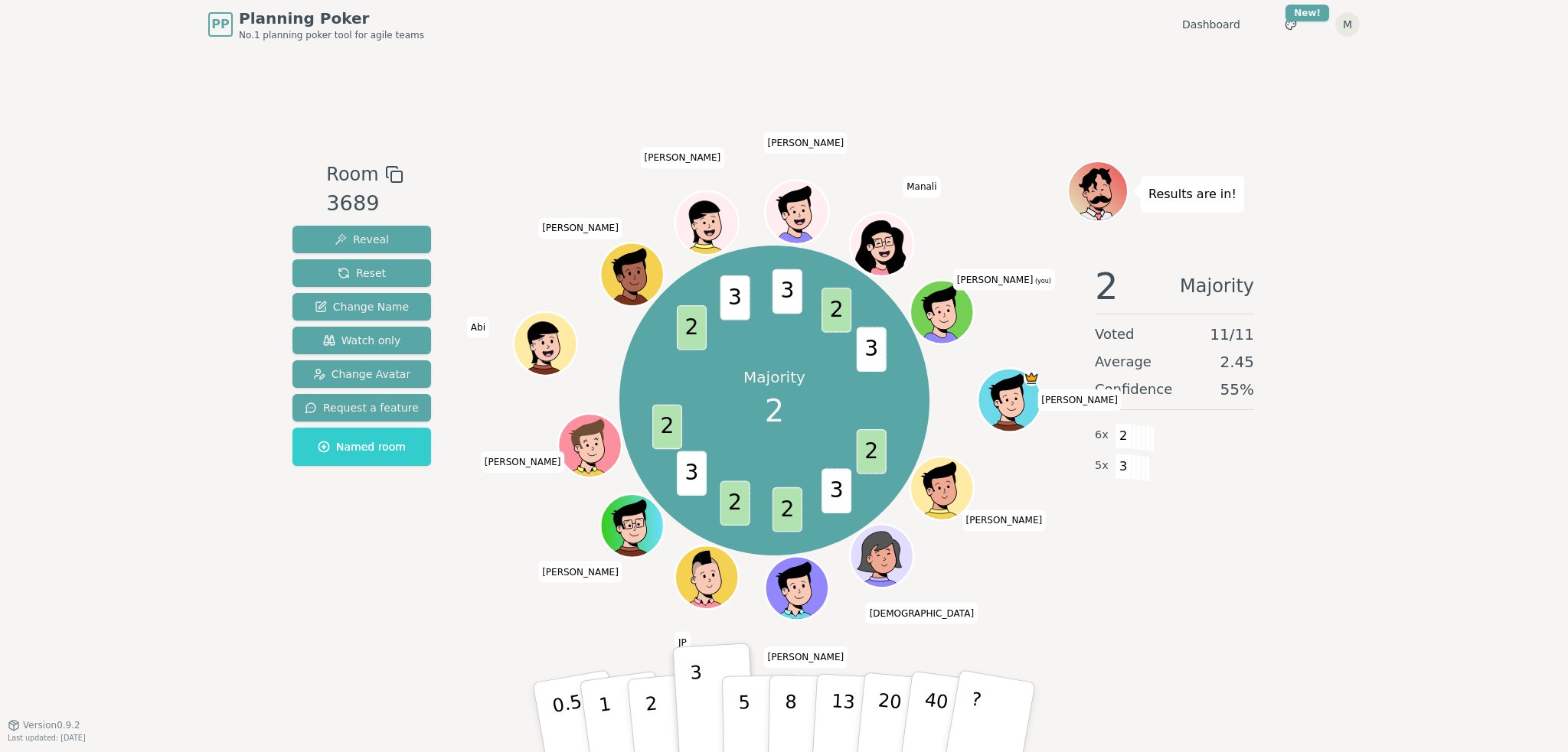
click at [801, 103] on div "Room 3689 Reveal Reset Change Name Watch only Change Avatar Request a feature N…" at bounding box center [784, 386] width 995 height 676
click at [800, 107] on div "Room 3689 Reveal Reset Change Name Watch only Change Avatar Request a feature N…" at bounding box center [784, 386] width 995 height 676
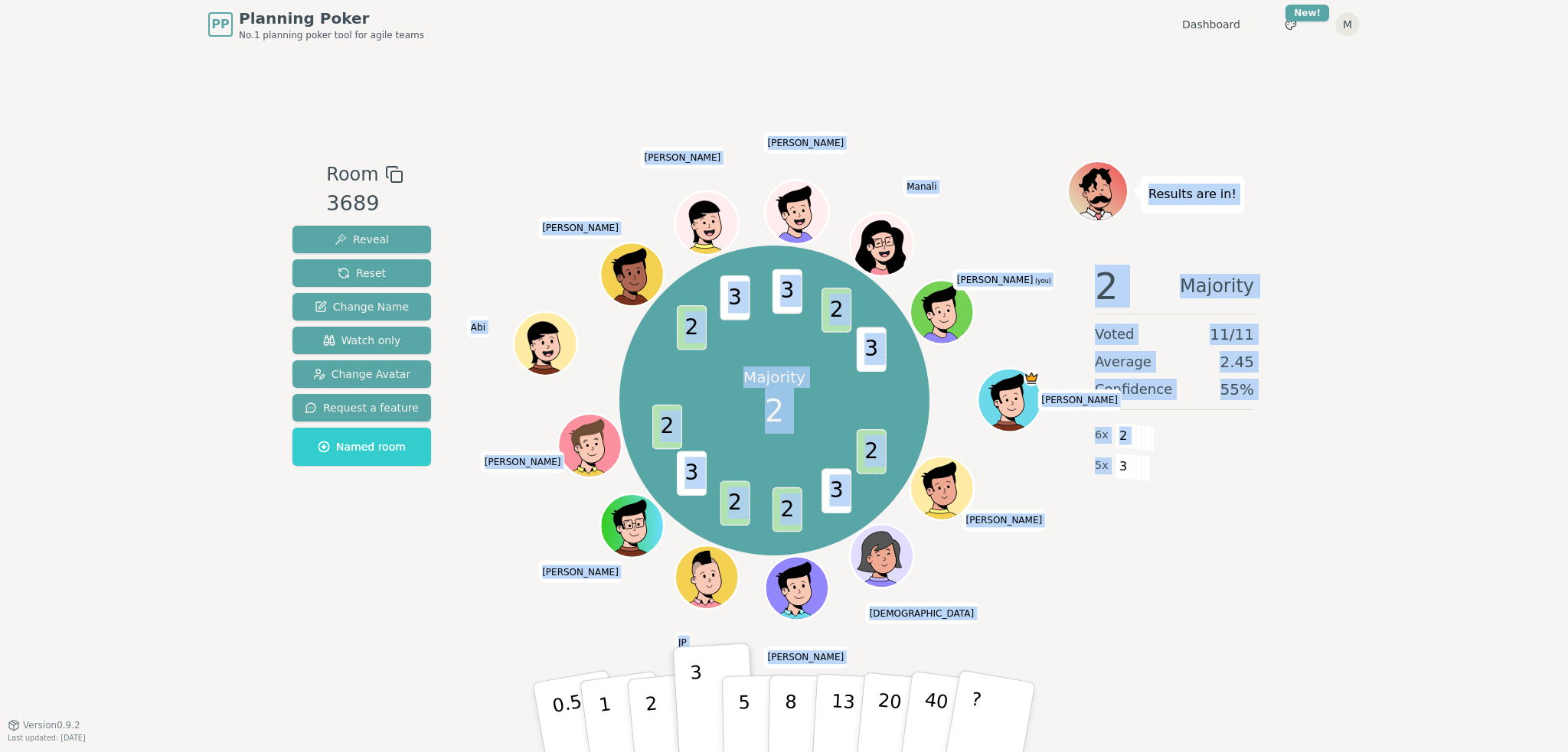
drag, startPoint x: 649, startPoint y: 103, endPoint x: 1356, endPoint y: 511, distance: 816.3
click at [1356, 511] on div "PP Planning Poker No.1 planning poker tool for agile teams Dashboard Toggle the…" at bounding box center [784, 376] width 1568 height 752
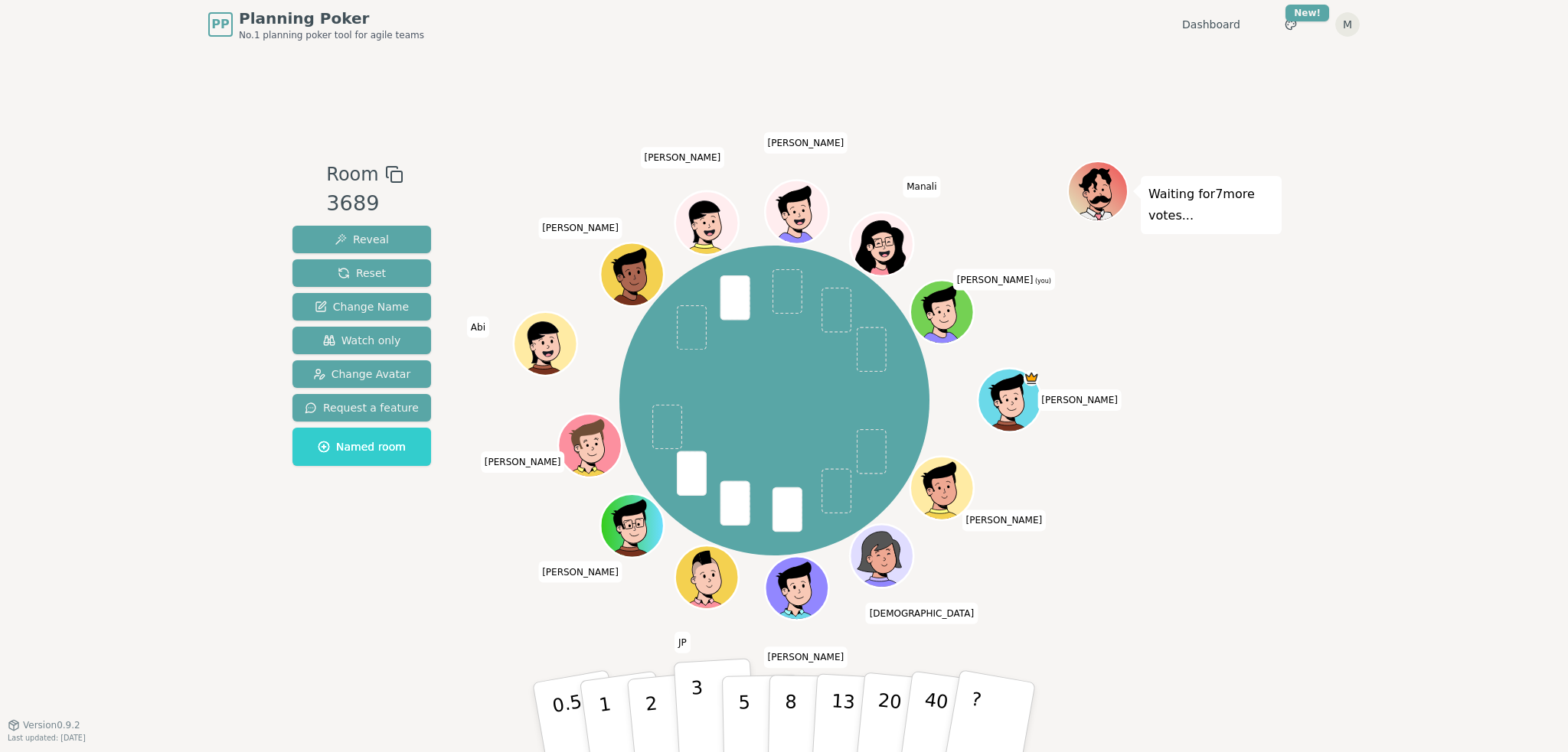
click at [692, 727] on p "3" at bounding box center [699, 719] width 17 height 83
click at [1312, 522] on div "PP Planning Poker No.1 planning poker tool for agile teams Dashboard Toggle the…" at bounding box center [784, 376] width 1568 height 752
click at [469, 593] on div "Room 3689 Reveal Reset Change Name Watch only Change Avatar Request a feature N…" at bounding box center [784, 386] width 995 height 451
click at [658, 723] on button "2" at bounding box center [669, 718] width 87 height 122
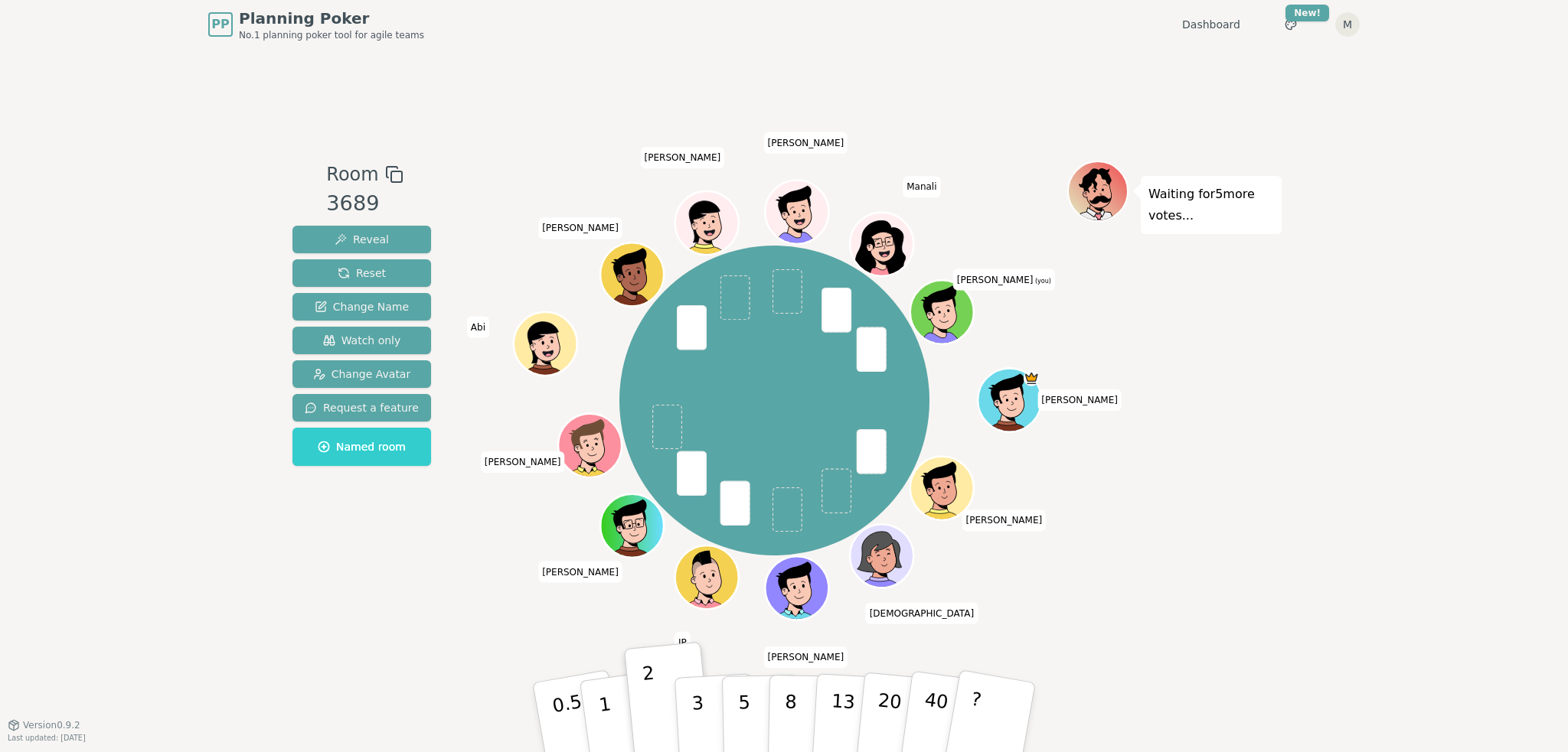
click at [1298, 532] on div "PP Planning Poker No.1 planning poker tool for agile teams Dashboard Toggle the…" at bounding box center [784, 376] width 1568 height 752
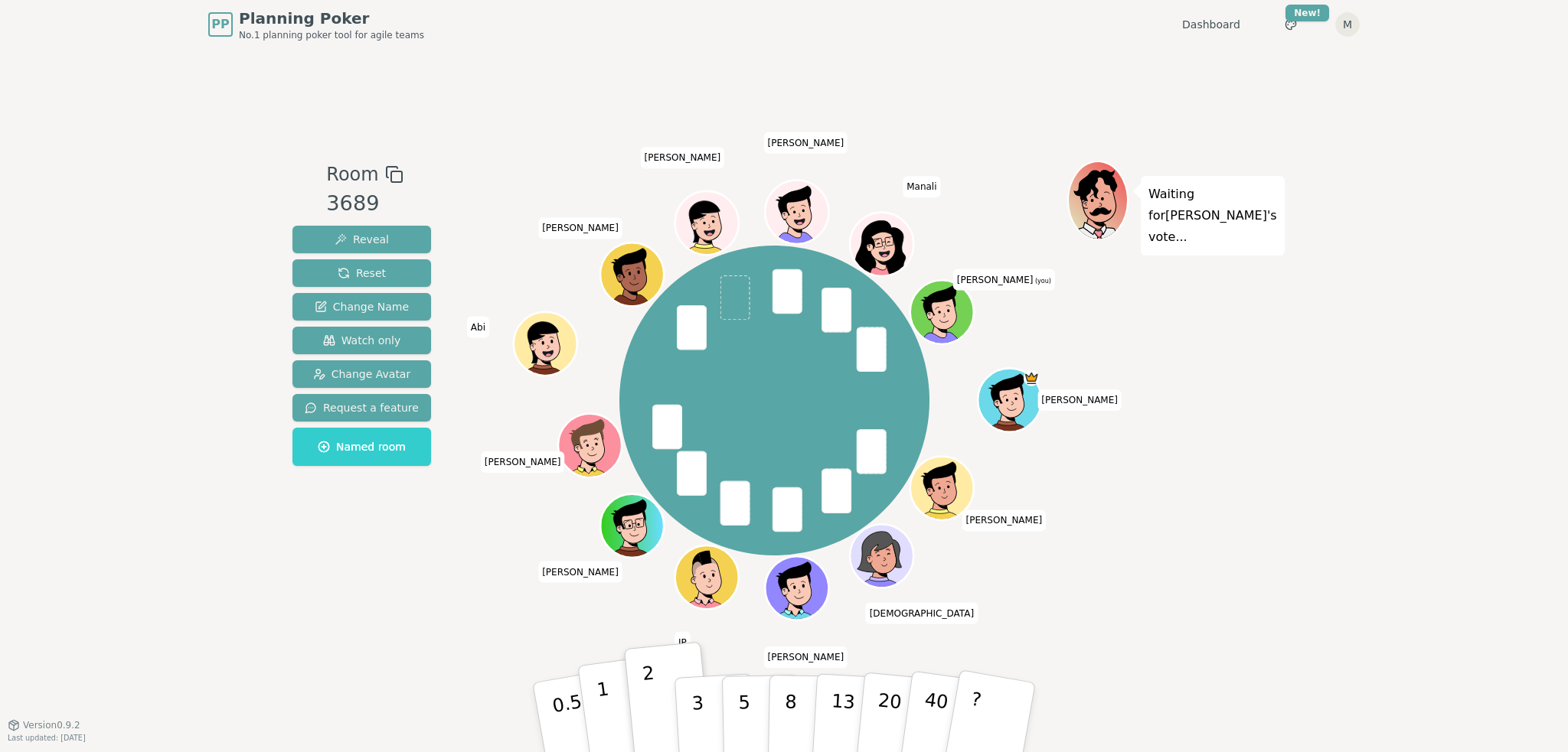
click at [622, 707] on button "1" at bounding box center [623, 718] width 91 height 124
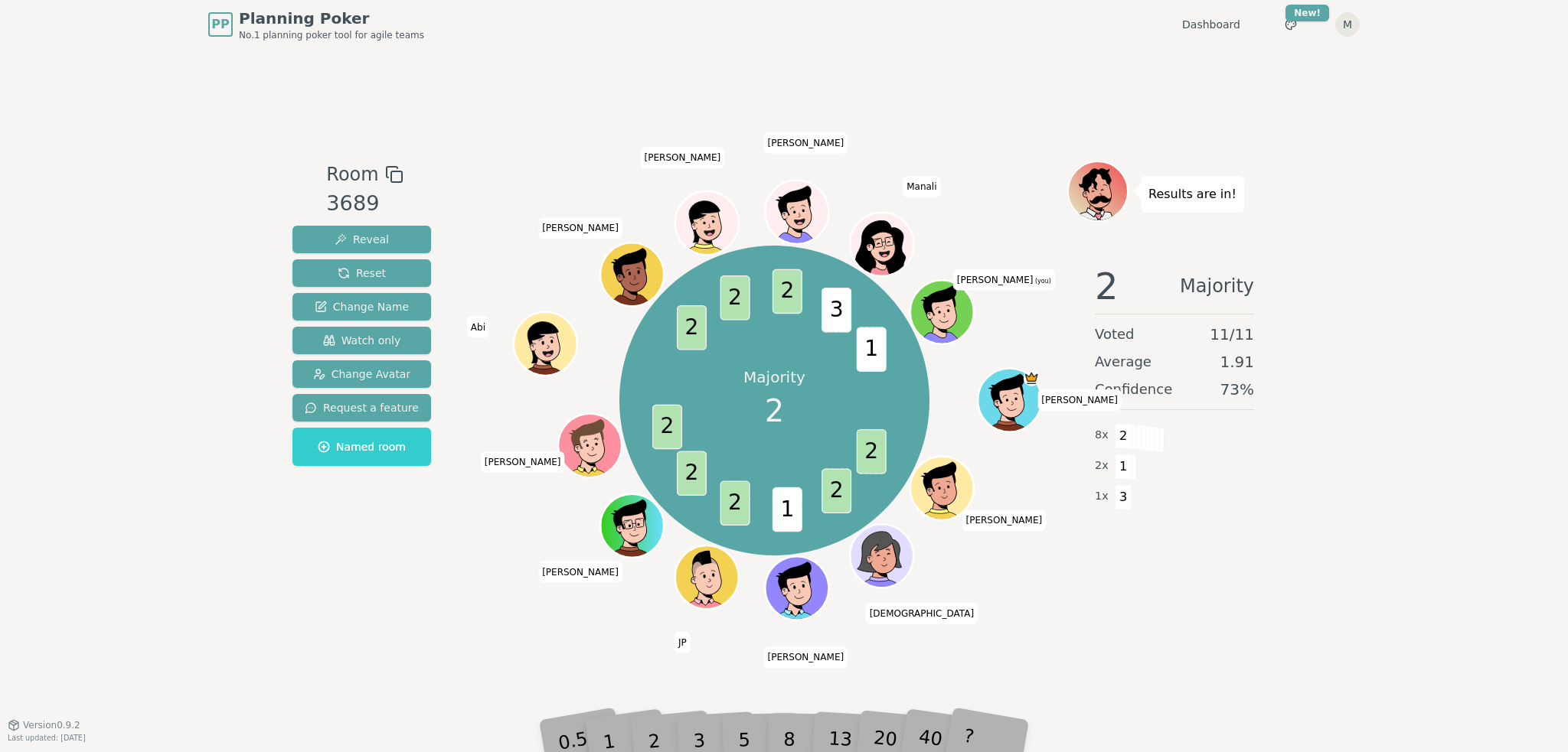
click at [1122, 577] on div "Results are in! 2 Majority Voted 11 / 11 Average 1.91 Confidence 73 % 8 x 2 2 x…" at bounding box center [1173, 386] width 214 height 451
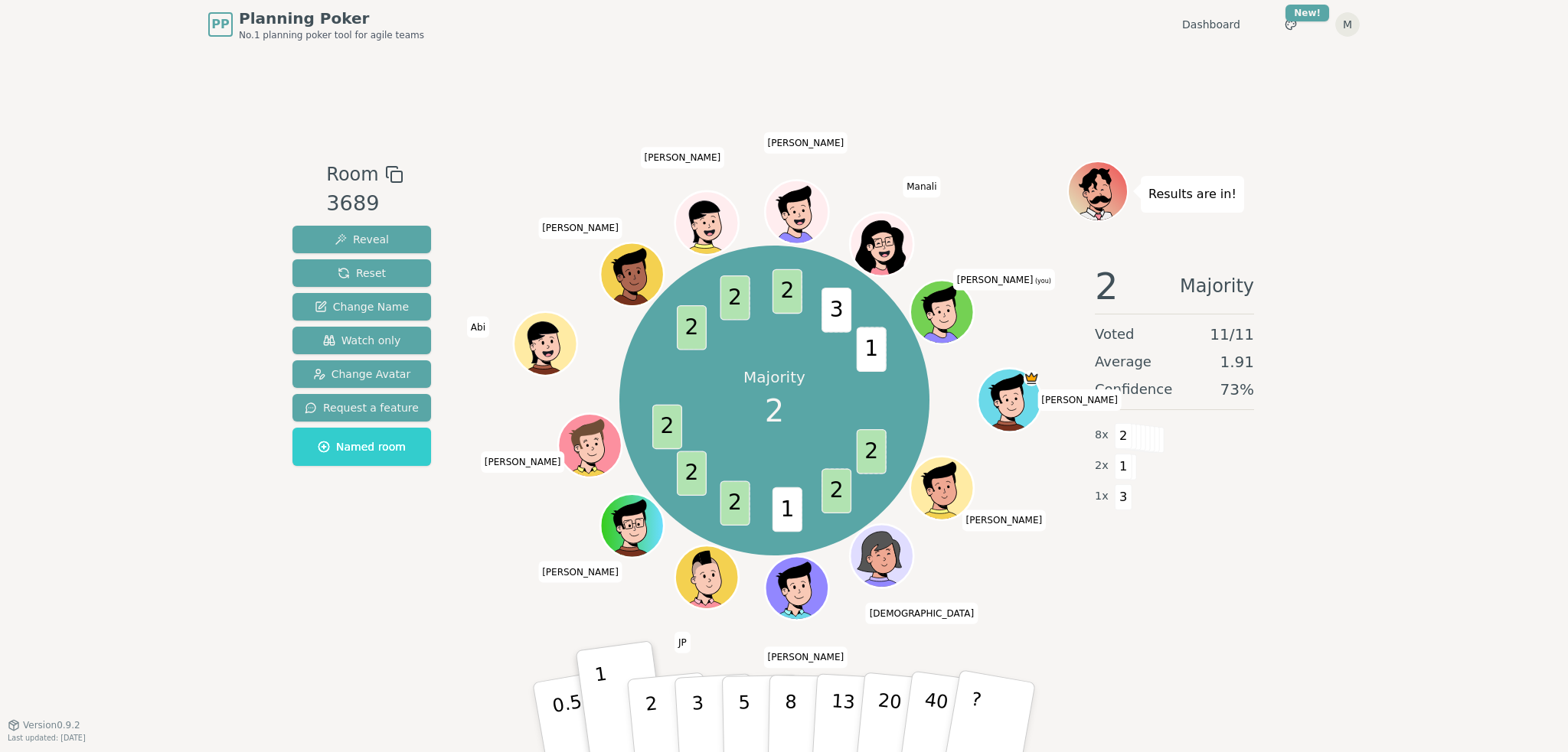
click at [1142, 590] on div "Results are in! 2 Majority Voted 11 / 11 Average 1.91 Confidence 73 % 8 x 2 2 x…" at bounding box center [1173, 386] width 214 height 451
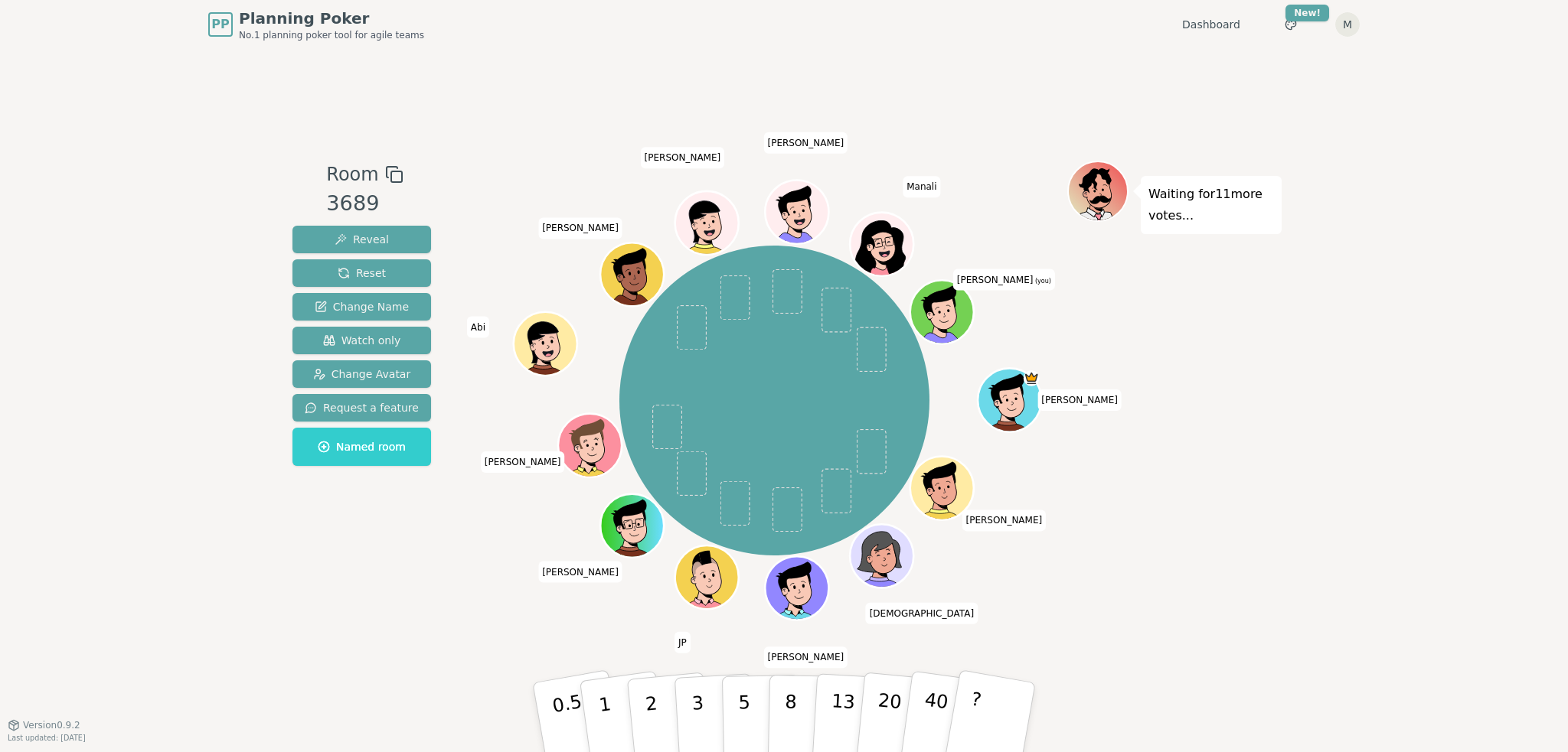
click at [815, 77] on div "Room 3689 Reveal Reset Change Name Watch only Change Avatar Request a feature N…" at bounding box center [784, 386] width 995 height 676
click at [822, 94] on div "Room 3689 Reveal Reset Change Name Watch only Change Avatar Request a feature N…" at bounding box center [784, 386] width 995 height 676
drag, startPoint x: 554, startPoint y: 119, endPoint x: 1250, endPoint y: 452, distance: 771.6
click at [1250, 451] on div "Room 3689 Reveal Reset Change Name Watch only Change Avatar Request a feature N…" at bounding box center [784, 386] width 995 height 676
click at [1250, 452] on div "Waiting for 11 more votes..." at bounding box center [1173, 386] width 214 height 451
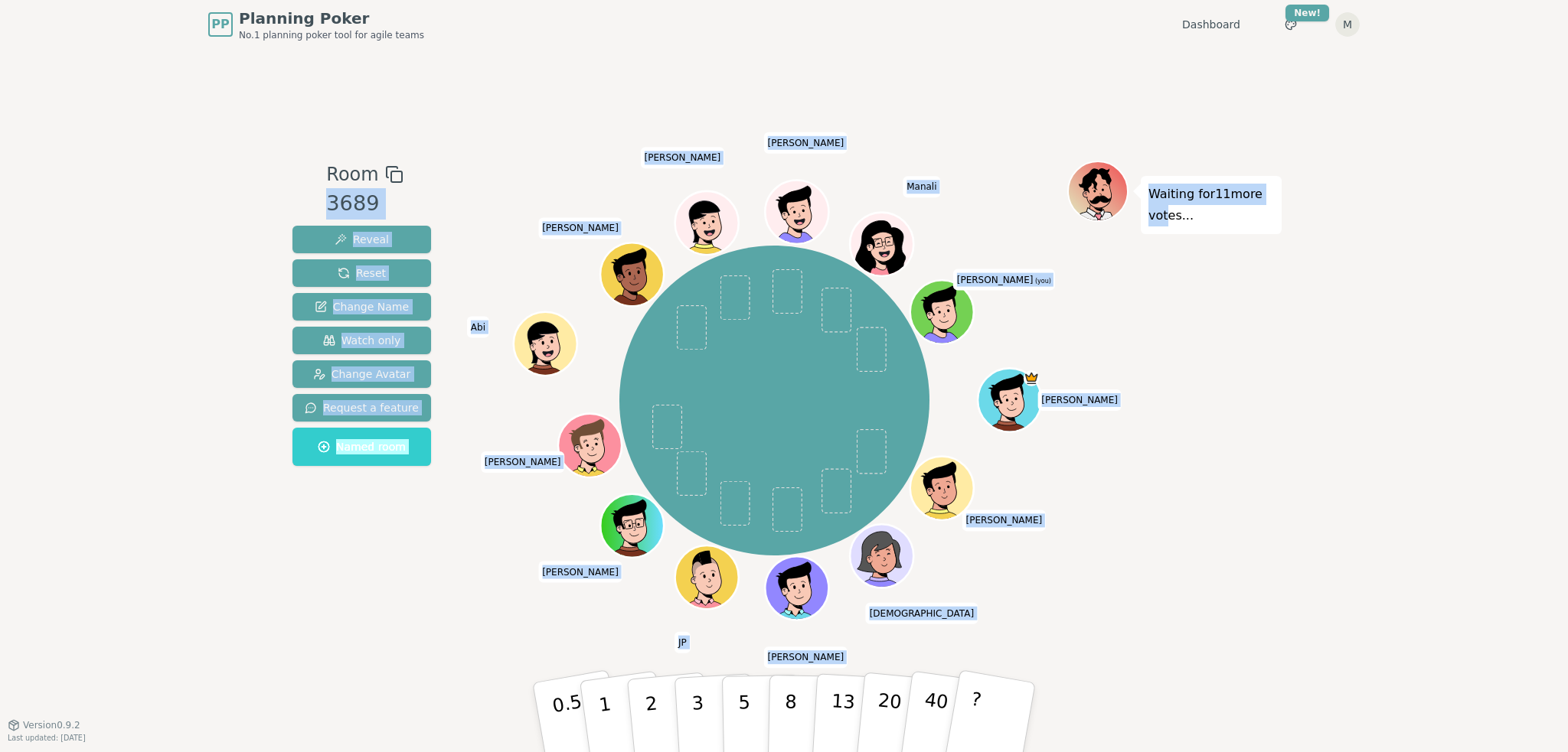
drag, startPoint x: 436, startPoint y: 108, endPoint x: 1161, endPoint y: 578, distance: 864.0
click at [1161, 578] on div "Room 3689 Reveal Reset Change Name Watch only Change Avatar Request a feature N…" at bounding box center [784, 386] width 995 height 676
click at [1161, 578] on div "Waiting for 11 more votes..." at bounding box center [1173, 386] width 214 height 451
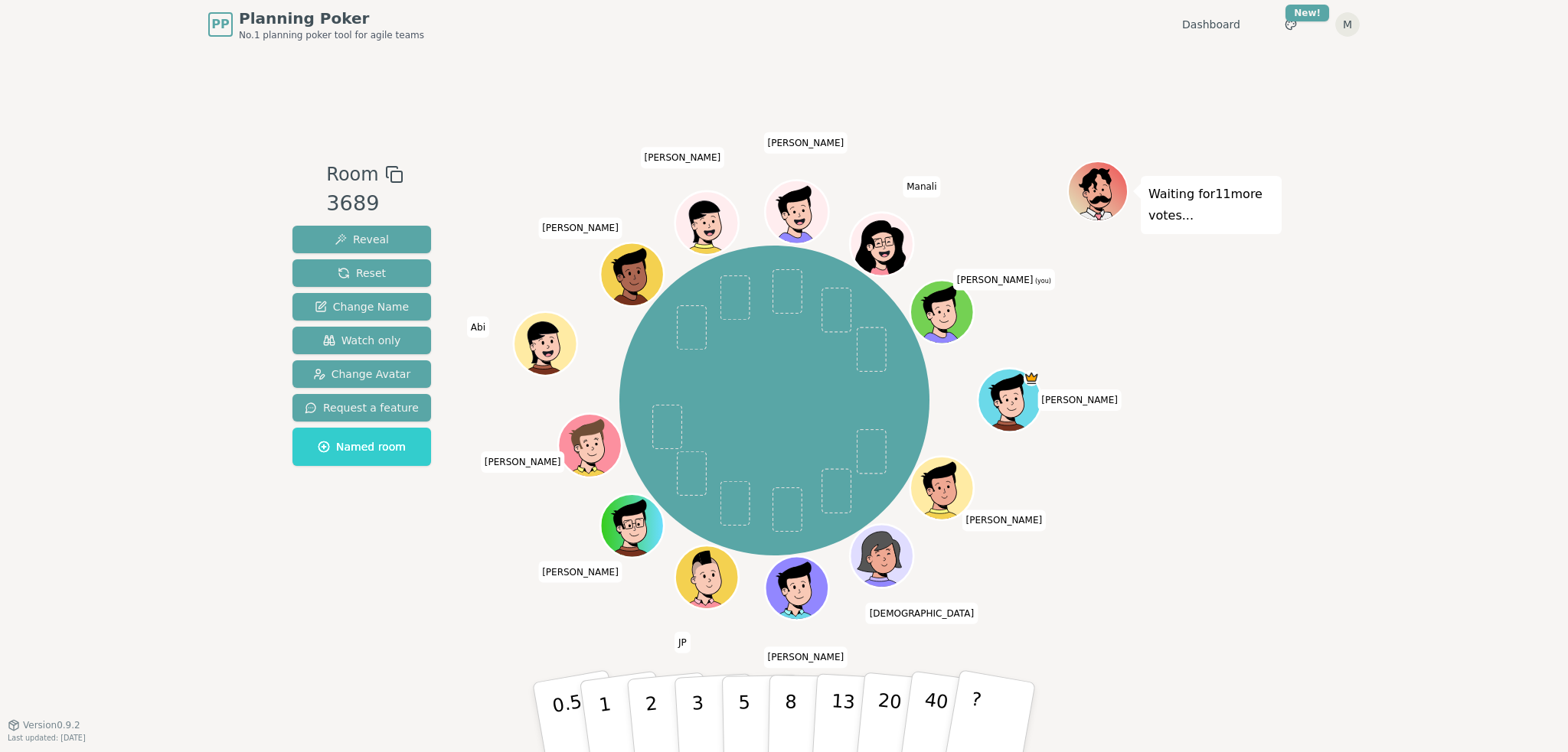
click at [1301, 570] on div "PP Planning Poker No.1 planning poker tool for agile teams Dashboard Toggle the…" at bounding box center [784, 376] width 1568 height 752
drag, startPoint x: 298, startPoint y: 75, endPoint x: 1183, endPoint y: 596, distance: 1027.0
click at [1183, 596] on div "Room 3689 Reveal Reset Change Name Watch only Change Avatar Request a feature N…" at bounding box center [784, 386] width 995 height 676
click at [1183, 596] on div "Waiting for 11 more votes..." at bounding box center [1173, 386] width 214 height 451
drag, startPoint x: 1230, startPoint y: 592, endPoint x: 291, endPoint y: 151, distance: 1037.4
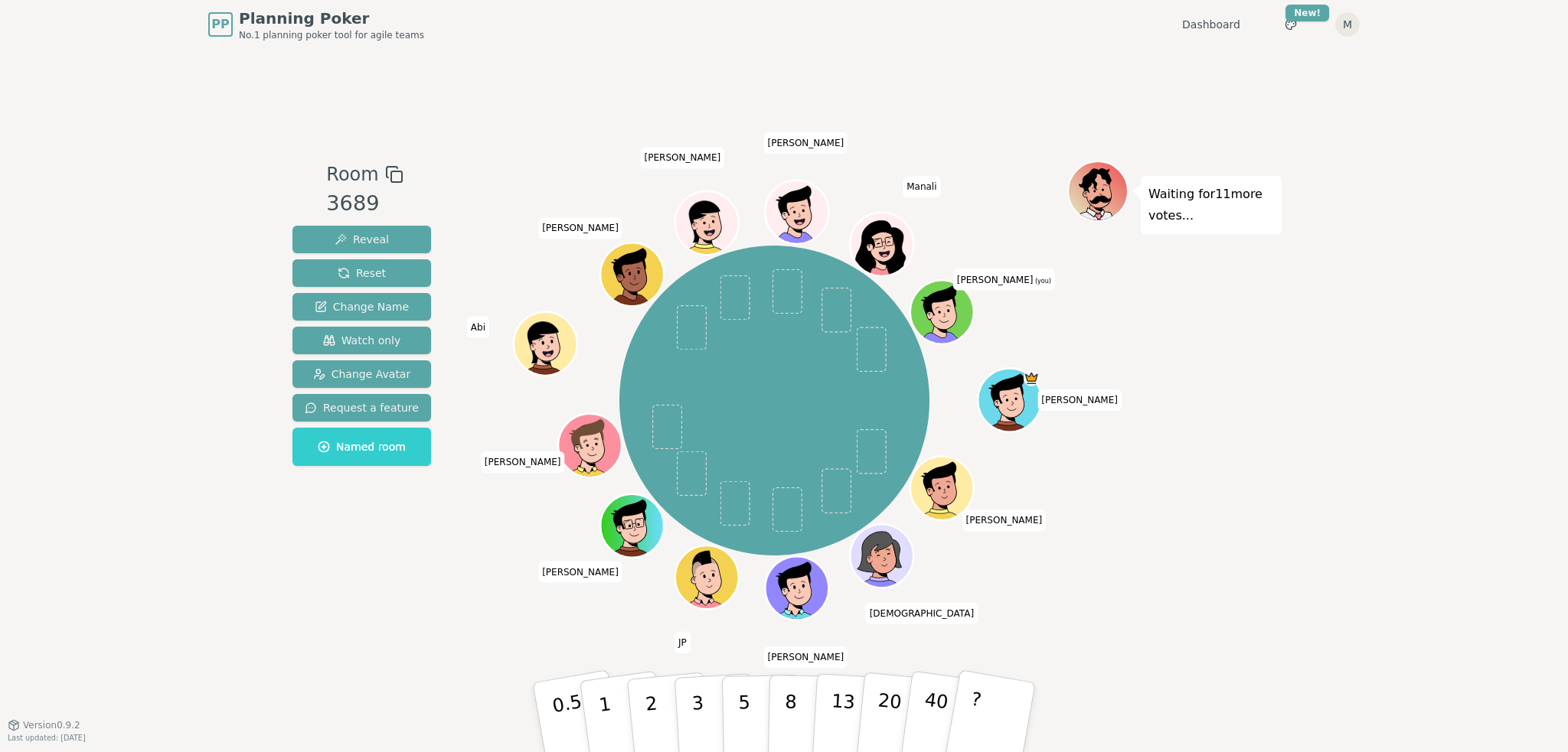
click at [291, 151] on div "Room 3689 Reveal Reset Change Name Watch only Change Avatar Request a feature N…" at bounding box center [784, 386] width 995 height 676
drag, startPoint x: 294, startPoint y: 146, endPoint x: 1320, endPoint y: 657, distance: 1146.2
click at [1320, 657] on div "PP Planning Poker No.1 planning poker tool for agile teams Dashboard Toggle the…" at bounding box center [784, 376] width 1568 height 752
click at [1333, 599] on div "PP Planning Poker No.1 planning poker tool for agile teams Dashboard Toggle the…" at bounding box center [784, 376] width 1568 height 752
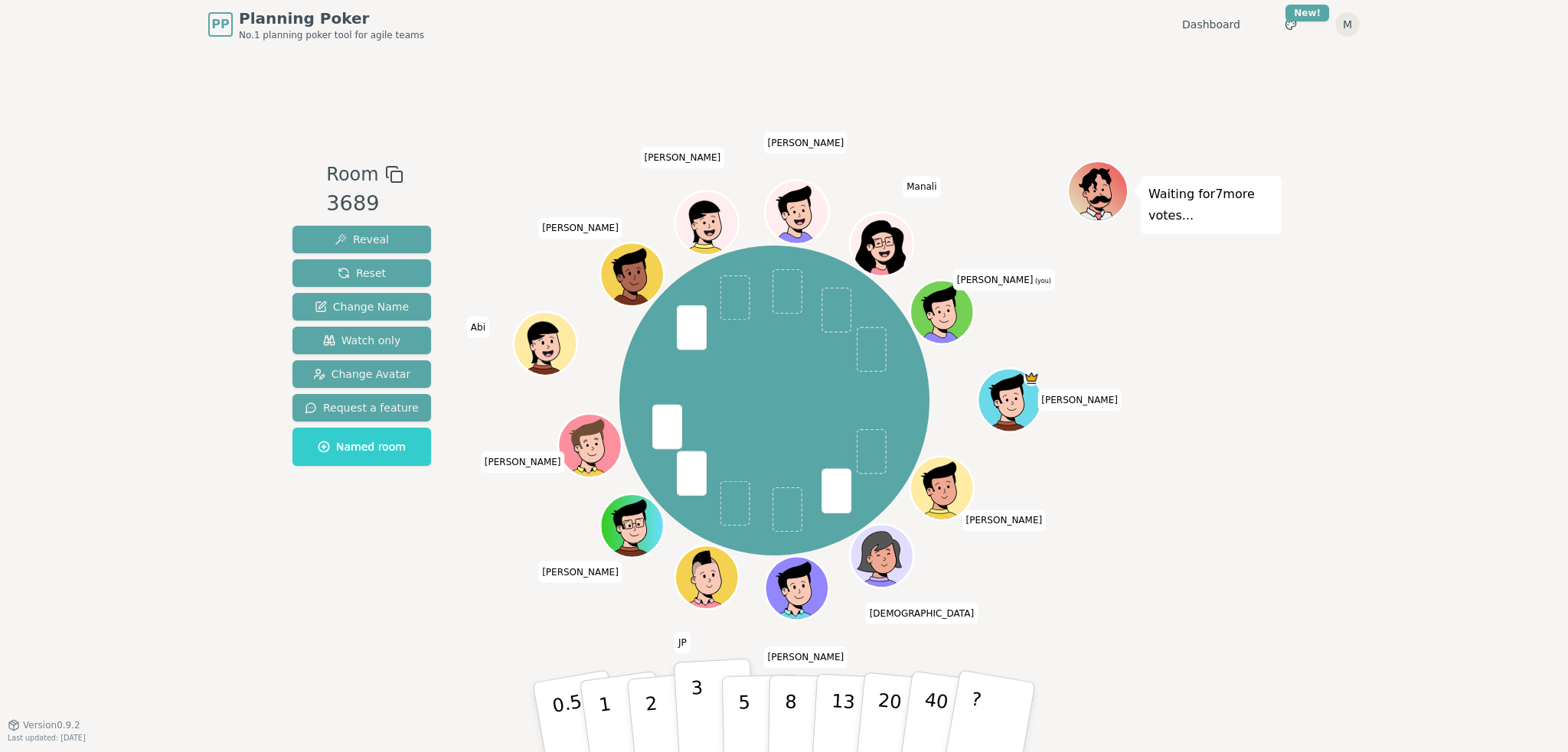
click at [706, 689] on button "3" at bounding box center [715, 718] width 83 height 119
click at [1292, 614] on div "PP Planning Poker No.1 planning poker tool for agile teams Dashboard Toggle the…" at bounding box center [784, 376] width 1568 height 752
click at [1284, 501] on div "PP Planning Poker No.1 planning poker tool for agile teams Dashboard Toggle the…" at bounding box center [784, 376] width 1568 height 752
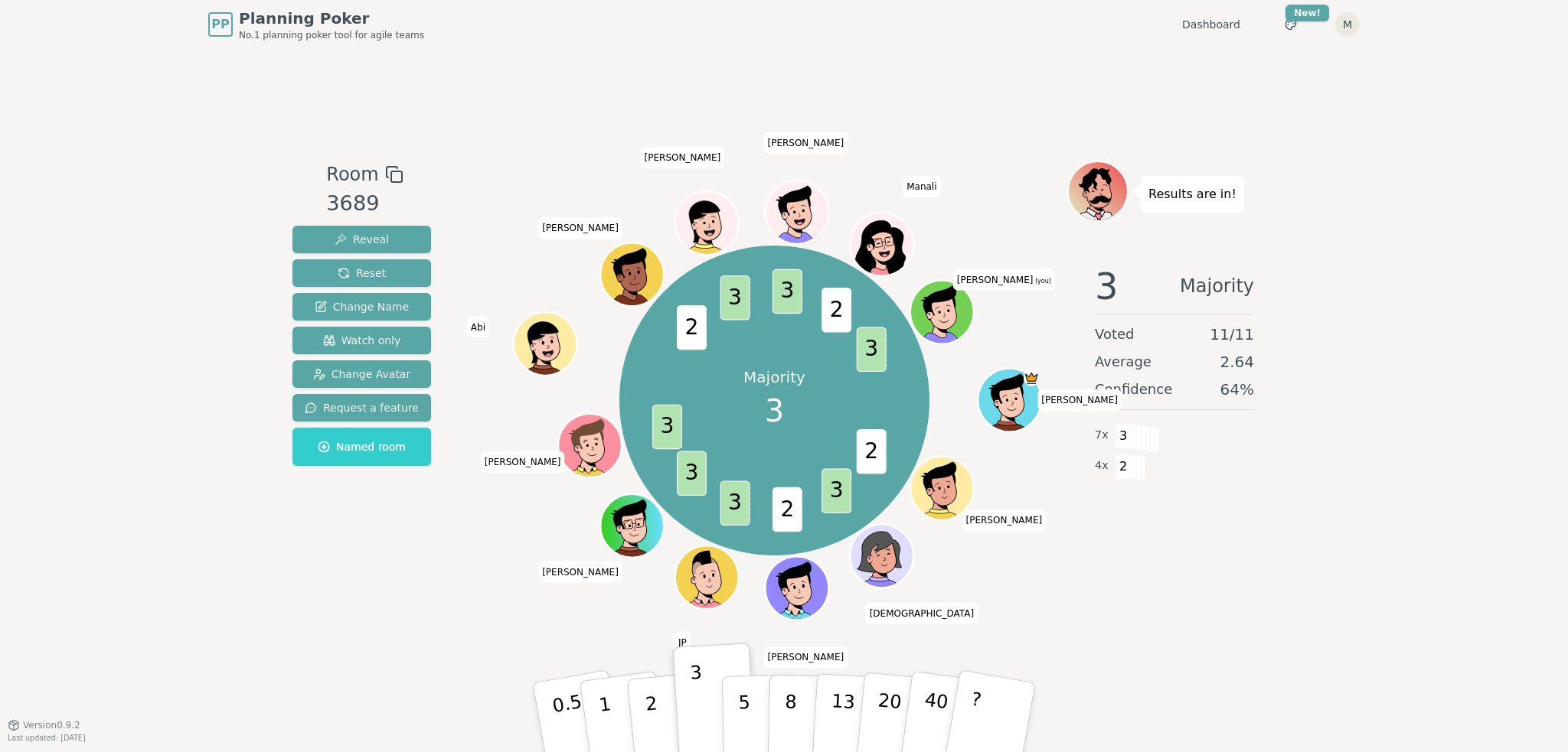
click at [1284, 501] on div "PP Planning Poker No.1 planning poker tool for agile teams Dashboard Toggle the…" at bounding box center [784, 376] width 1568 height 752
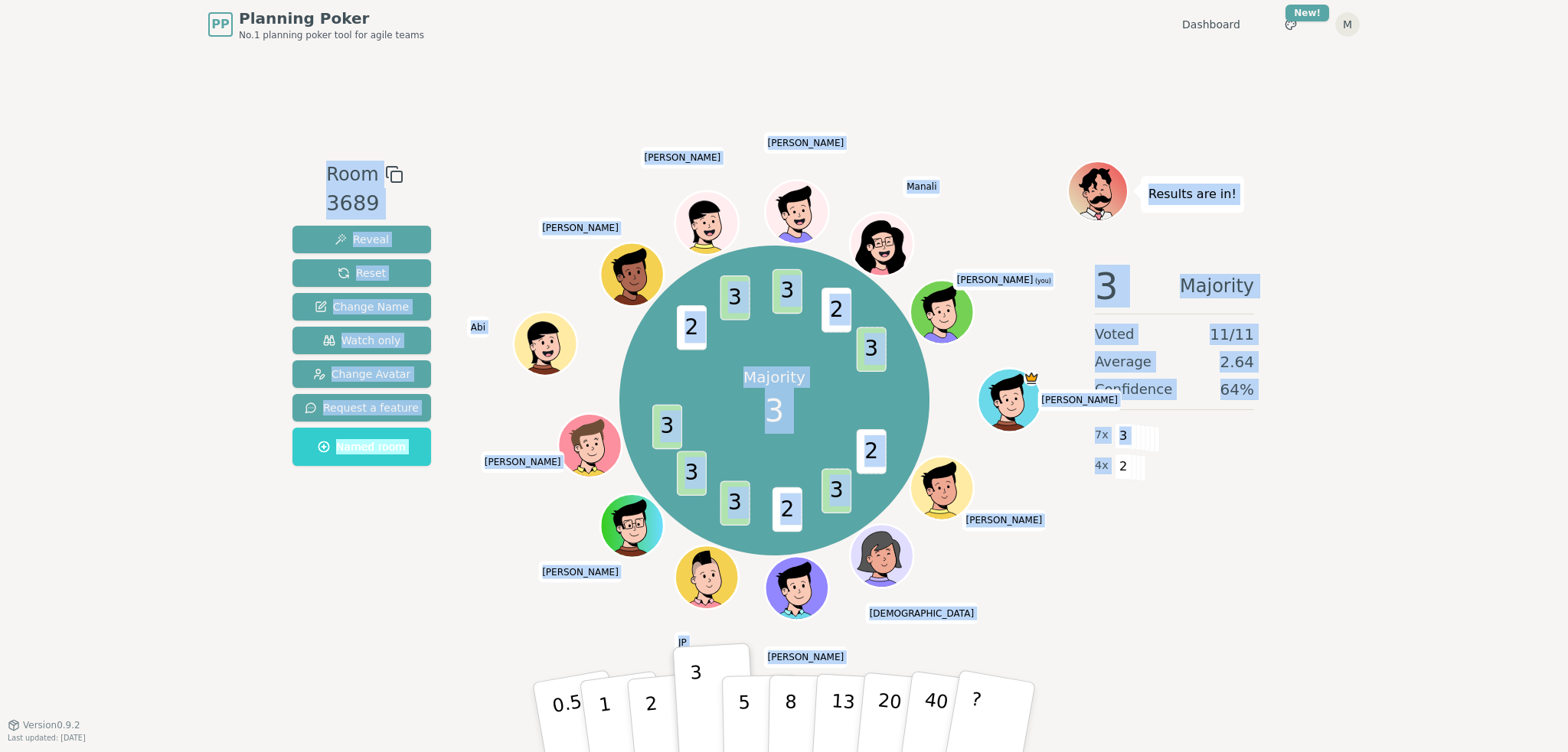
drag, startPoint x: 260, startPoint y: 101, endPoint x: 1324, endPoint y: 568, distance: 1162.0
click at [1324, 568] on div "PP Planning Poker No.1 planning poker tool for agile teams Dashboard Toggle the…" at bounding box center [784, 376] width 1568 height 752
drag, startPoint x: 1277, startPoint y: 539, endPoint x: 223, endPoint y: 128, distance: 1131.3
click at [223, 128] on div "PP Planning Poker No.1 planning poker tool for agile teams Dashboard Toggle the…" at bounding box center [784, 376] width 1568 height 752
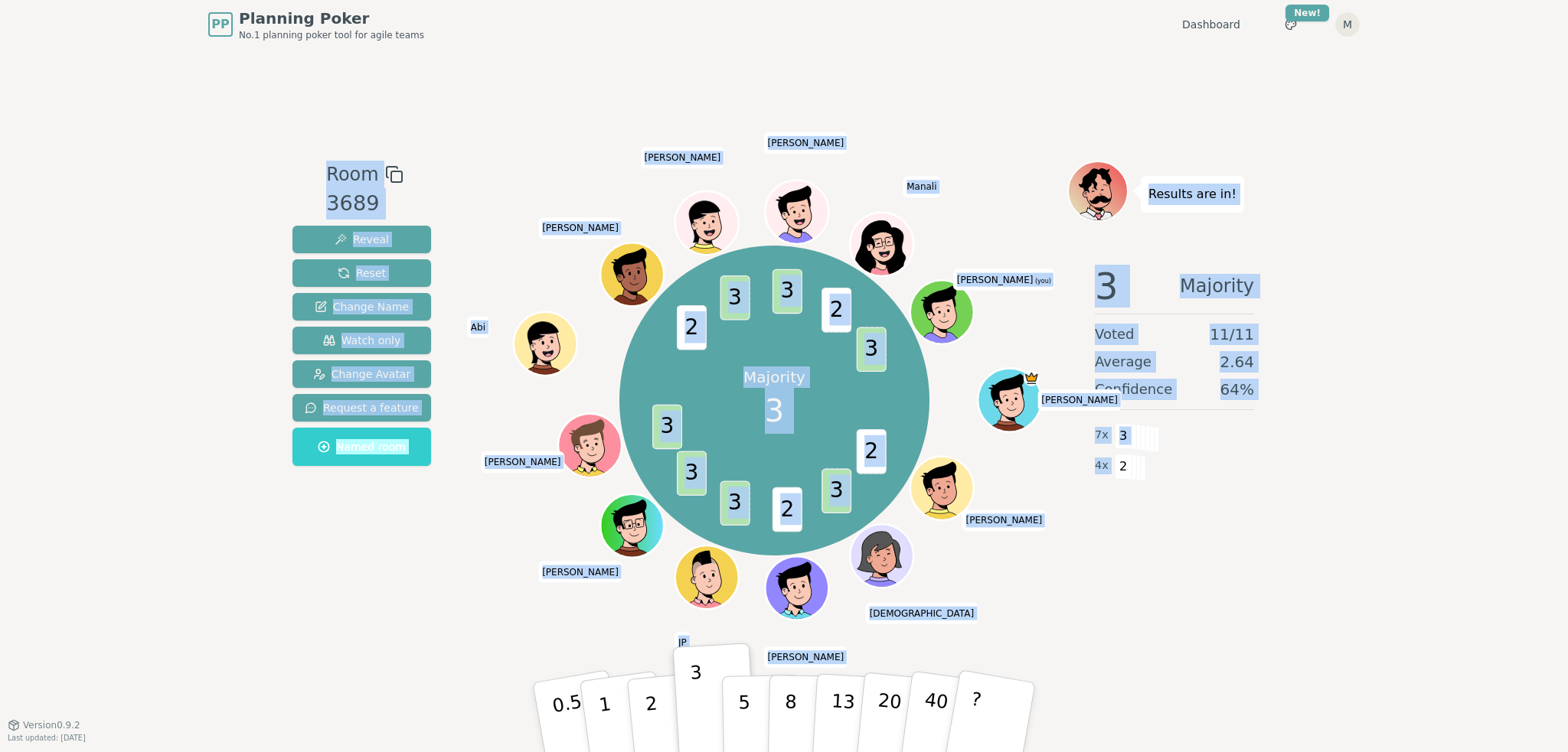
click at [223, 128] on div "PP Planning Poker No.1 planning poker tool for agile teams Dashboard Toggle the…" at bounding box center [784, 376] width 1568 height 752
drag, startPoint x: 223, startPoint y: 128, endPoint x: 1346, endPoint y: 461, distance: 1171.3
click at [1346, 461] on div "PP Planning Poker No.1 planning poker tool for agile teams Dashboard Toggle the…" at bounding box center [784, 376] width 1568 height 752
drag, startPoint x: 1346, startPoint y: 461, endPoint x: 327, endPoint y: 164, distance: 1061.4
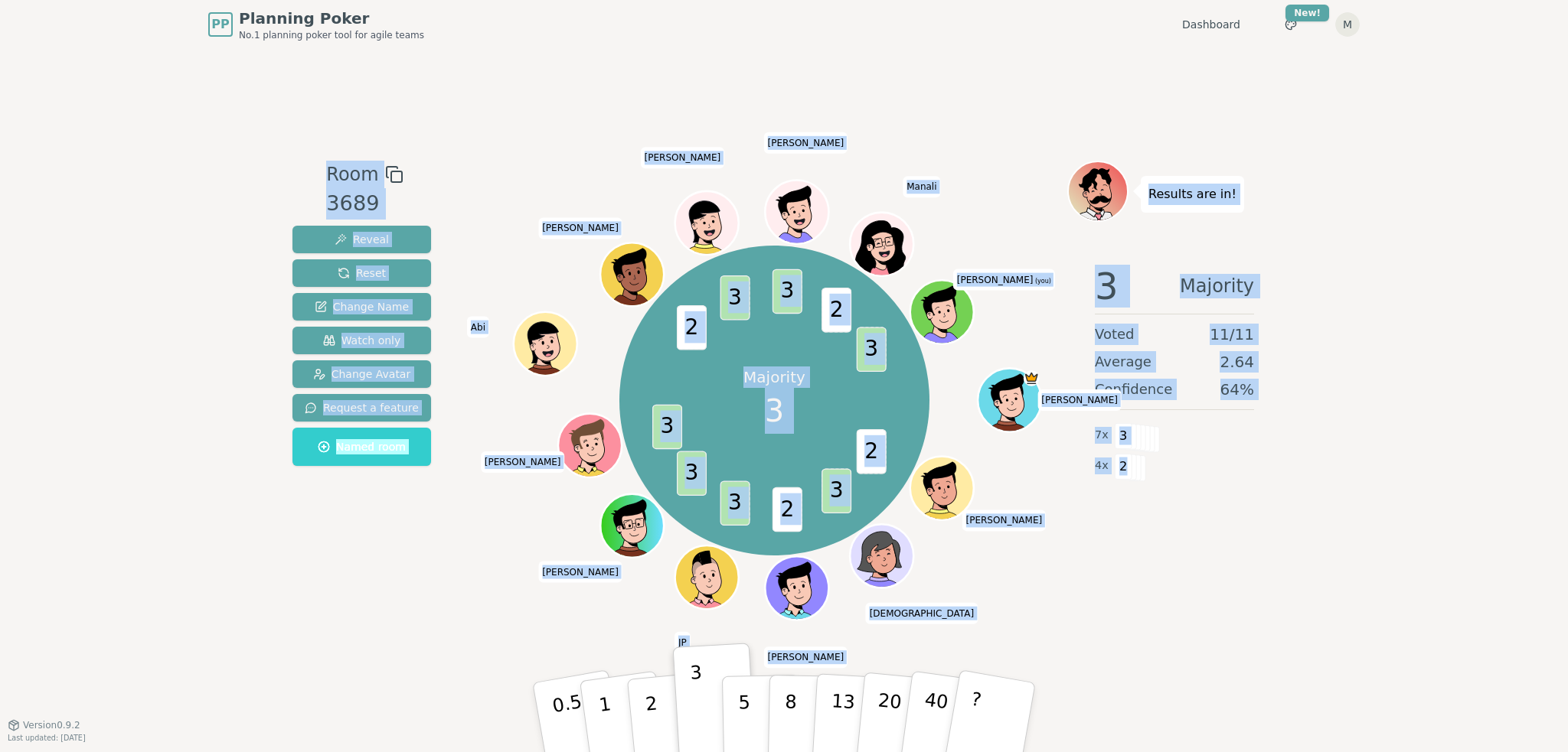
click at [327, 164] on div "PP Planning Poker No.1 planning poker tool for agile teams Dashboard Toggle the…" at bounding box center [784, 376] width 1568 height 752
click at [327, 164] on span "Room" at bounding box center [352, 174] width 52 height 27
drag, startPoint x: 305, startPoint y: 149, endPoint x: 1377, endPoint y: 524, distance: 1135.7
click at [1377, 524] on div "PP Planning Poker No.1 planning poker tool for agile teams Dashboard Toggle the…" at bounding box center [784, 376] width 1568 height 752
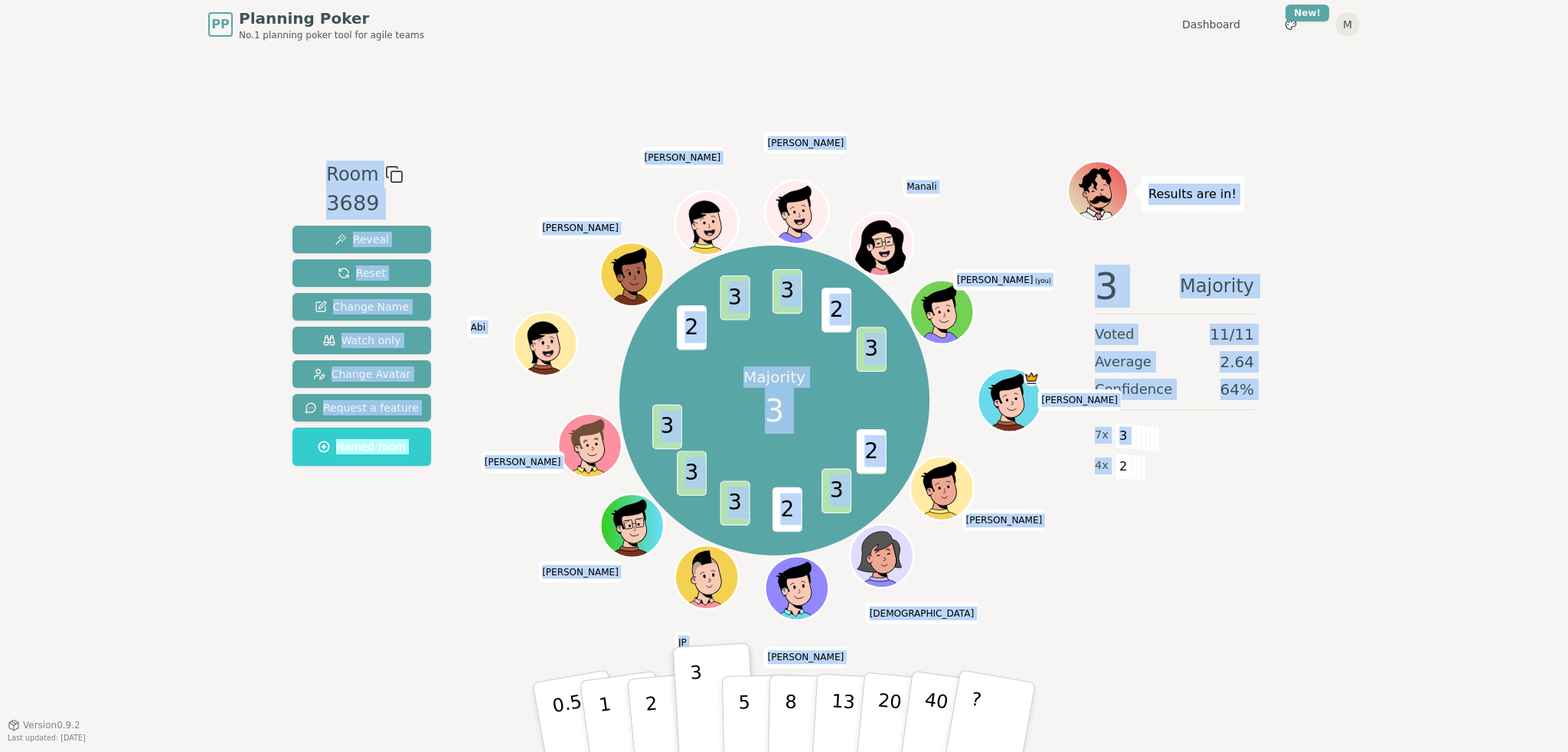
drag, startPoint x: 297, startPoint y: 123, endPoint x: 1328, endPoint y: 506, distance: 1099.8
click at [1328, 506] on div "PP Planning Poker No.1 planning poker tool for agile teams Dashboard Toggle the…" at bounding box center [784, 376] width 1568 height 752
drag, startPoint x: 1328, startPoint y: 506, endPoint x: 297, endPoint y: 112, distance: 1103.7
click at [297, 112] on div "PP Planning Poker No.1 planning poker tool for agile teams Dashboard Toggle the…" at bounding box center [784, 376] width 1568 height 752
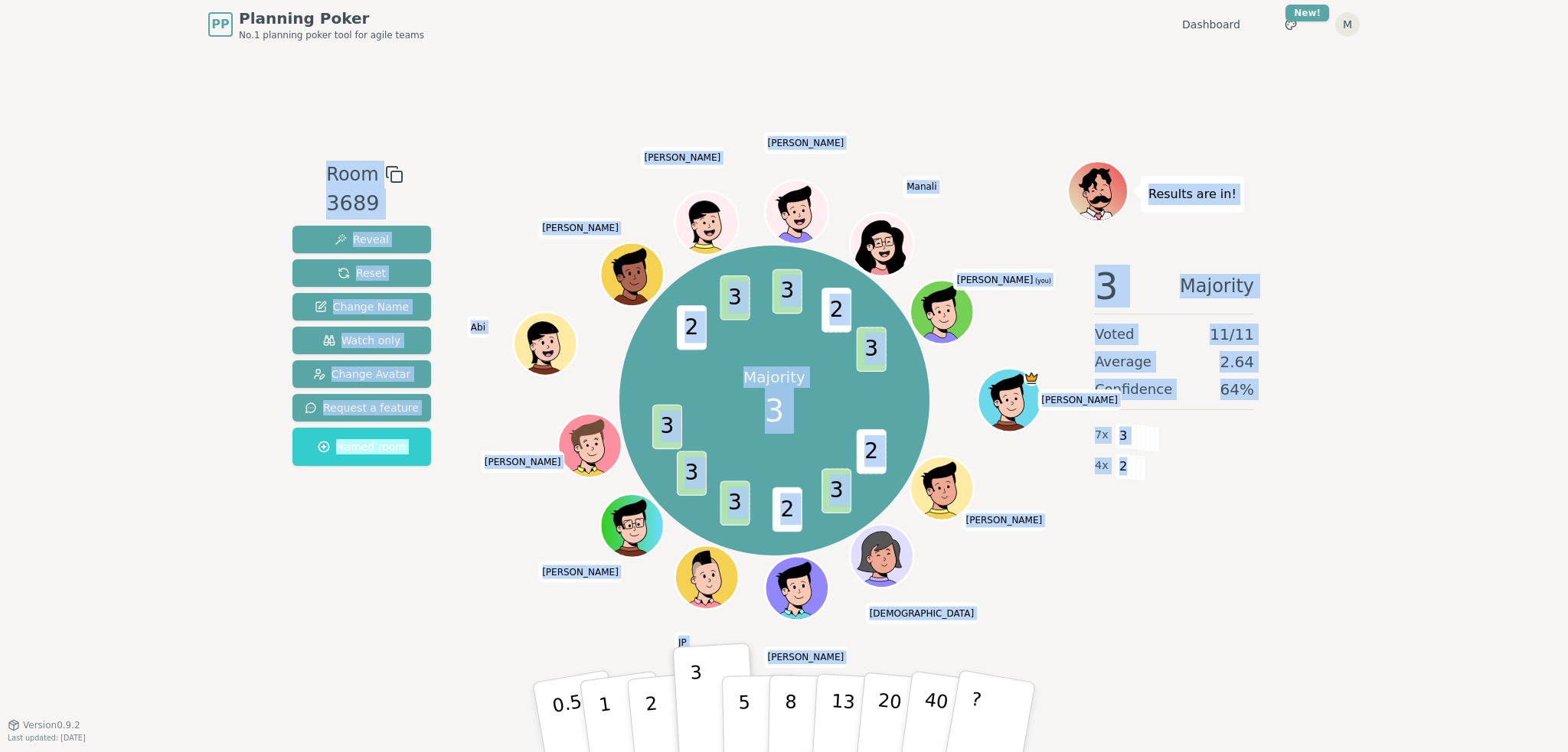
click at [297, 112] on div "Room 3689 Reveal Reset Change Name Watch only Change Avatar Request a feature N…" at bounding box center [784, 386] width 995 height 676
drag, startPoint x: 297, startPoint y: 112, endPoint x: 1237, endPoint y: 468, distance: 1005.2
click at [1237, 468] on div "Room 3689 Reveal Reset Change Name Watch only Change Avatar Request a feature N…" at bounding box center [784, 386] width 995 height 676
click at [1237, 468] on div "4 x 2" at bounding box center [1174, 465] width 160 height 30
drag, startPoint x: 1250, startPoint y: 474, endPoint x: 277, endPoint y: 89, distance: 1046.4
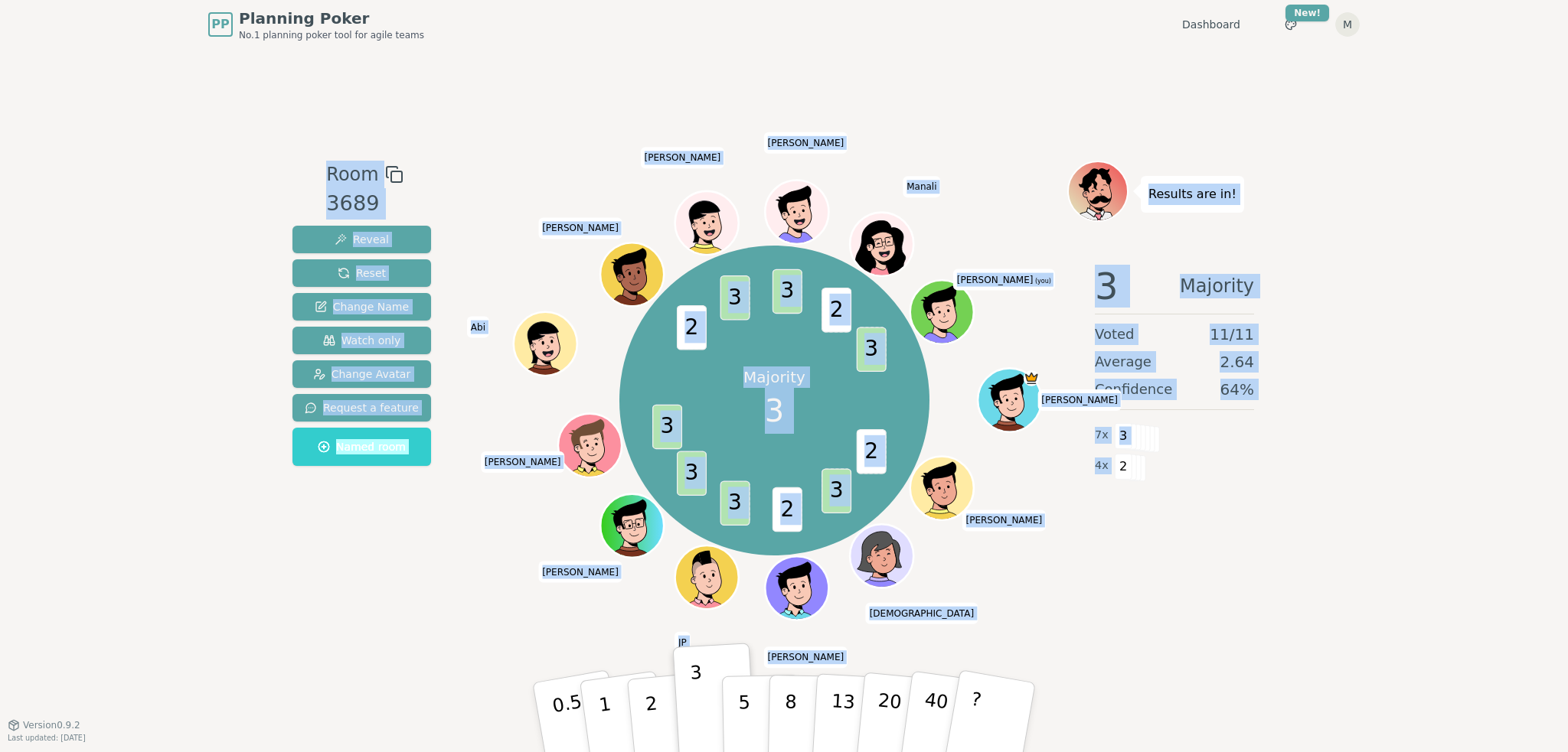
click at [277, 89] on div "PP Planning Poker No.1 planning poker tool for agile teams Dashboard Toggle the…" at bounding box center [784, 376] width 1568 height 752
click at [295, 157] on div "Room 3689 Reveal Reset Change Name Watch only Change Avatar Request a feature N…" at bounding box center [784, 386] width 995 height 676
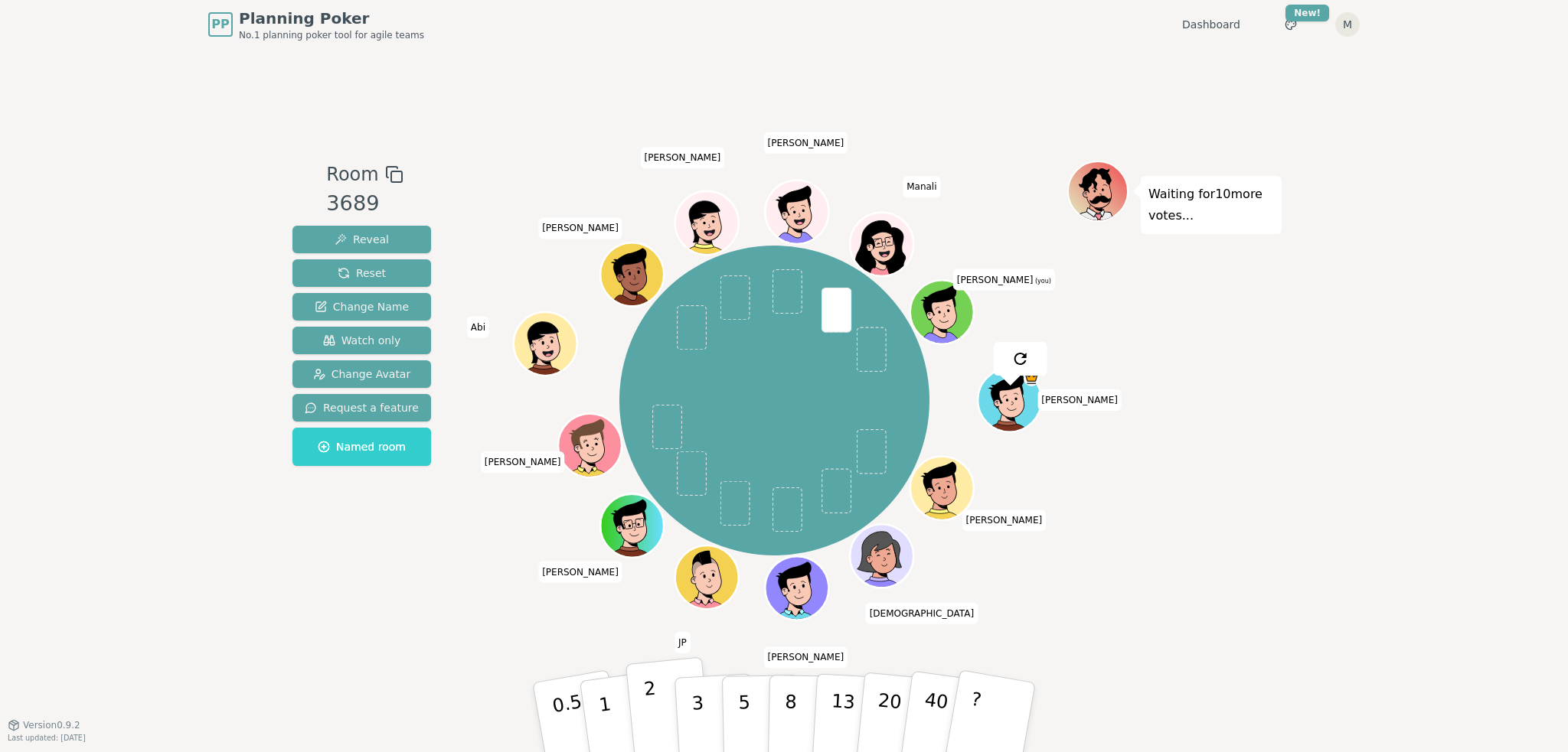
click at [661, 689] on button "2" at bounding box center [669, 718] width 87 height 122
click at [1216, 621] on div "Room 3689 Reveal Reset Change Name Watch only Change Avatar Request a feature N…" at bounding box center [784, 386] width 995 height 676
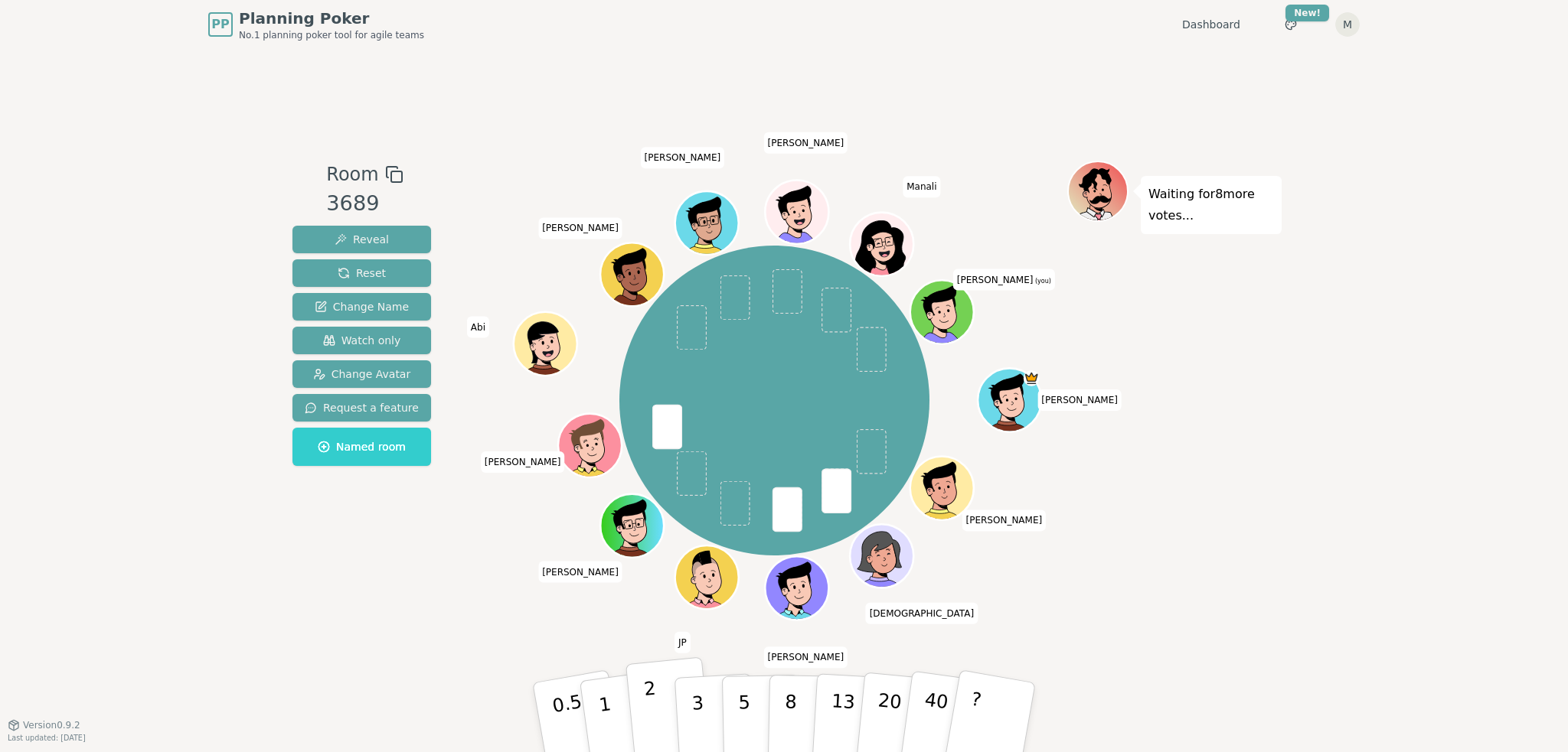
click at [662, 693] on button "2" at bounding box center [669, 718] width 87 height 122
click at [703, 710] on button "3" at bounding box center [715, 718] width 83 height 119
click at [1162, 560] on div "Waiting for 3 more votes..." at bounding box center [1173, 386] width 214 height 451
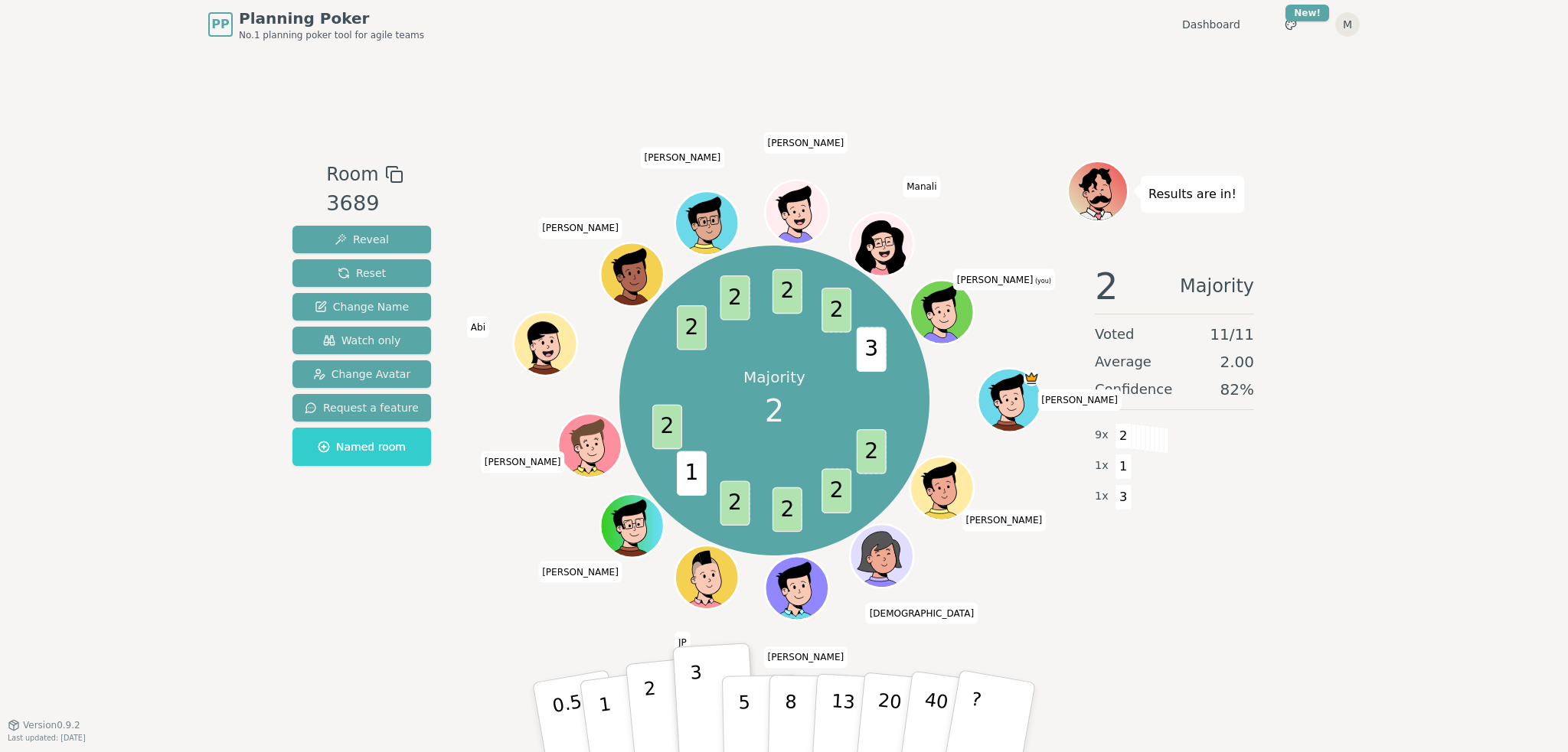
click at [642, 708] on button "2" at bounding box center [669, 718] width 87 height 122
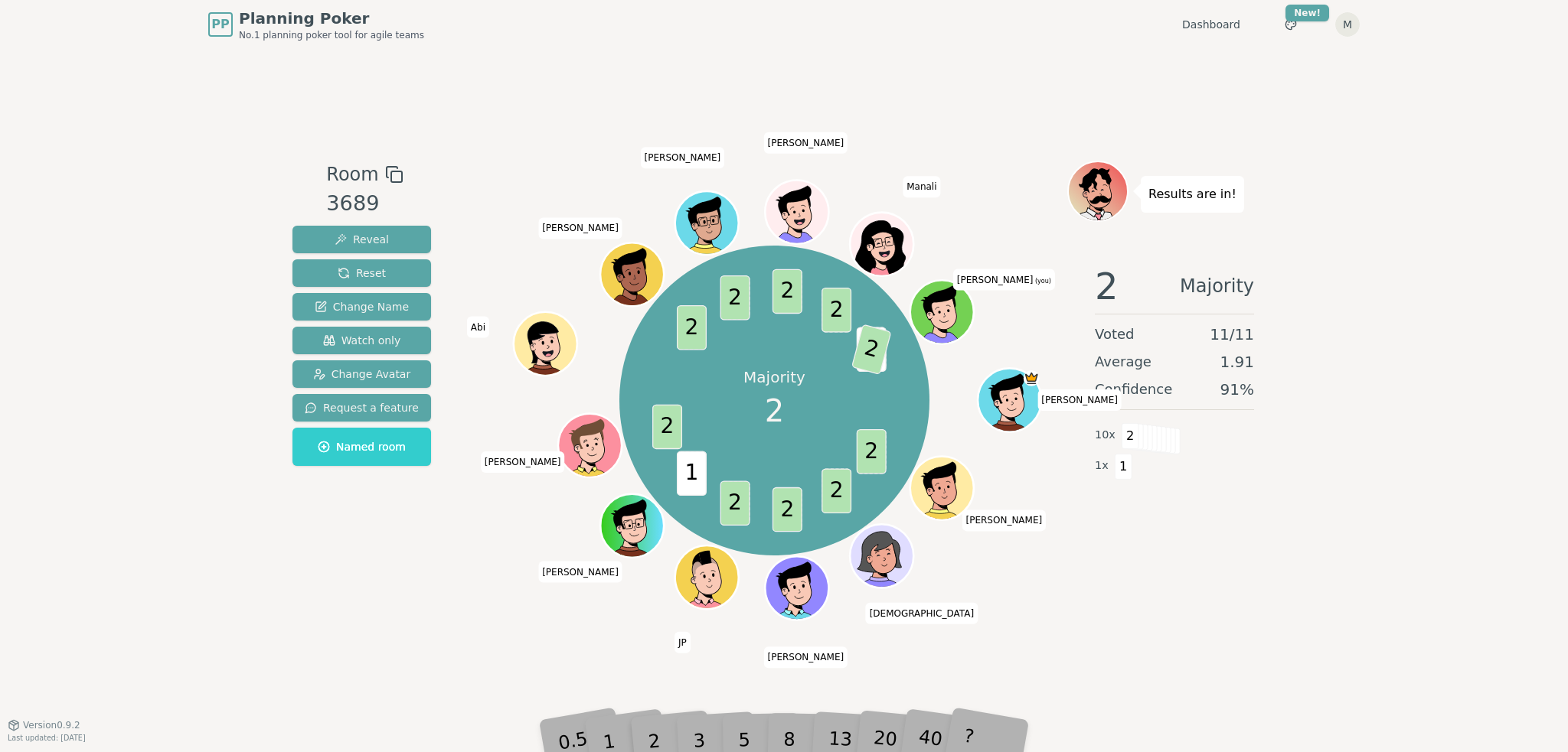
click at [1149, 639] on div "Room 3689 Reveal Reset Change Name Watch only Change Avatar Request a feature N…" at bounding box center [784, 386] width 995 height 676
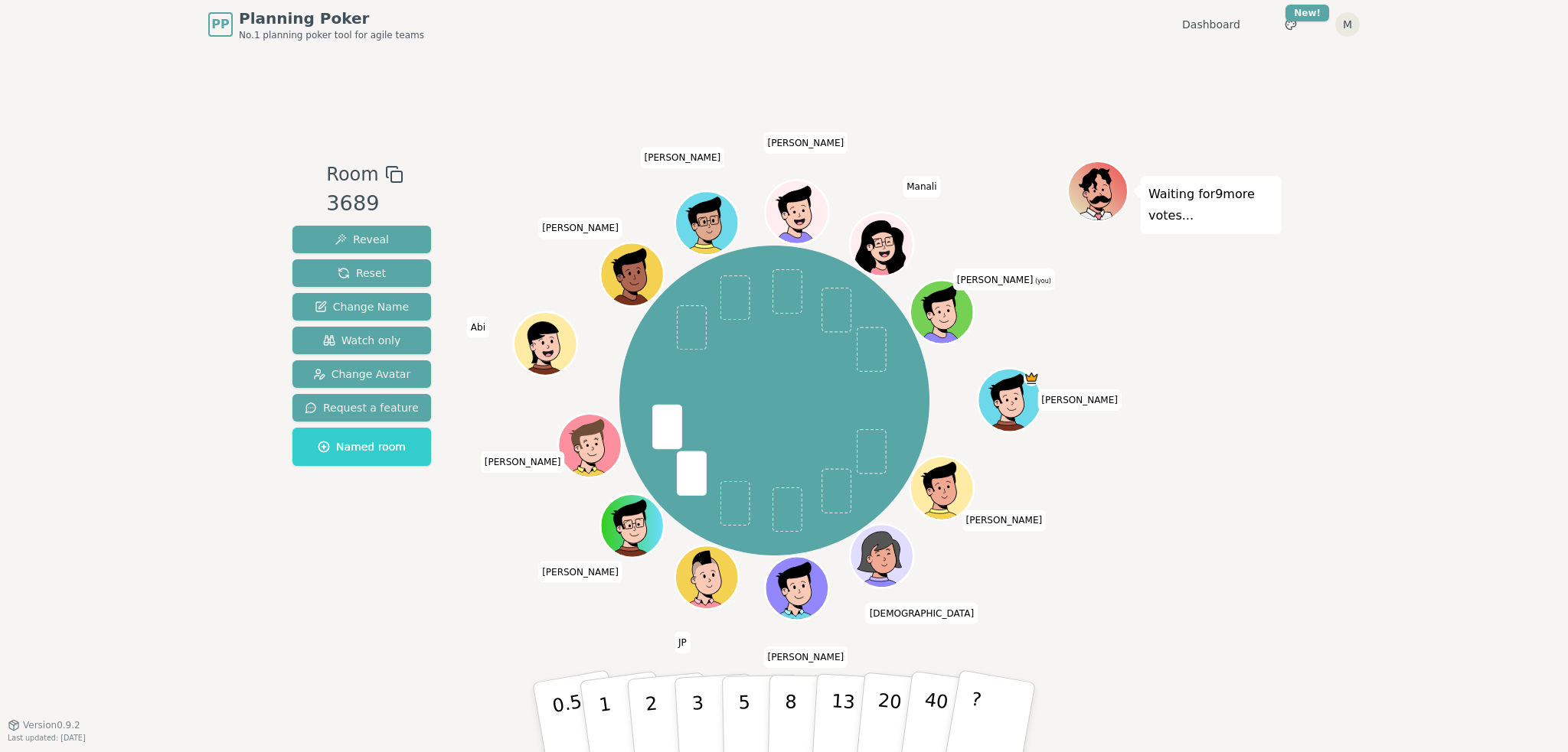
click at [1245, 438] on div "Waiting for 9 more votes..." at bounding box center [1173, 386] width 214 height 451
click at [655, 707] on button "2" at bounding box center [669, 718] width 87 height 122
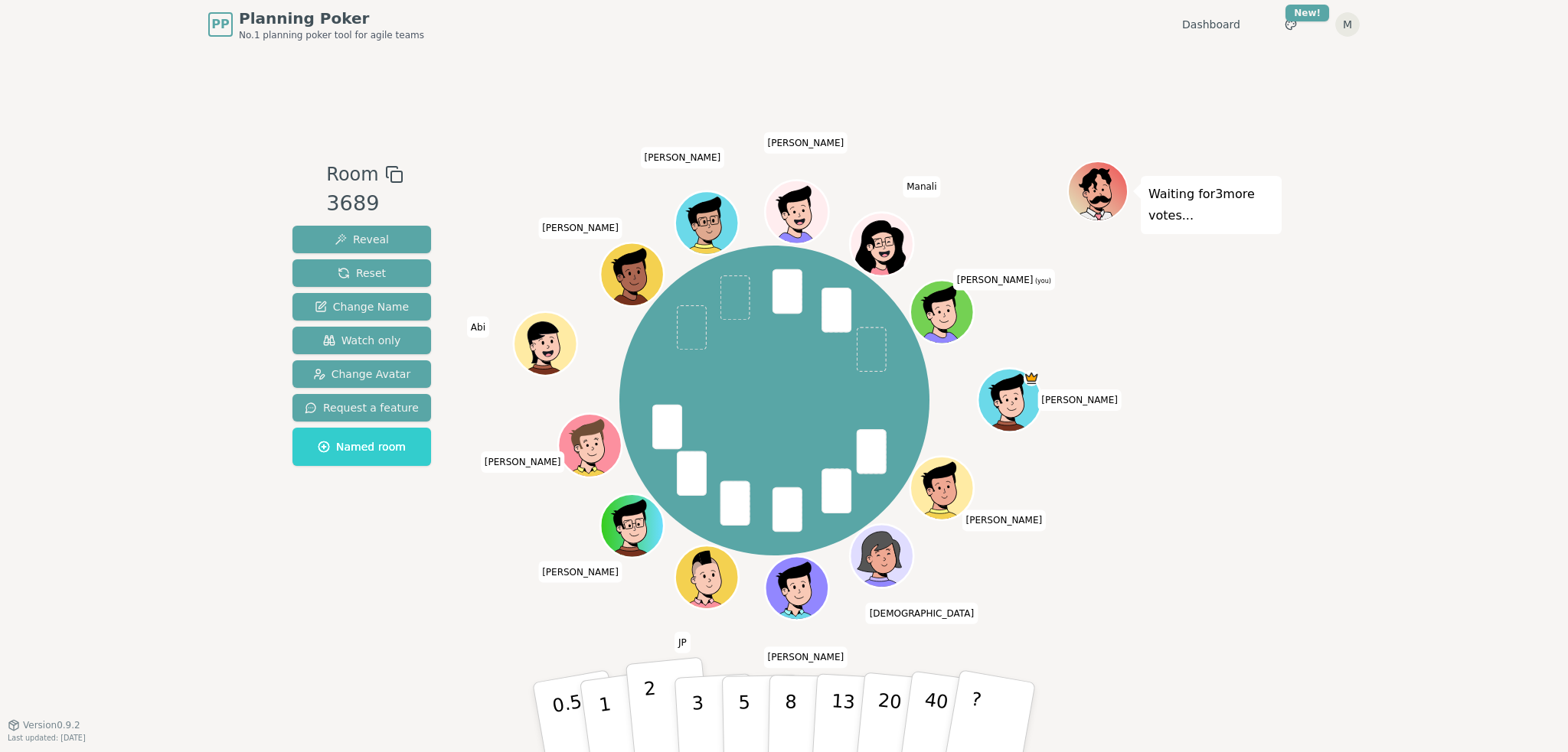
click at [664, 699] on button "2" at bounding box center [669, 718] width 87 height 122
click at [687, 699] on button "3" at bounding box center [715, 718] width 83 height 119
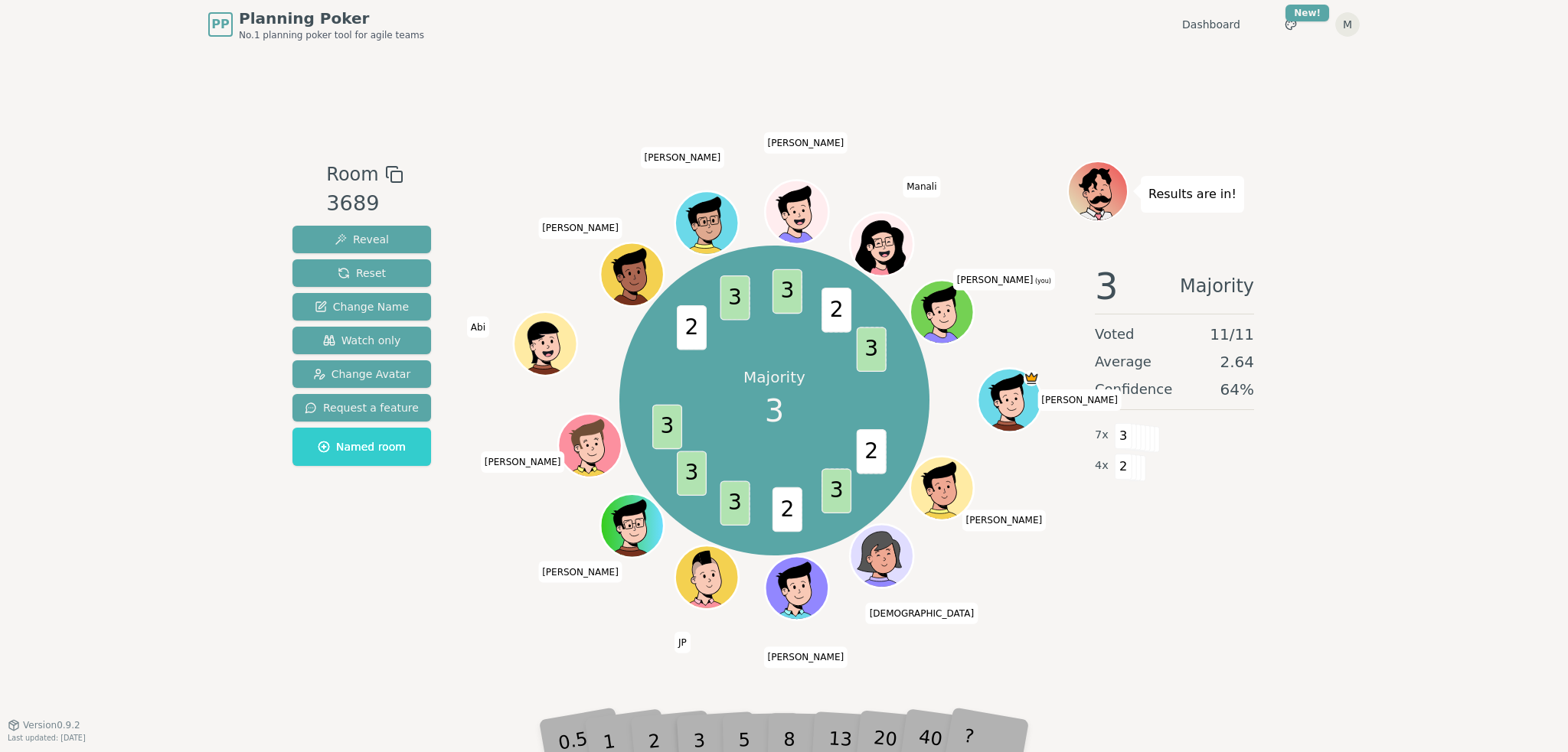
click at [1180, 572] on div "Results are in! 3 Majority Voted 11 / 11 Average 2.64 Confidence 64 % 7 x 3 4 x…" at bounding box center [1173, 386] width 214 height 451
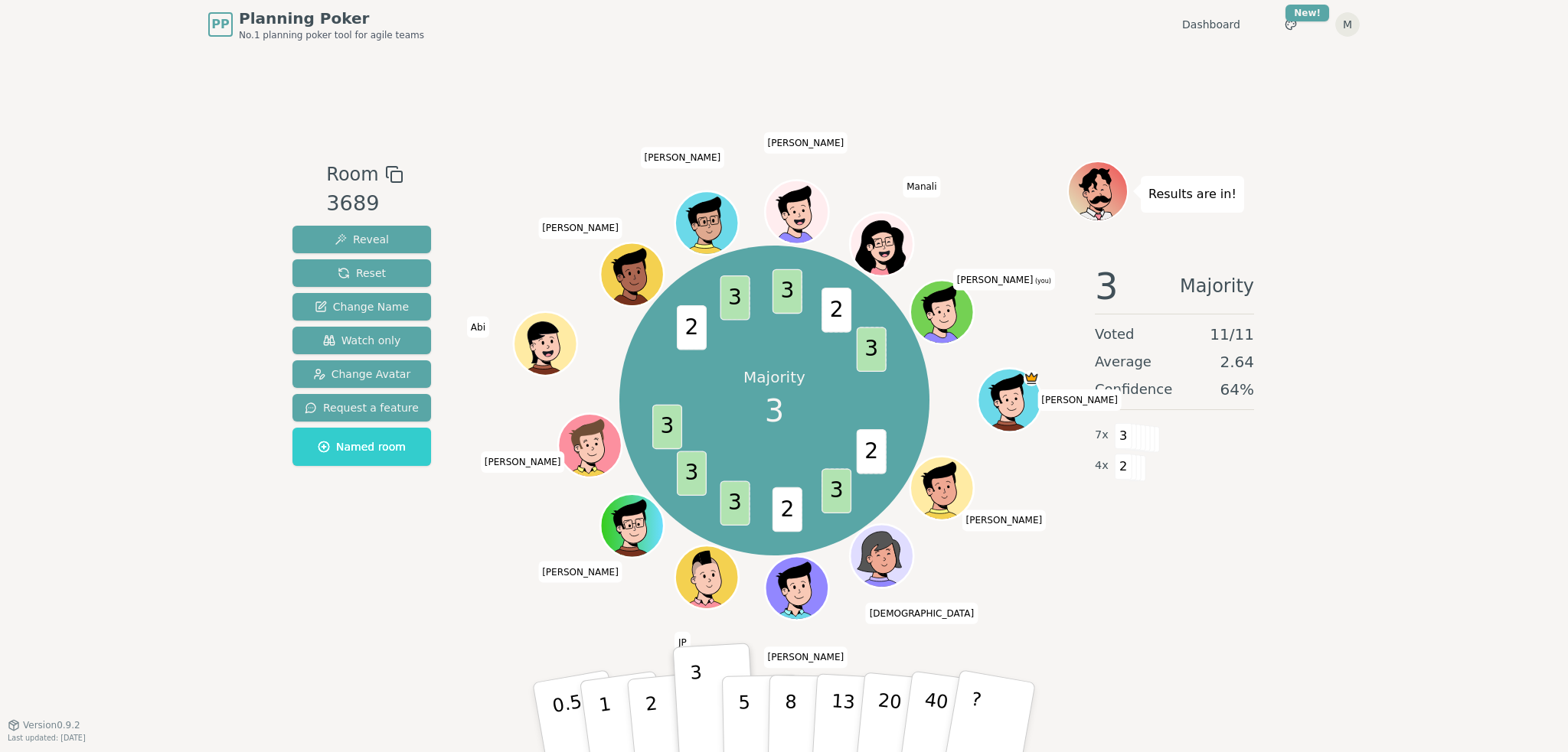
click at [359, 119] on div "Room 3689 Reveal Reset Change Name Watch only Change Avatar Request a feature N…" at bounding box center [784, 386] width 995 height 676
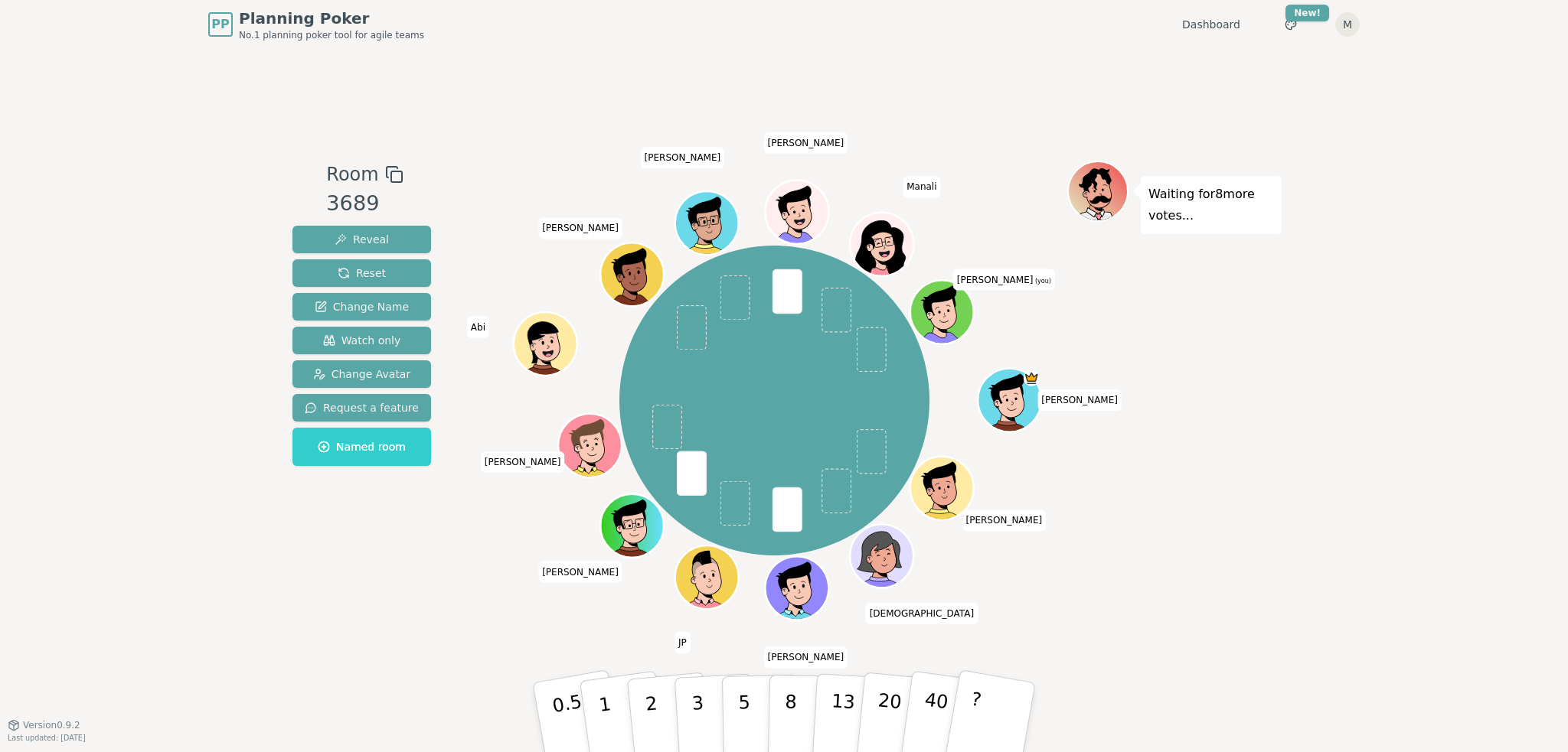
click at [0, 434] on div "PP Planning Poker No.1 planning poker tool for agile teams Dashboard Toggle the…" at bounding box center [784, 376] width 1568 height 752
click at [650, 710] on p "2" at bounding box center [653, 720] width 20 height 83
click at [610, 715] on p "1" at bounding box center [607, 720] width 23 height 83
